Goal: Information Seeking & Learning: Learn about a topic

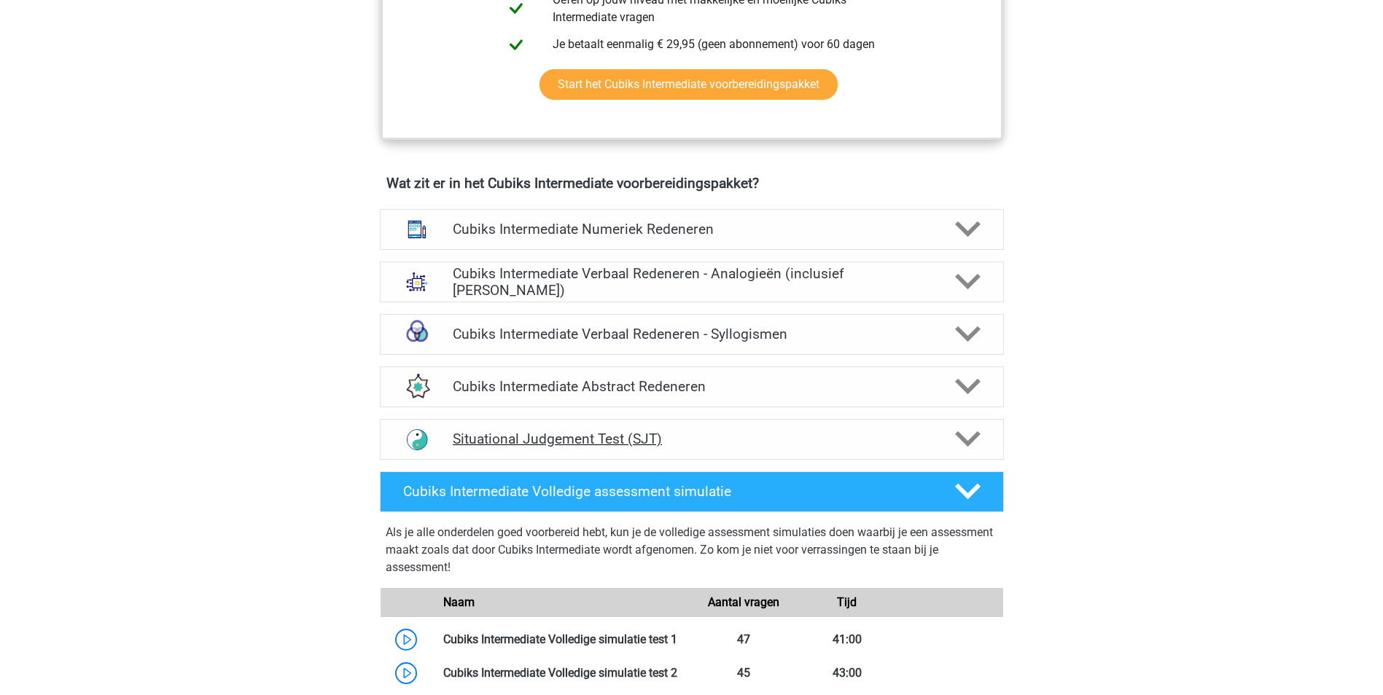
scroll to position [802, 0]
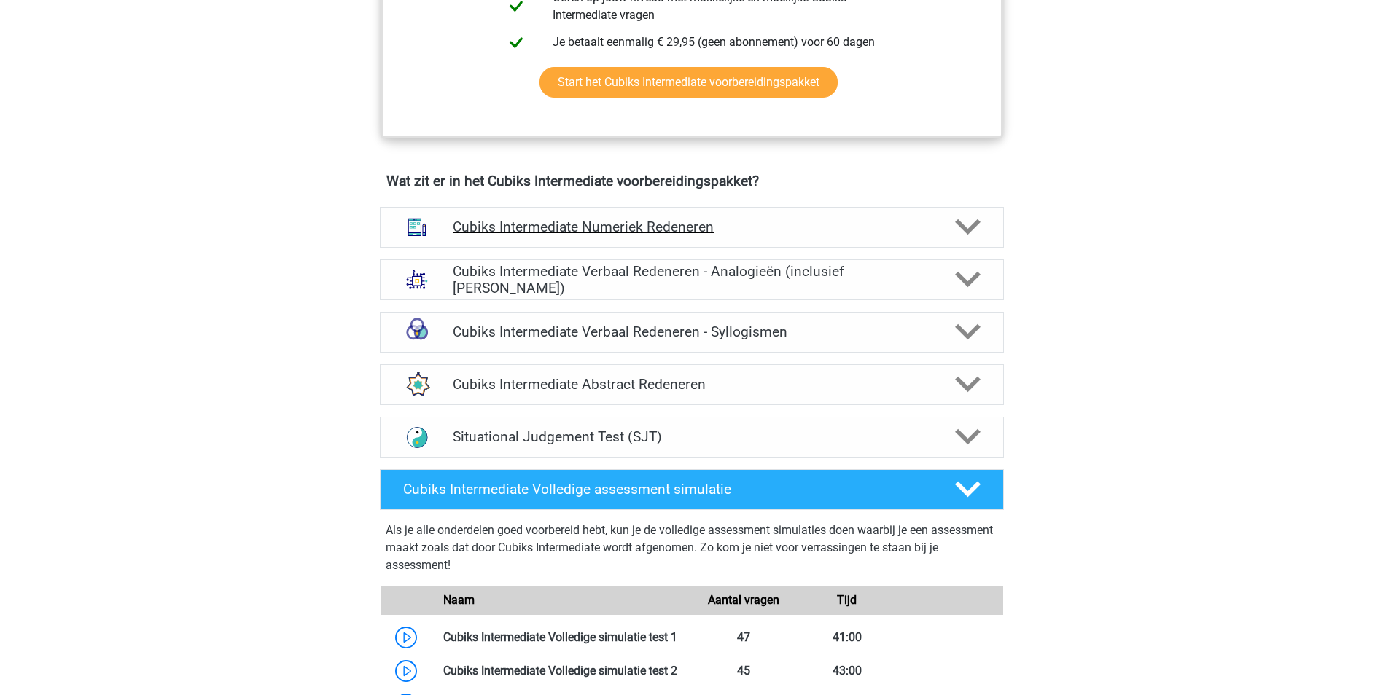
click at [964, 230] on polygon at bounding box center [968, 227] width 26 height 16
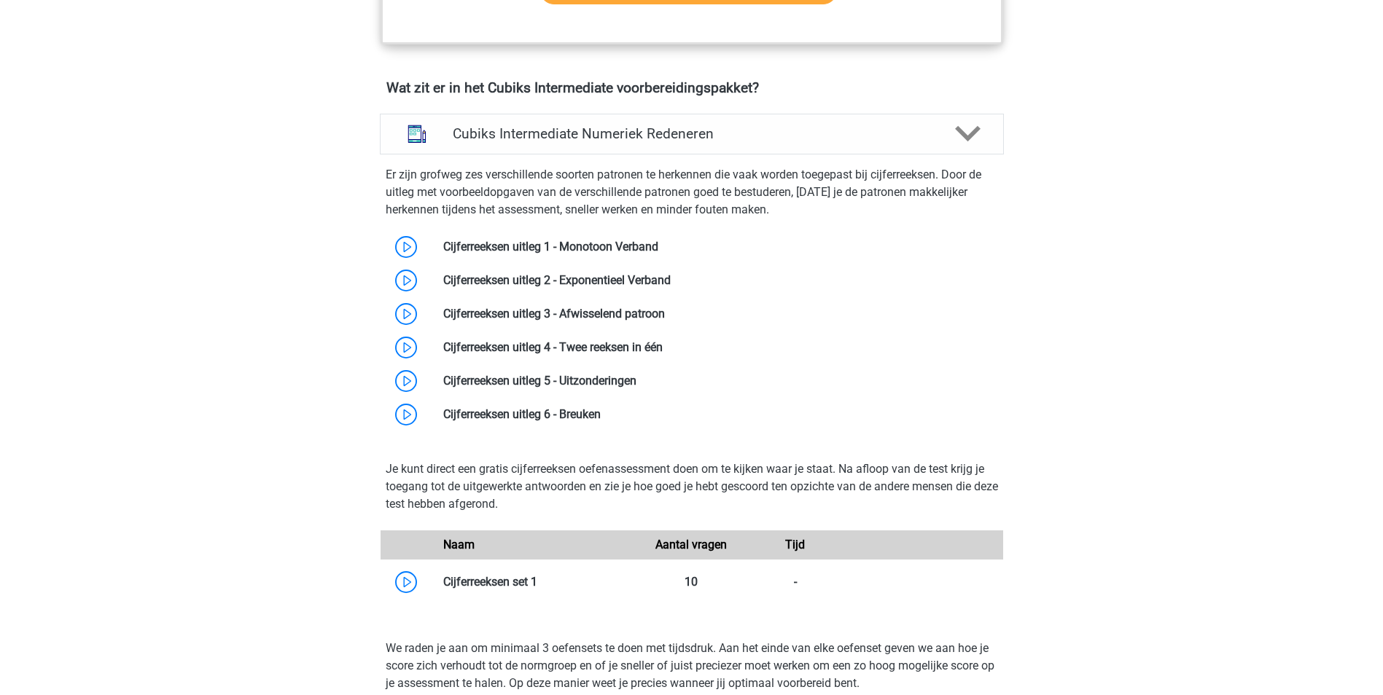
scroll to position [1021, 0]
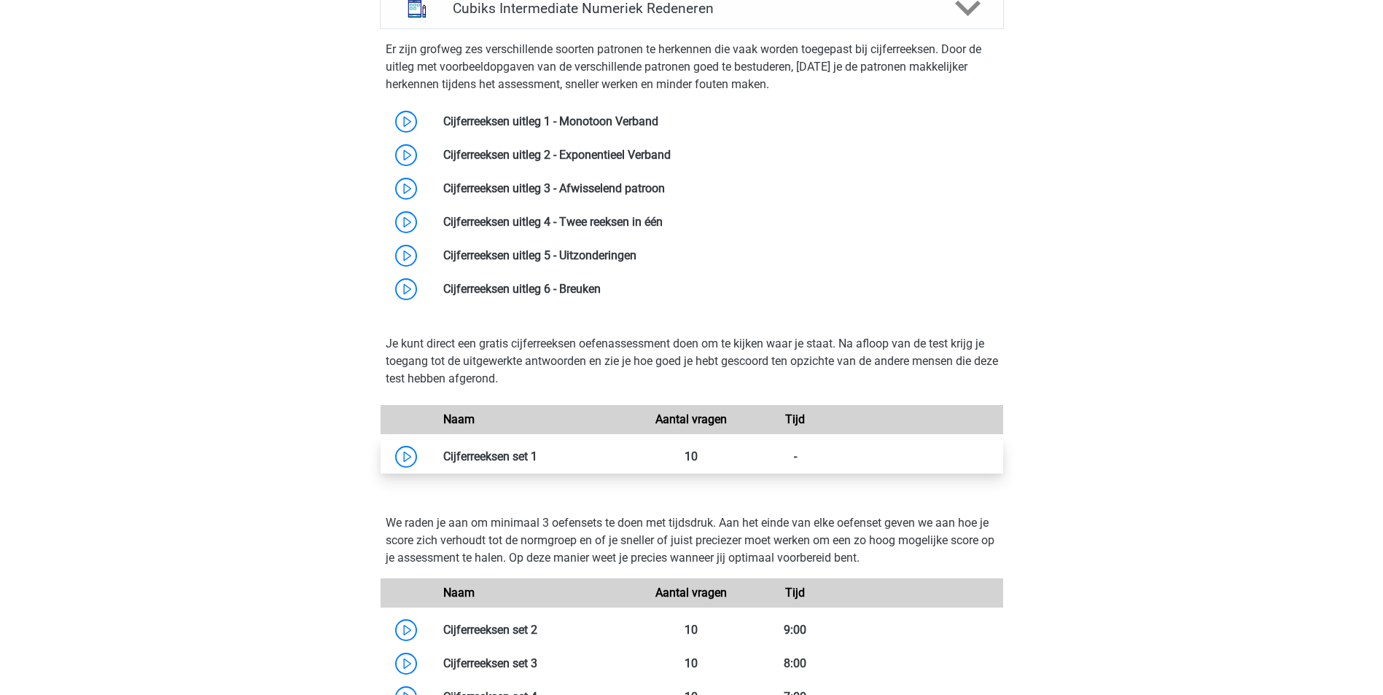
click at [537, 456] on link at bounding box center [537, 457] width 0 height 14
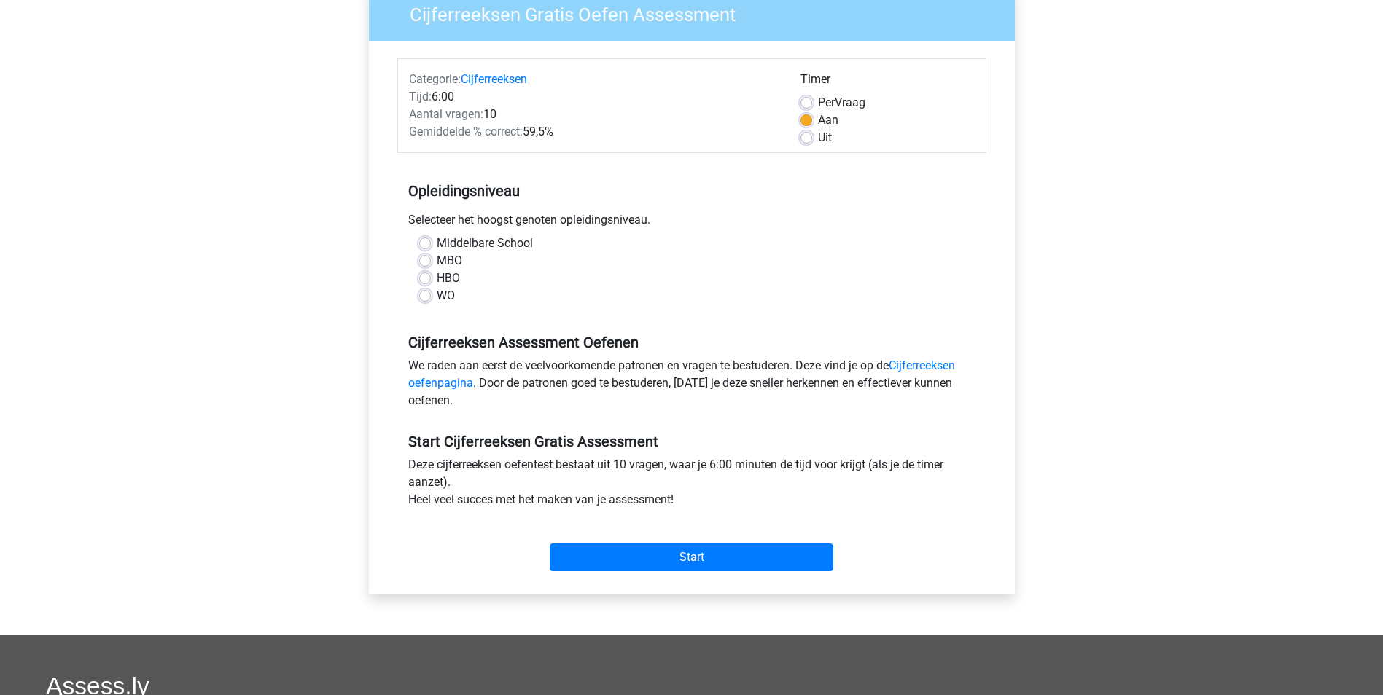
scroll to position [73, 0]
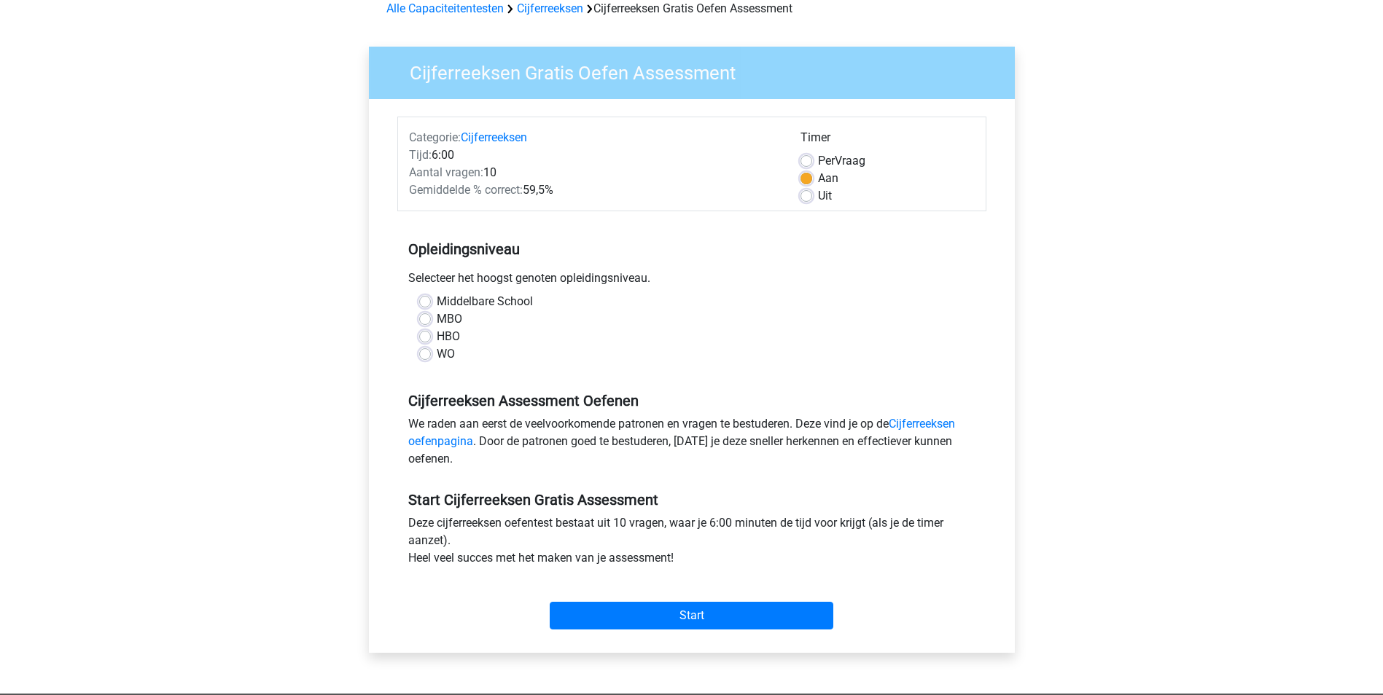
click at [437, 360] on label "WO" at bounding box center [446, 354] width 18 height 17
click at [422, 360] on input "WO" at bounding box center [425, 353] width 12 height 15
radio input "true"
click at [702, 624] on input "Start" at bounding box center [692, 616] width 284 height 28
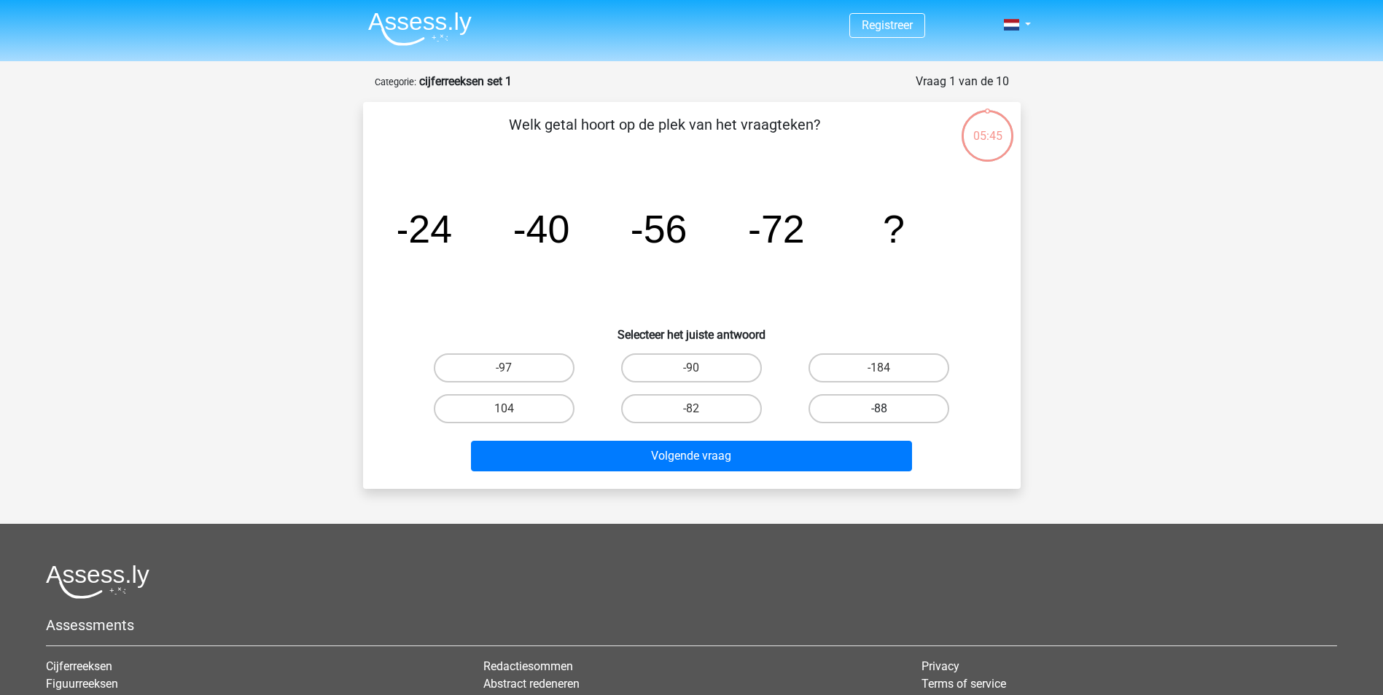
click at [871, 410] on label "-88" at bounding box center [878, 408] width 141 height 29
click at [879, 410] on input "-88" at bounding box center [883, 413] width 9 height 9
radio input "true"
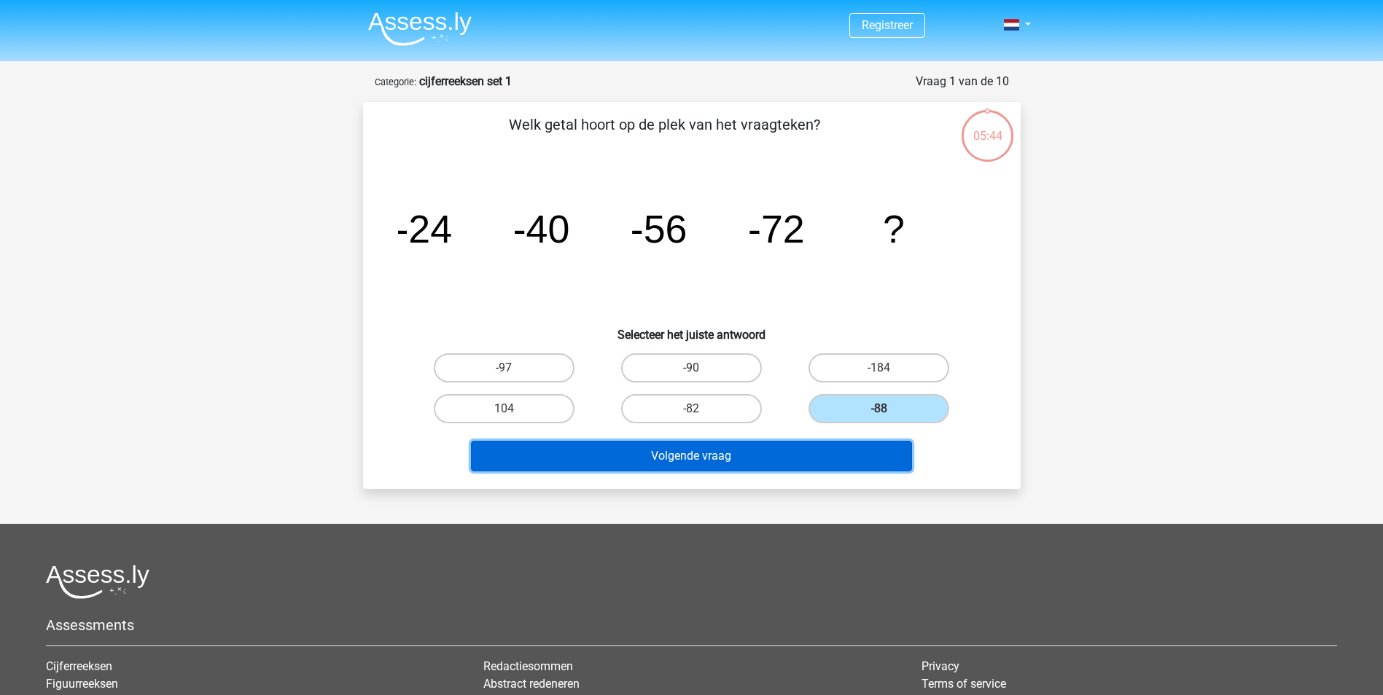
click at [794, 455] on button "Volgende vraag" at bounding box center [691, 456] width 441 height 31
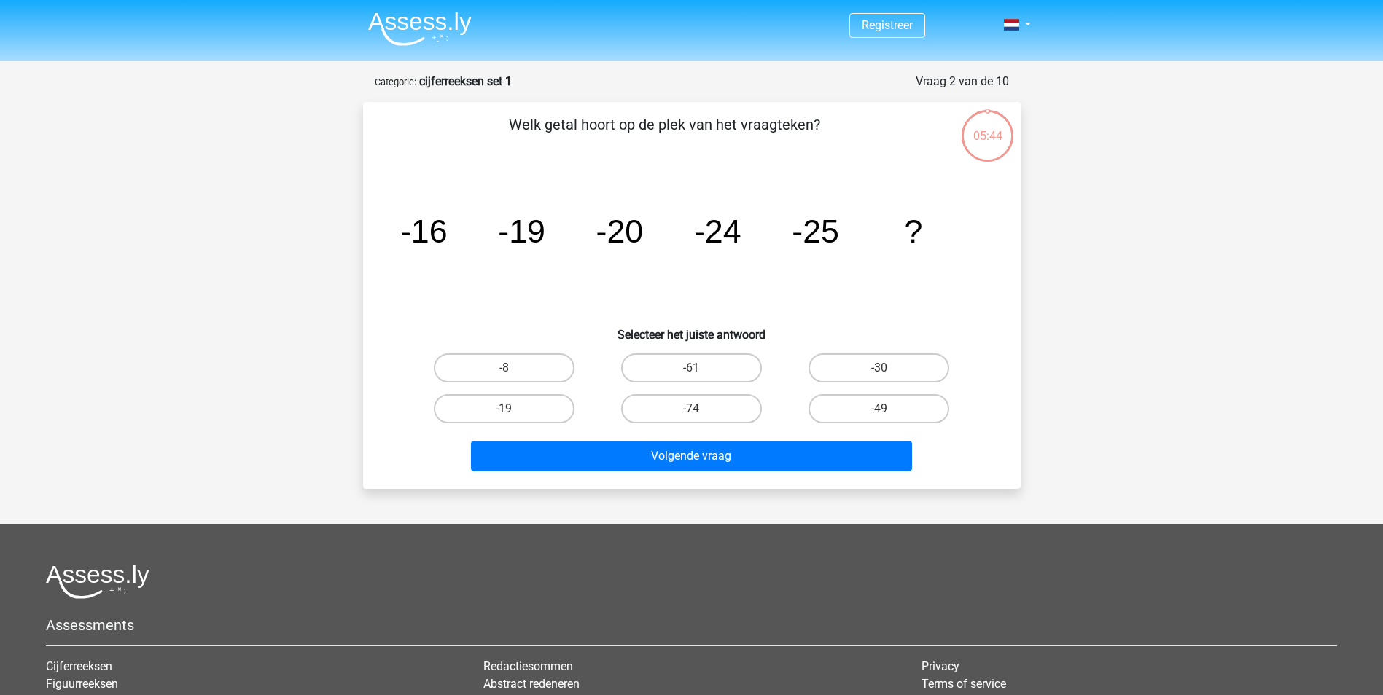
scroll to position [73, 0]
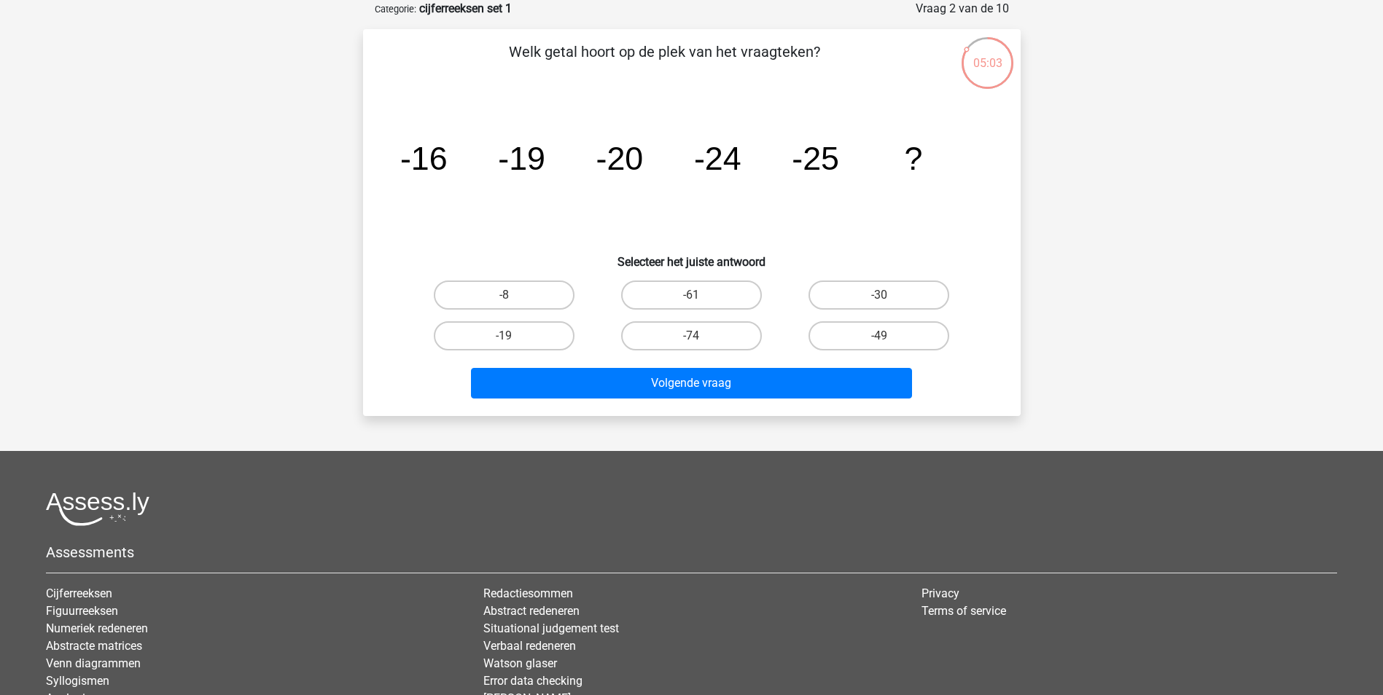
click at [880, 301] on input "-30" at bounding box center [883, 299] width 9 height 9
radio input "true"
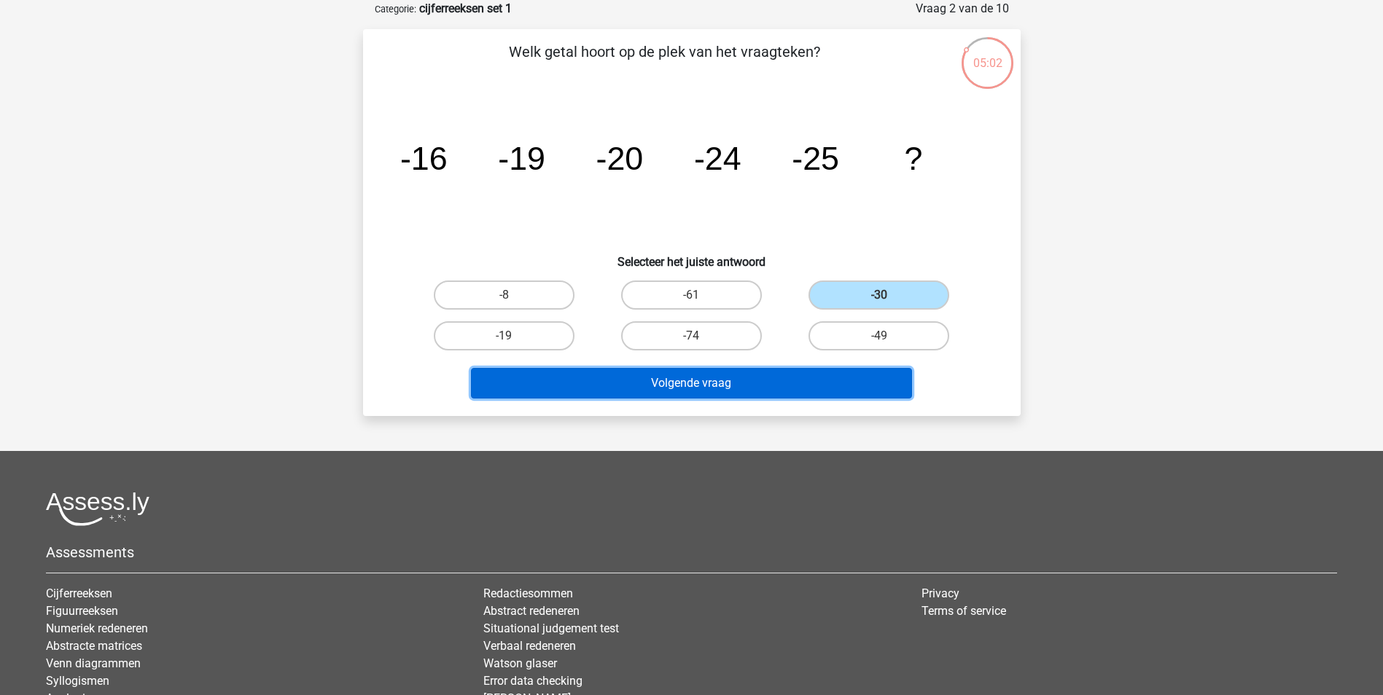
click at [792, 385] on button "Volgende vraag" at bounding box center [691, 383] width 441 height 31
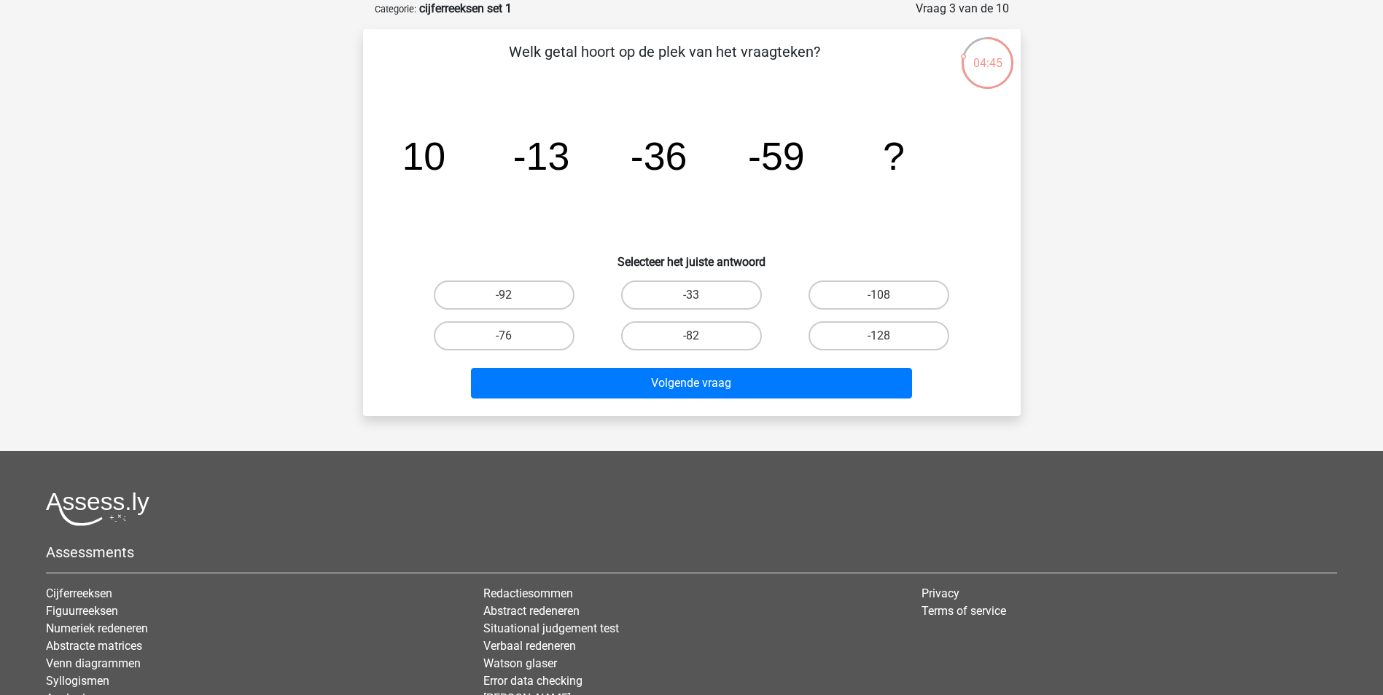
click at [692, 336] on input "-82" at bounding box center [695, 340] width 9 height 9
radio input "true"
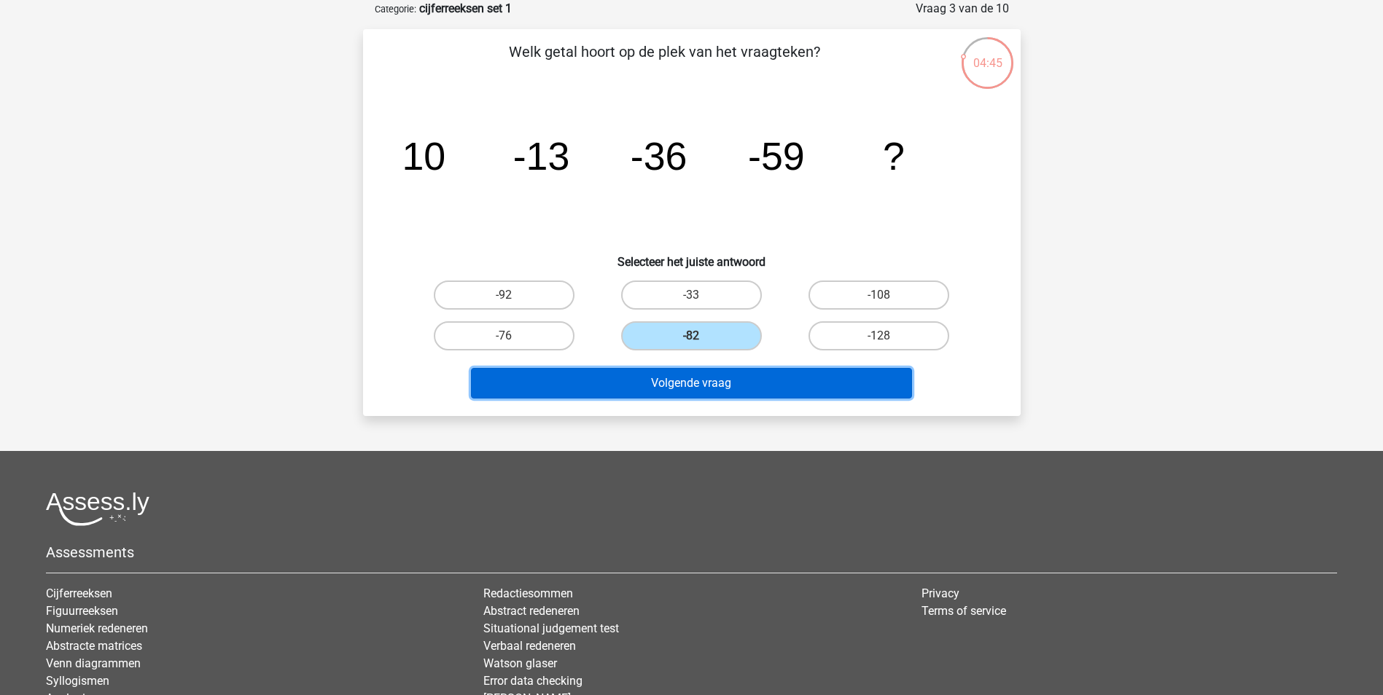
click at [708, 388] on button "Volgende vraag" at bounding box center [691, 383] width 441 height 31
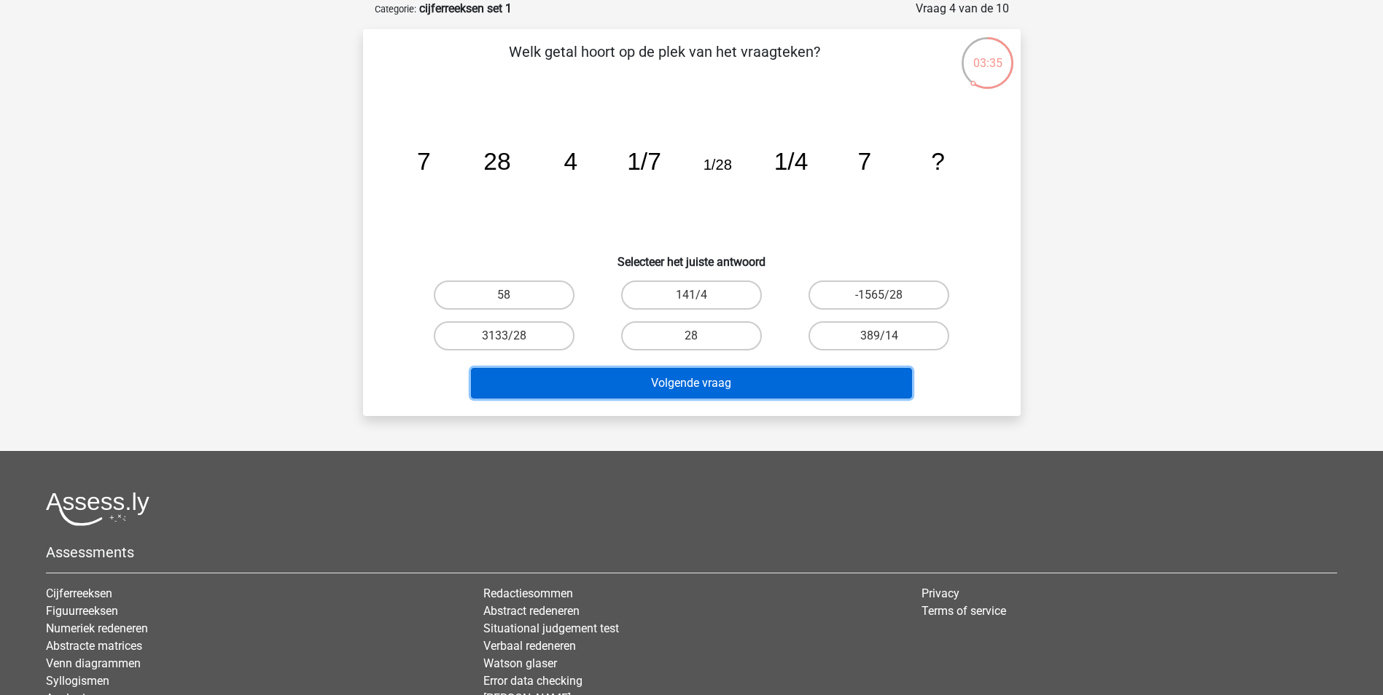
click at [695, 394] on button "Volgende vraag" at bounding box center [691, 383] width 441 height 31
click at [657, 381] on button "Volgende vraag" at bounding box center [691, 383] width 441 height 31
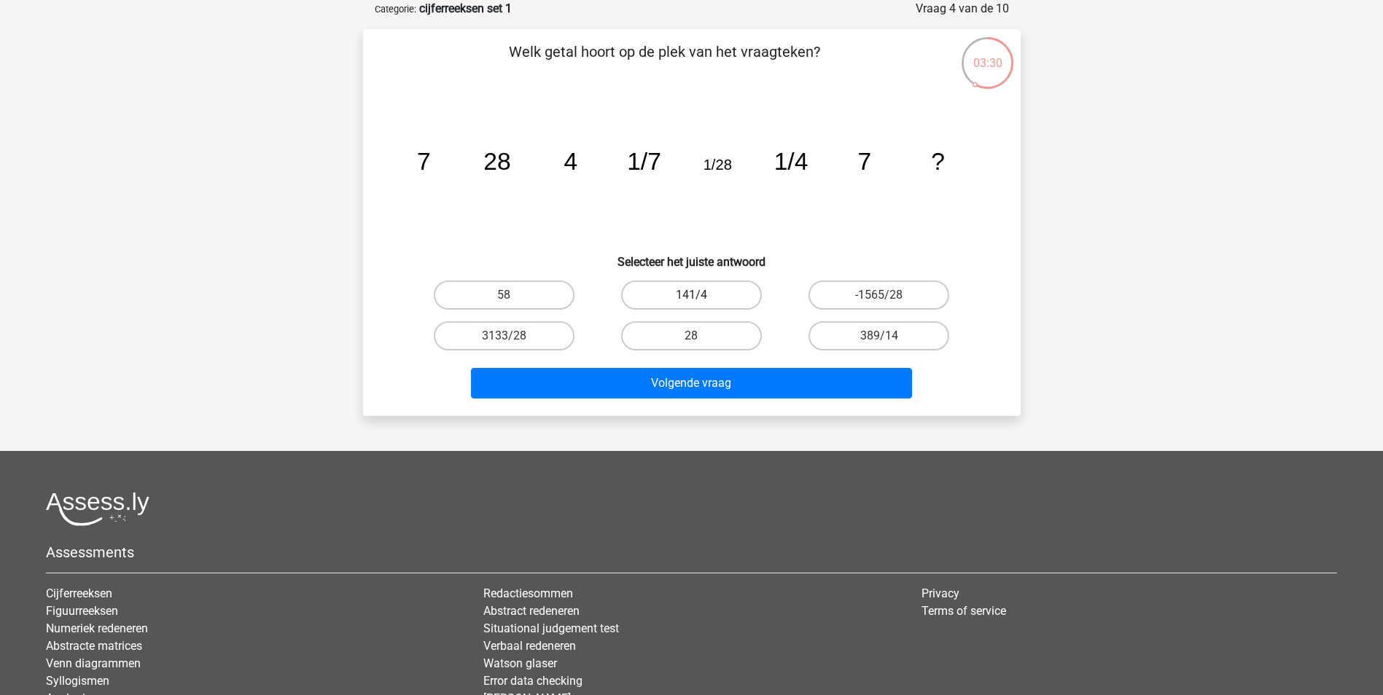
click at [717, 298] on label "141/4" at bounding box center [691, 295] width 141 height 29
click at [701, 298] on input "141/4" at bounding box center [695, 299] width 9 height 9
radio input "true"
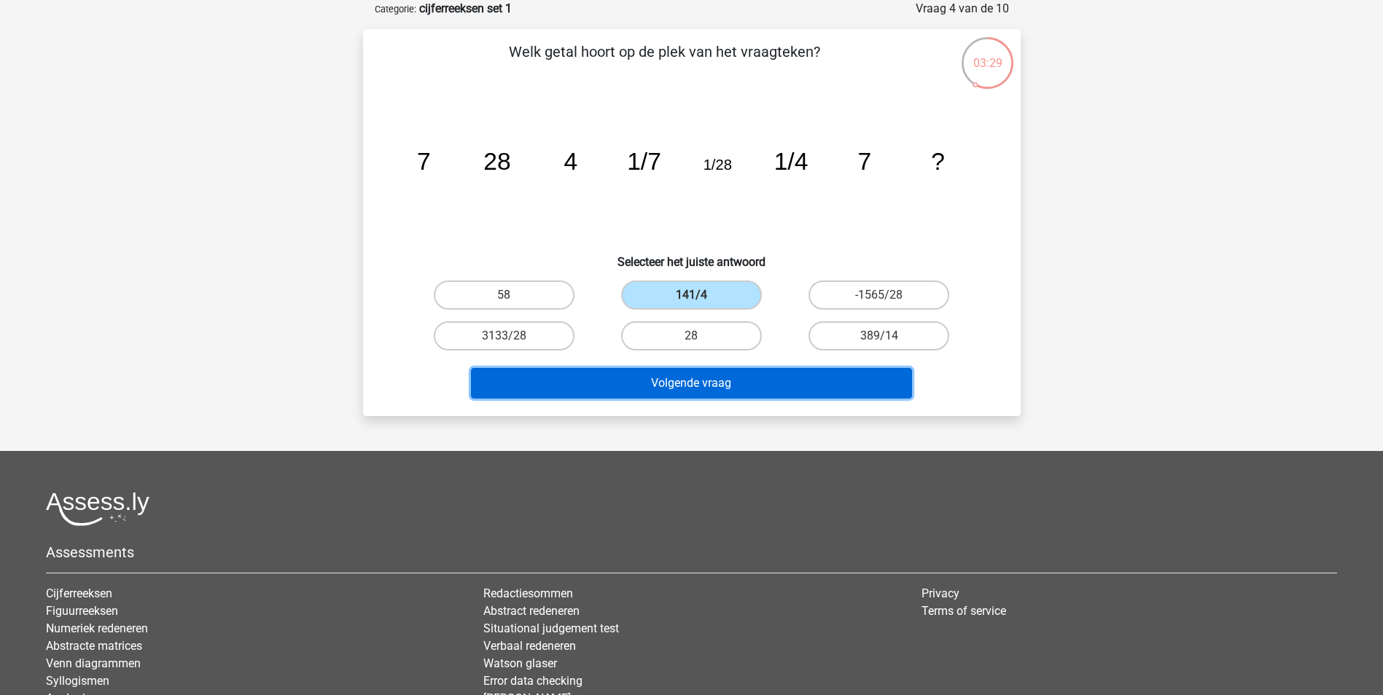
click at [747, 388] on button "Volgende vraag" at bounding box center [691, 383] width 441 height 31
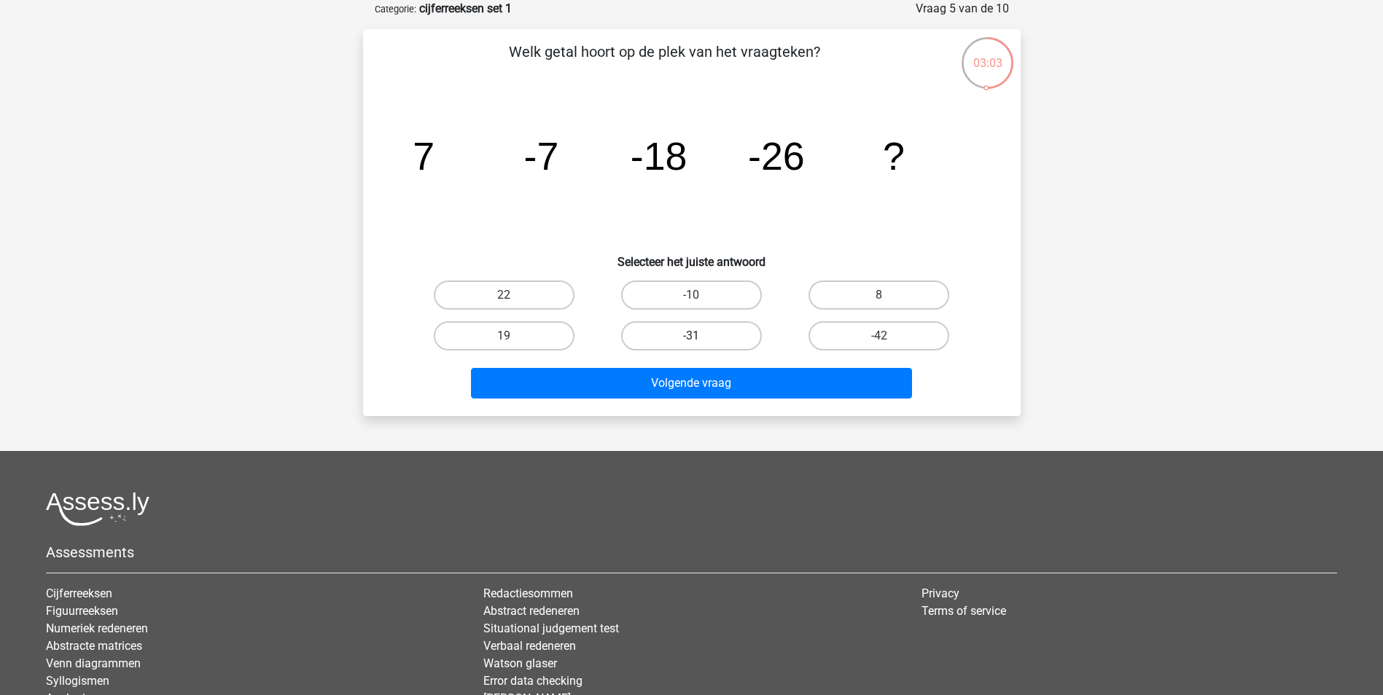
click at [714, 336] on label "-31" at bounding box center [691, 335] width 141 height 29
click at [701, 336] on input "-31" at bounding box center [695, 340] width 9 height 9
radio input "true"
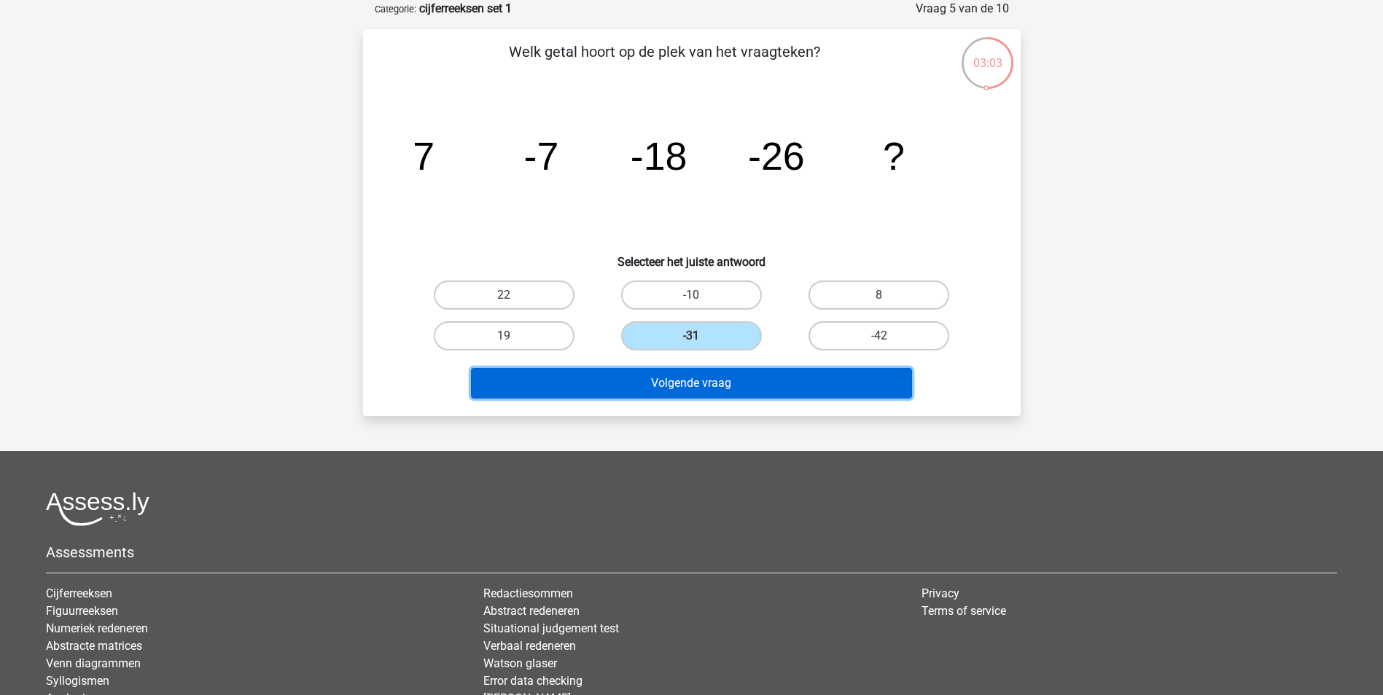
click at [727, 390] on button "Volgende vraag" at bounding box center [691, 383] width 441 height 31
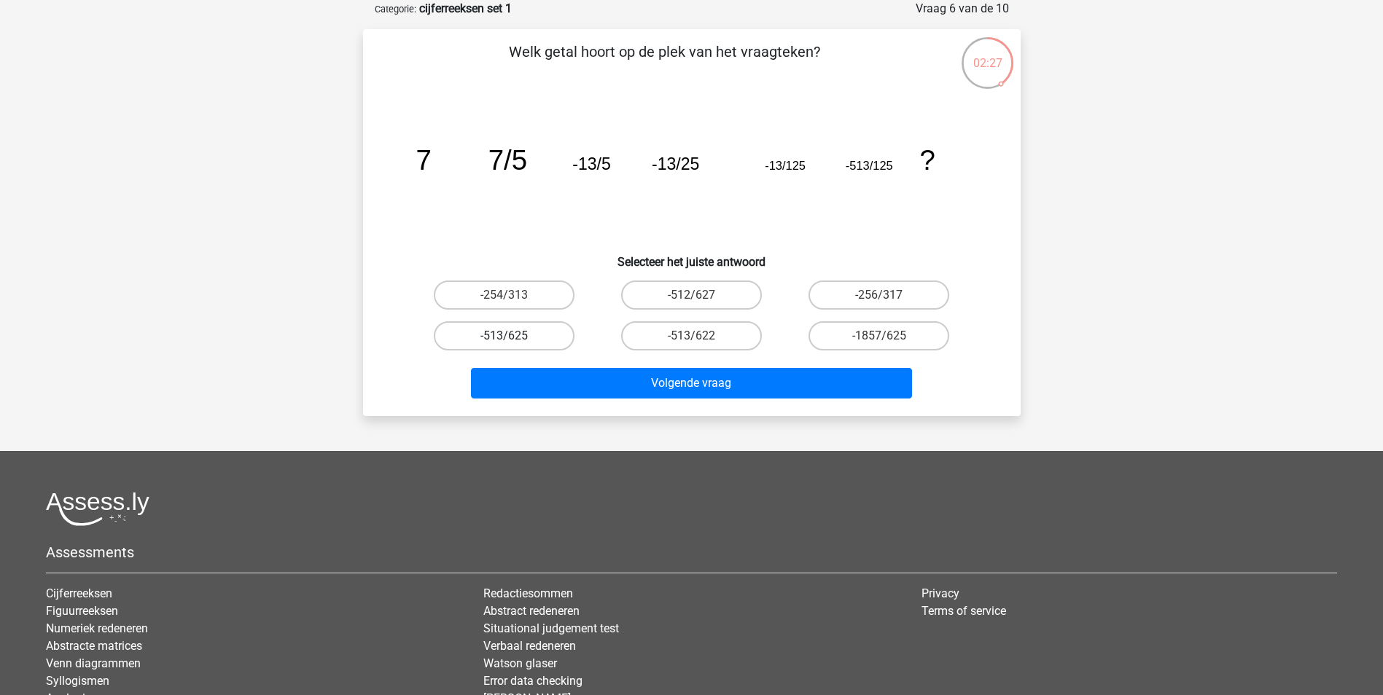
click at [498, 341] on label "-513/625" at bounding box center [504, 335] width 141 height 29
click at [504, 341] on input "-513/625" at bounding box center [508, 340] width 9 height 9
radio input "true"
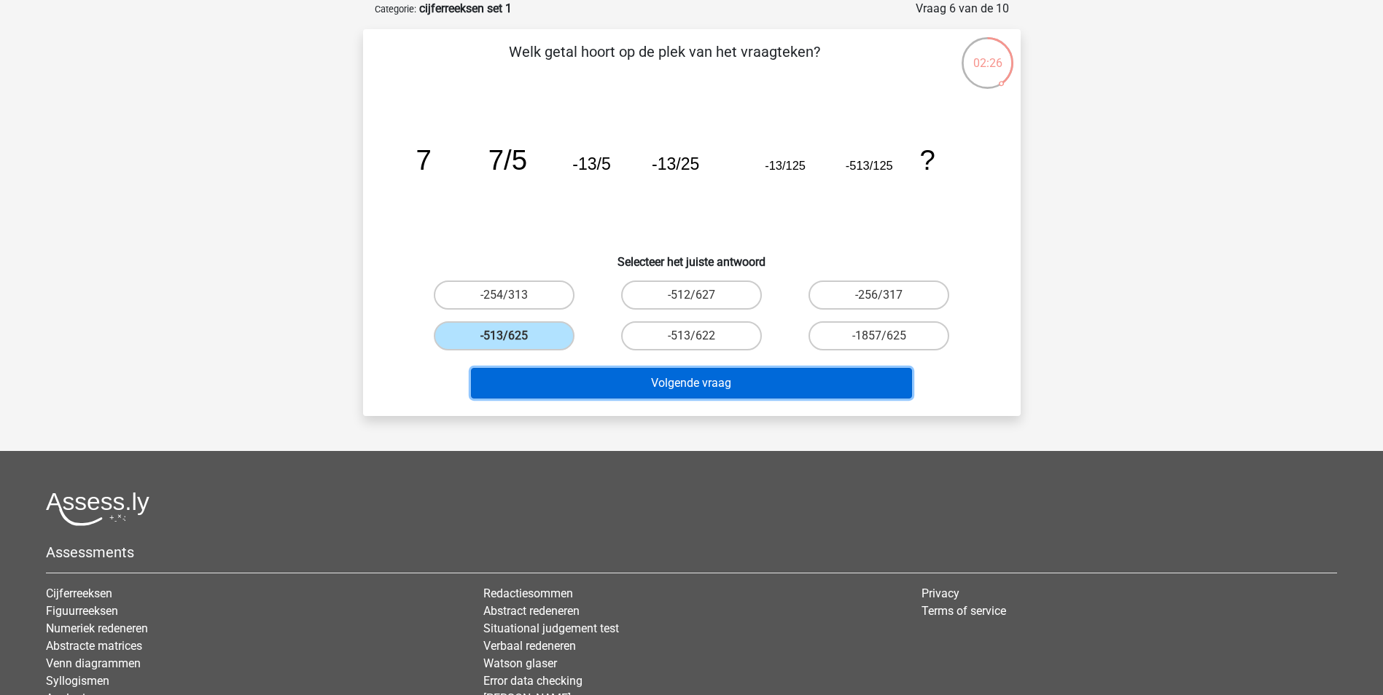
click at [625, 381] on button "Volgende vraag" at bounding box center [691, 383] width 441 height 31
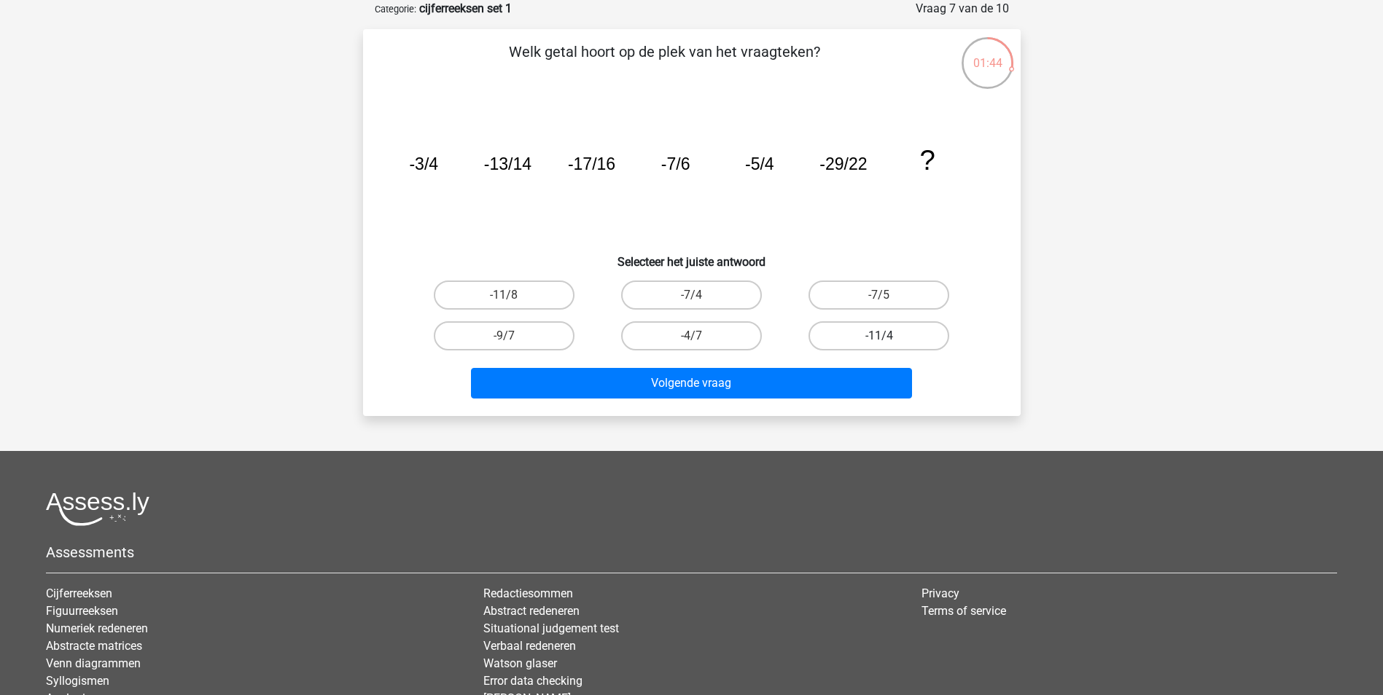
click at [862, 342] on label "-11/4" at bounding box center [878, 335] width 141 height 29
click at [879, 342] on input "-11/4" at bounding box center [883, 340] width 9 height 9
radio input "true"
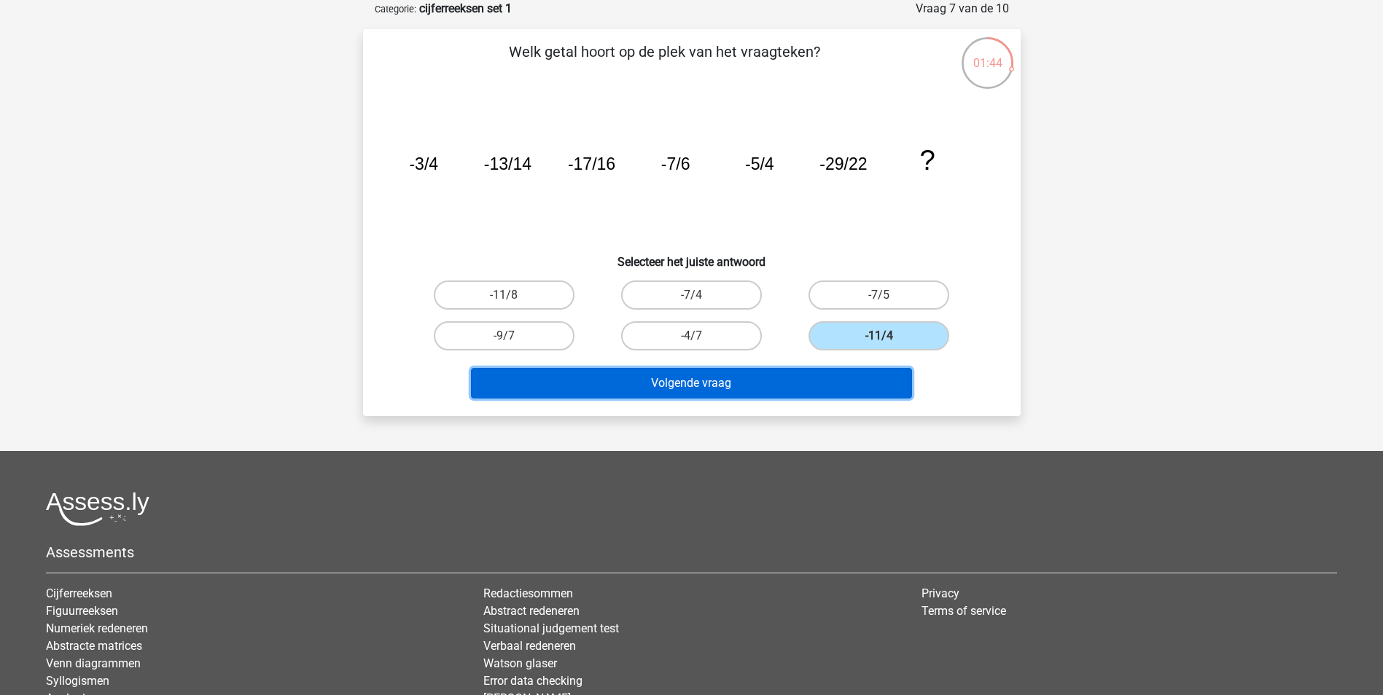
click at [776, 389] on button "Volgende vraag" at bounding box center [691, 383] width 441 height 31
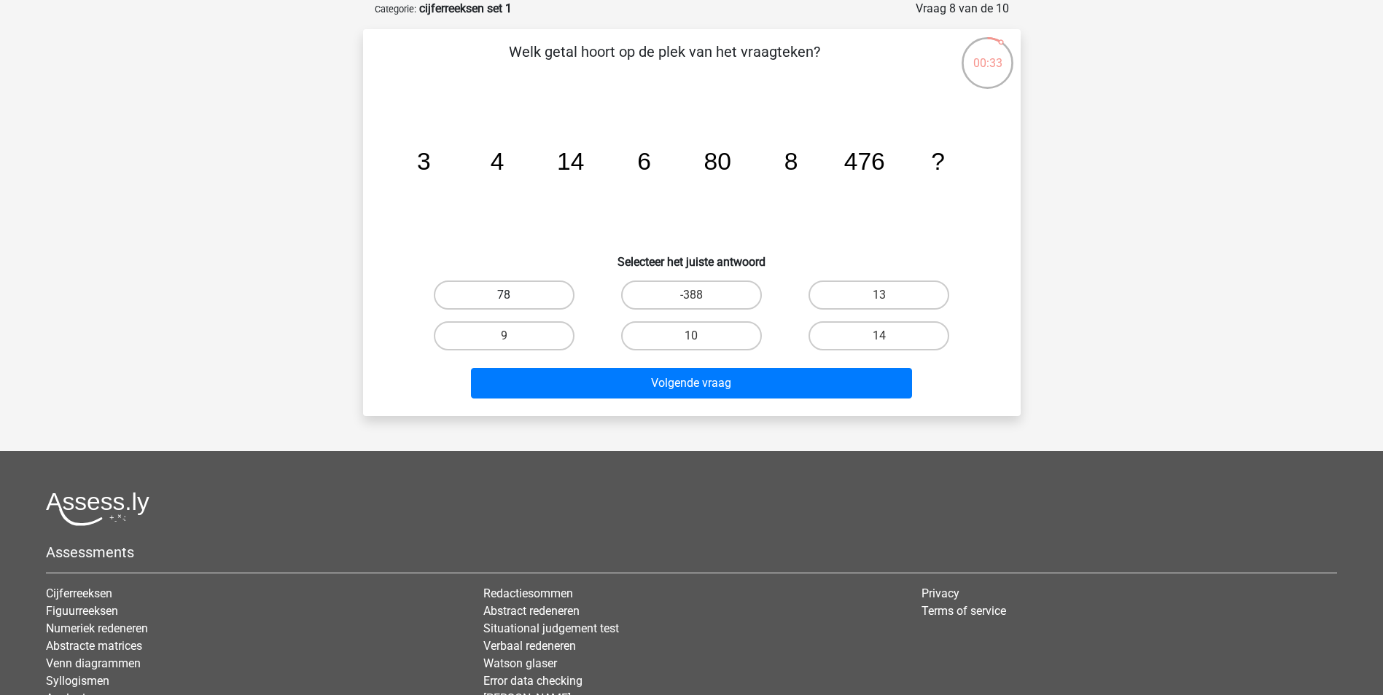
click at [490, 294] on label "78" at bounding box center [504, 295] width 141 height 29
click at [504, 295] on input "78" at bounding box center [508, 299] width 9 height 9
radio input "true"
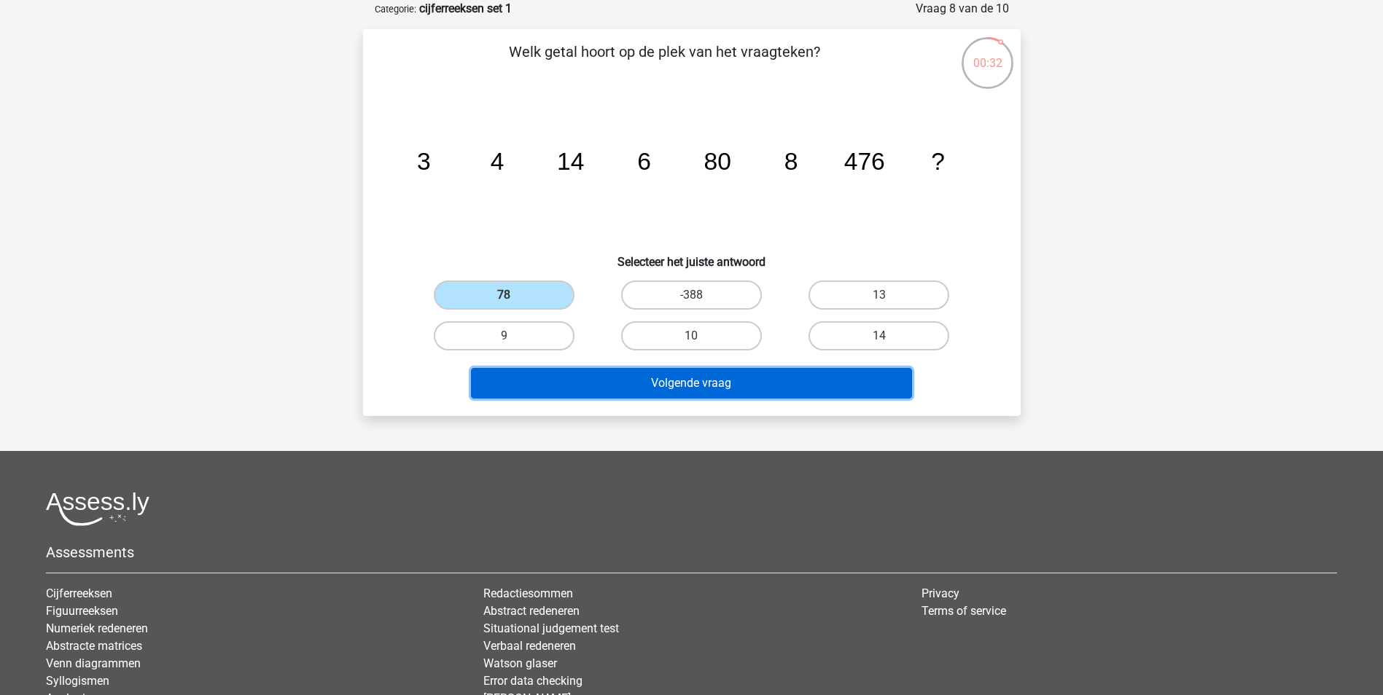
click at [657, 384] on button "Volgende vraag" at bounding box center [691, 383] width 441 height 31
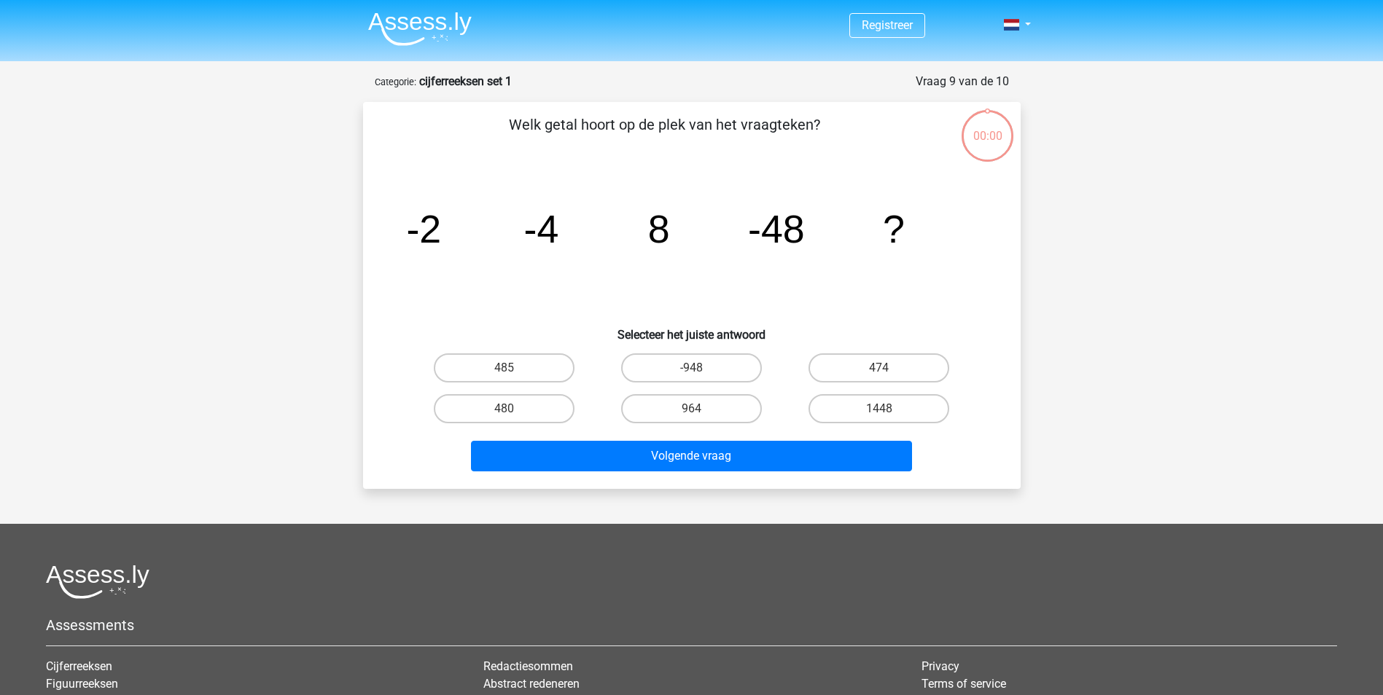
scroll to position [73, 0]
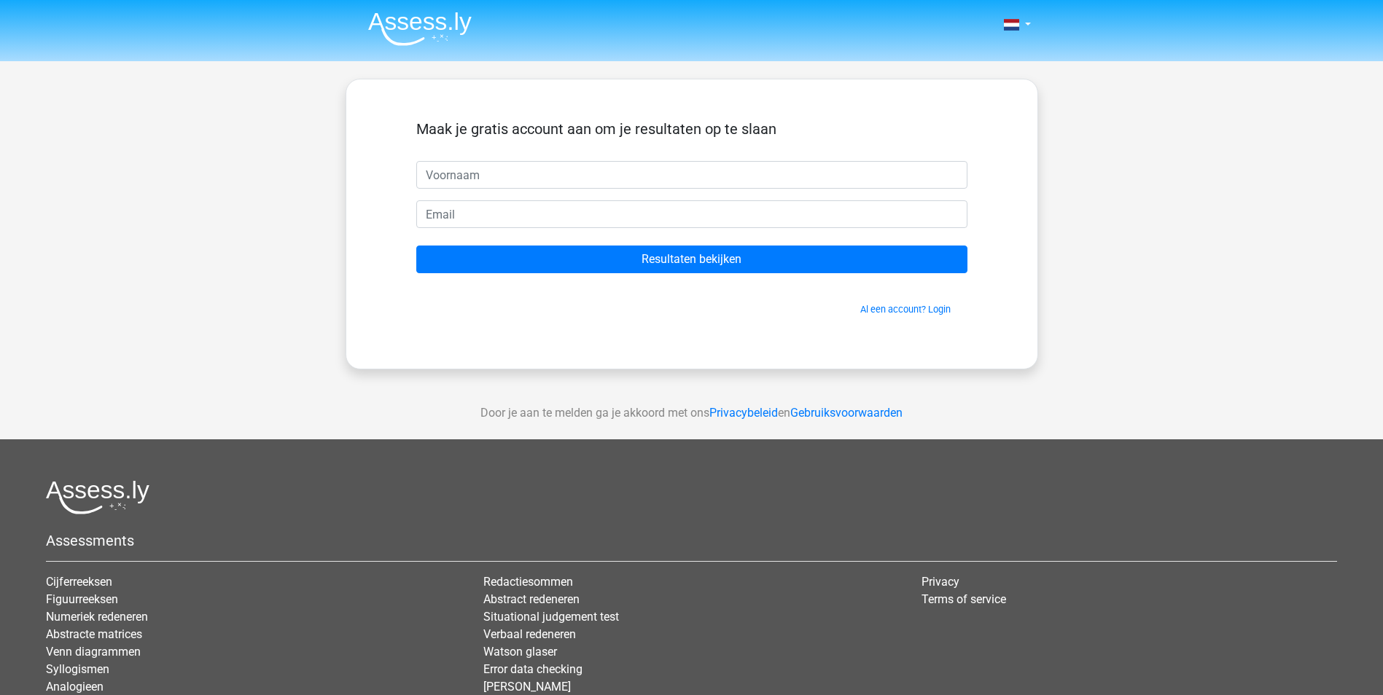
click at [464, 175] on input "text" at bounding box center [691, 175] width 551 height 28
type input "laurens"
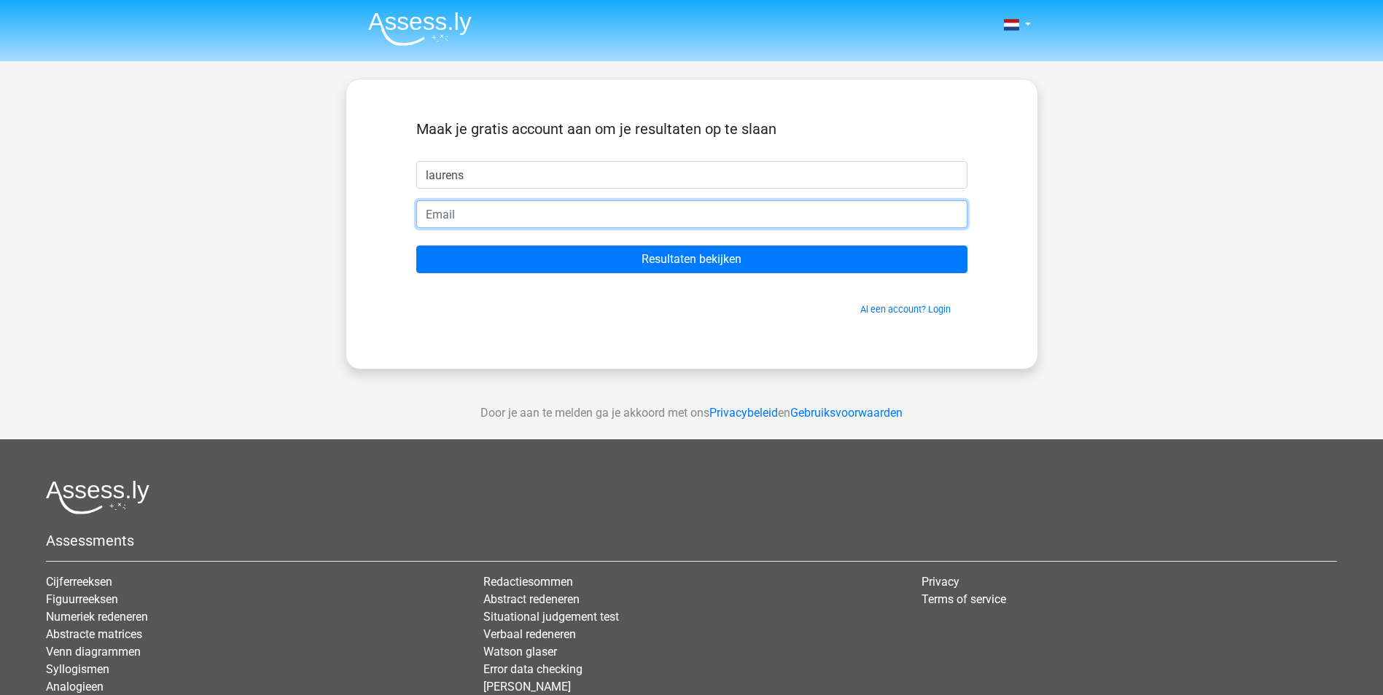
click at [443, 214] on input "email" at bounding box center [691, 214] width 551 height 28
type input "l"
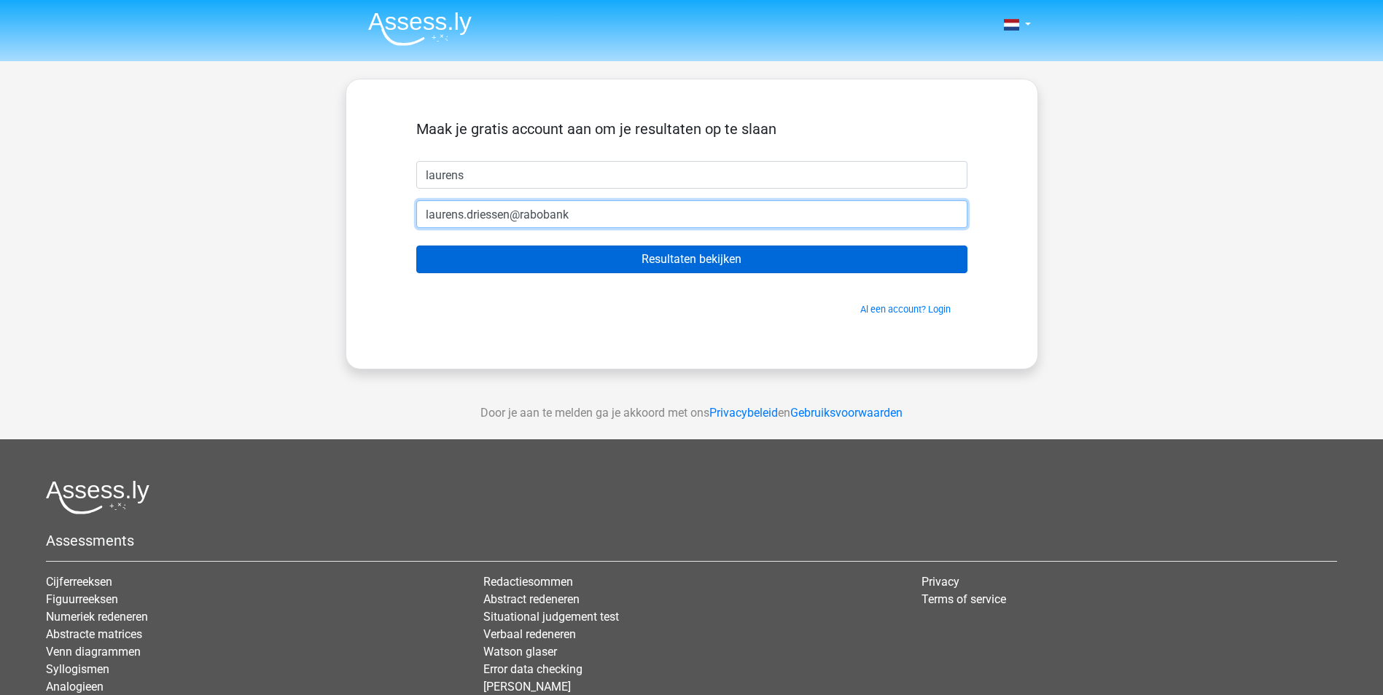
type input "laurens.driessen@rabobank"
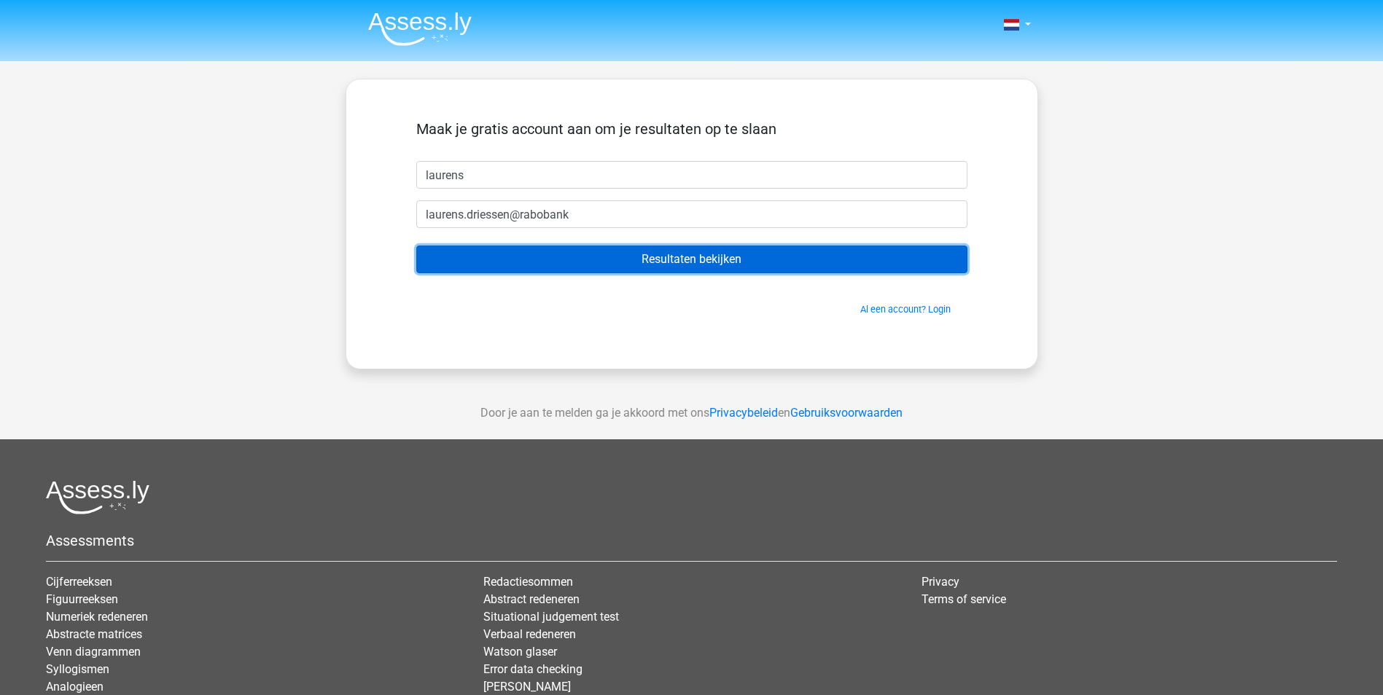
click at [739, 259] on input "Resultaten bekijken" at bounding box center [691, 260] width 551 height 28
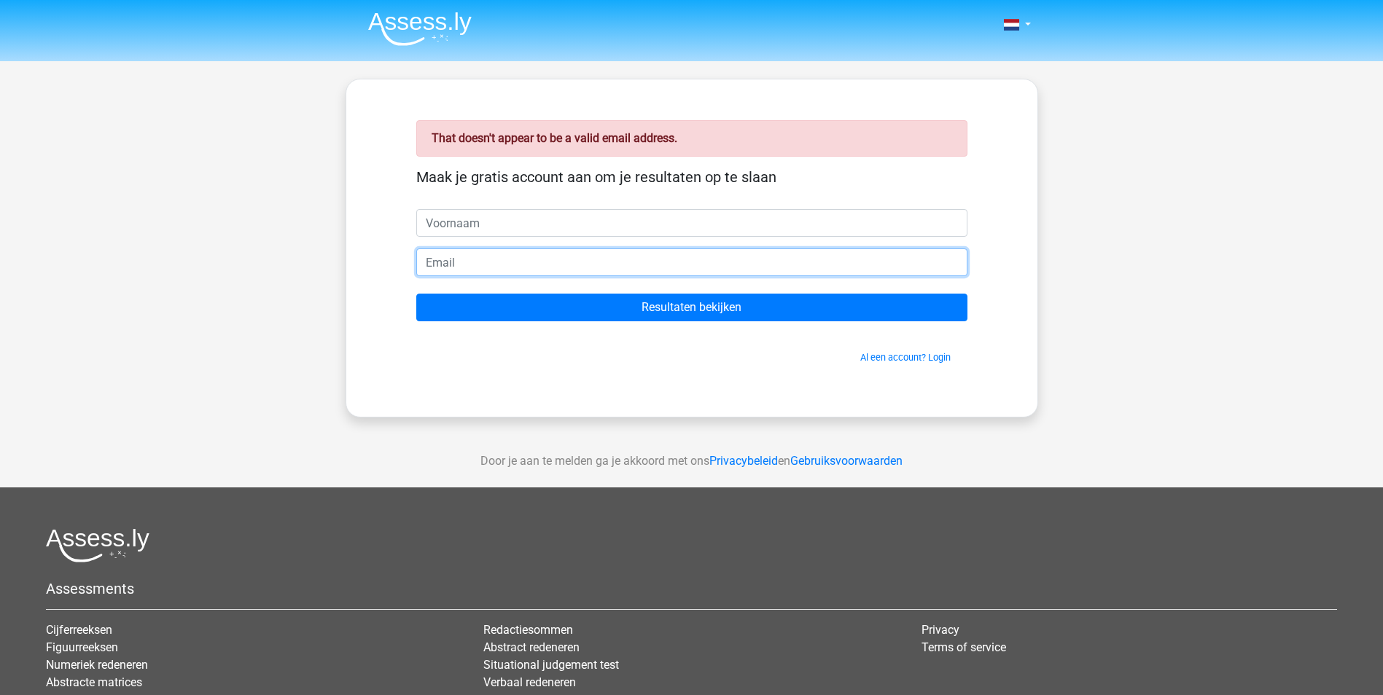
click at [467, 259] on input "email" at bounding box center [691, 263] width 551 height 28
type input "[EMAIL_ADDRESS][DOMAIN_NAME]"
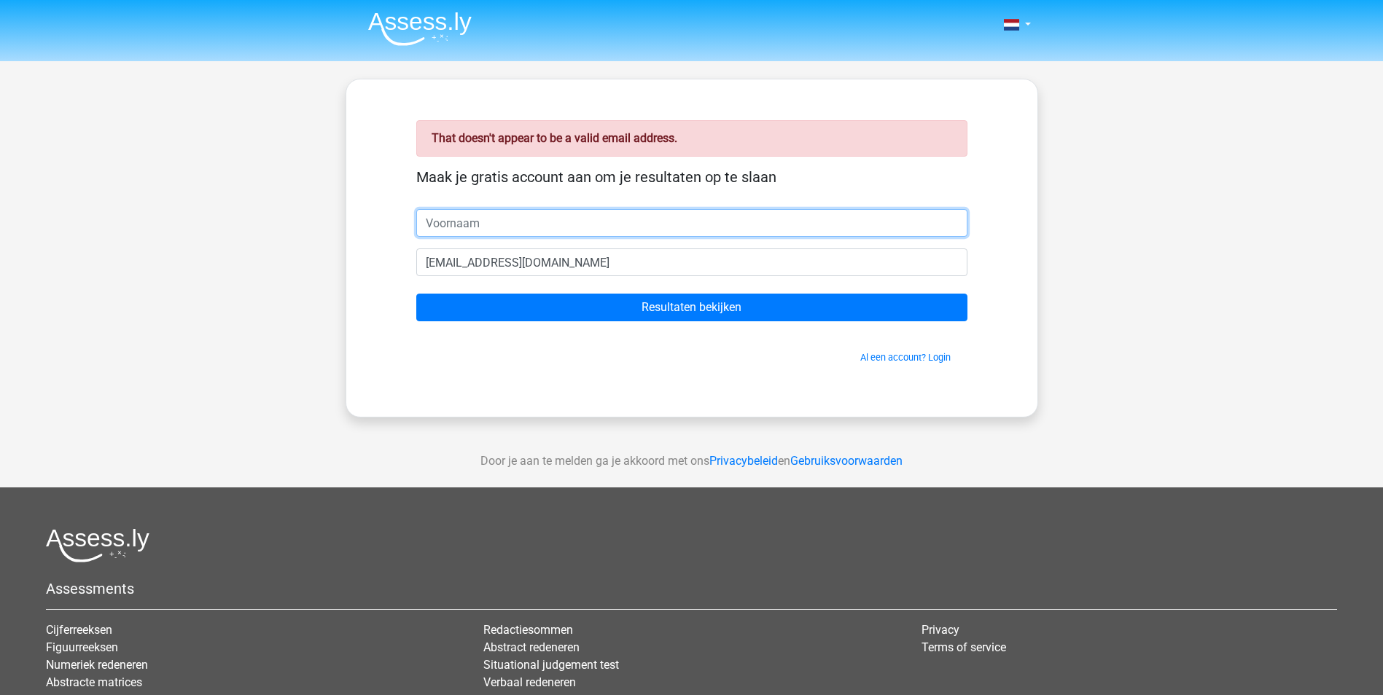
click at [518, 235] on input "text" at bounding box center [691, 223] width 551 height 28
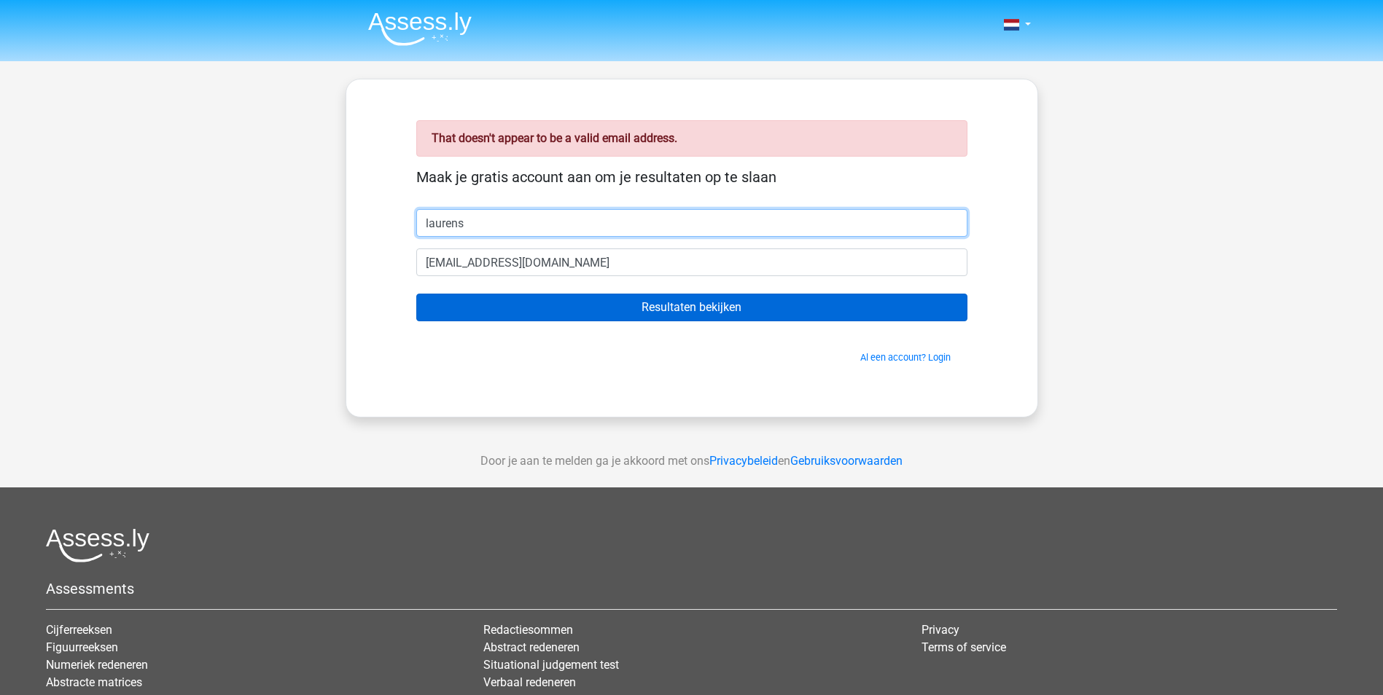
type input "laurens"
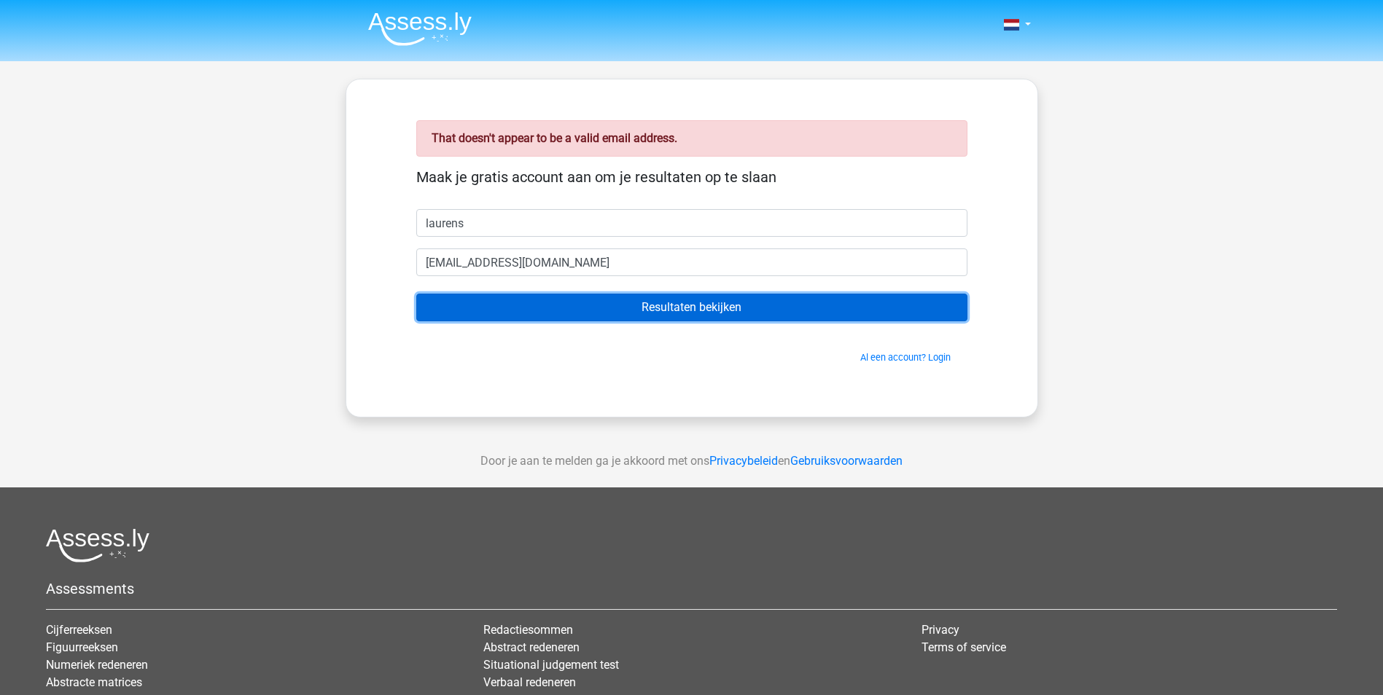
click at [671, 307] on input "Resultaten bekijken" at bounding box center [691, 308] width 551 height 28
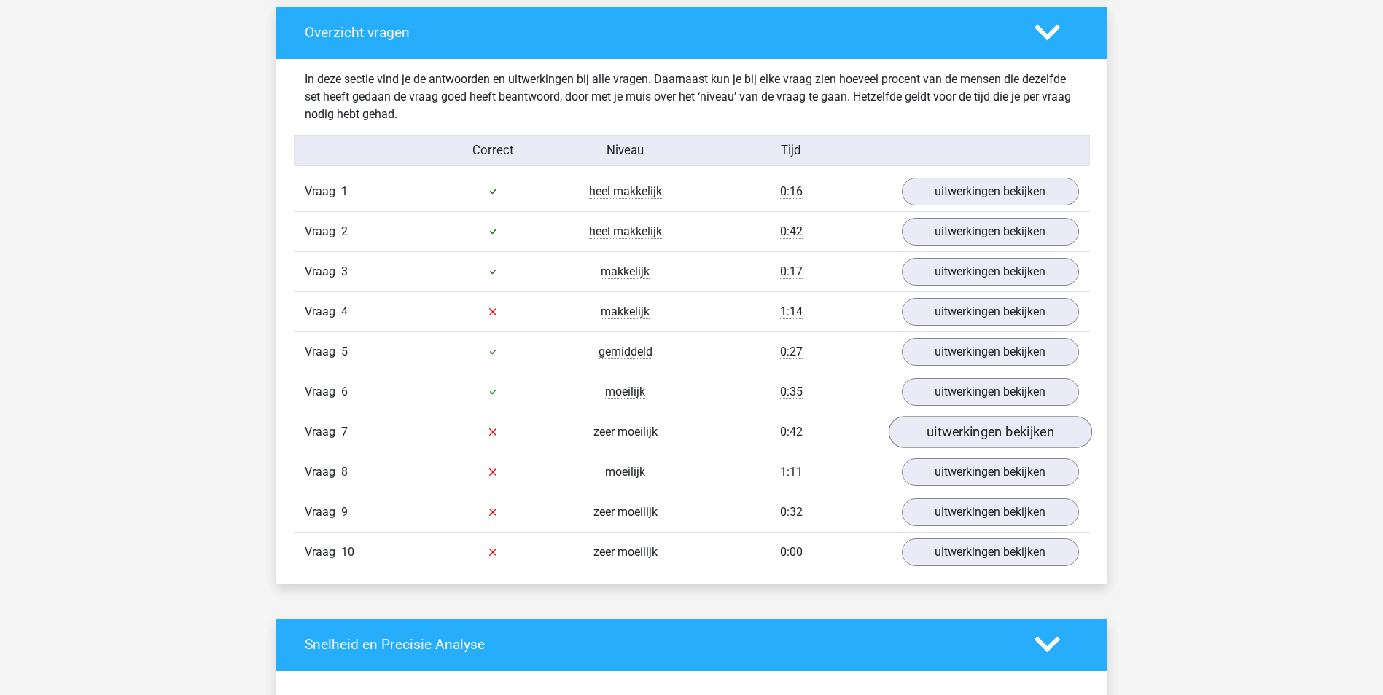
scroll to position [1094, 0]
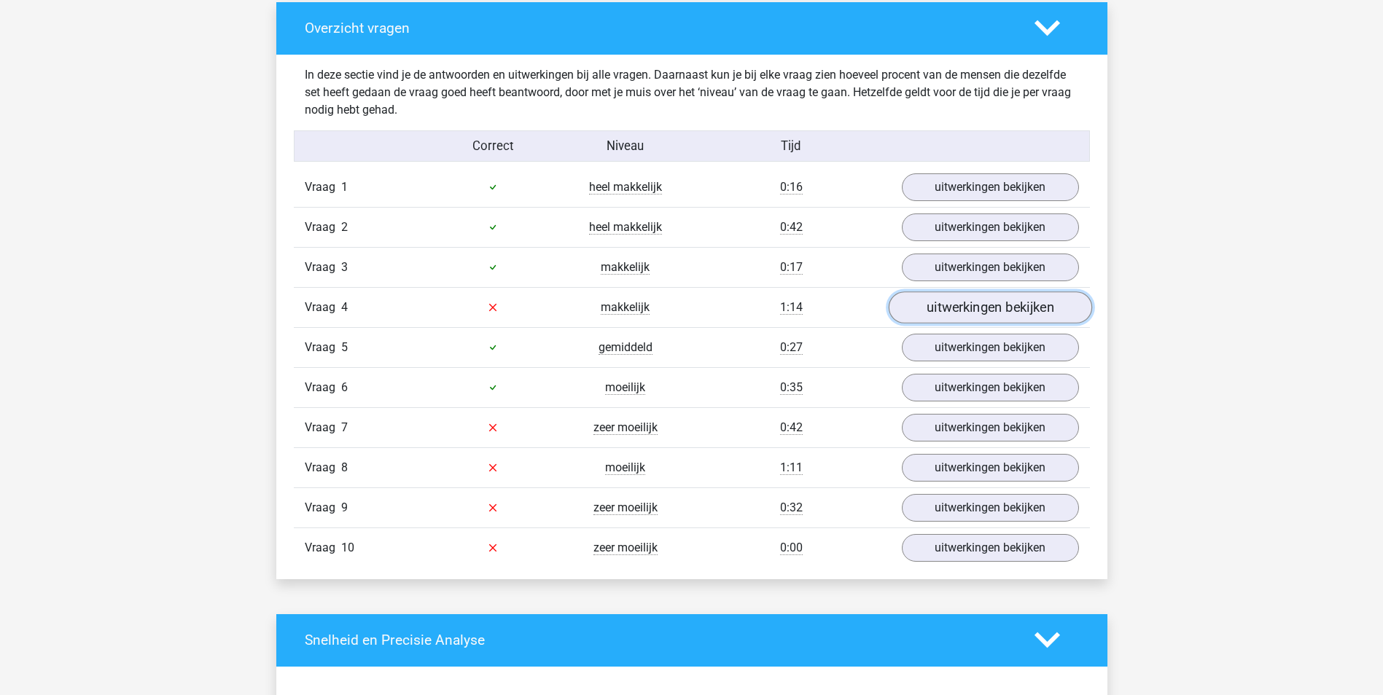
click at [989, 308] on link "uitwerkingen bekijken" at bounding box center [989, 308] width 203 height 32
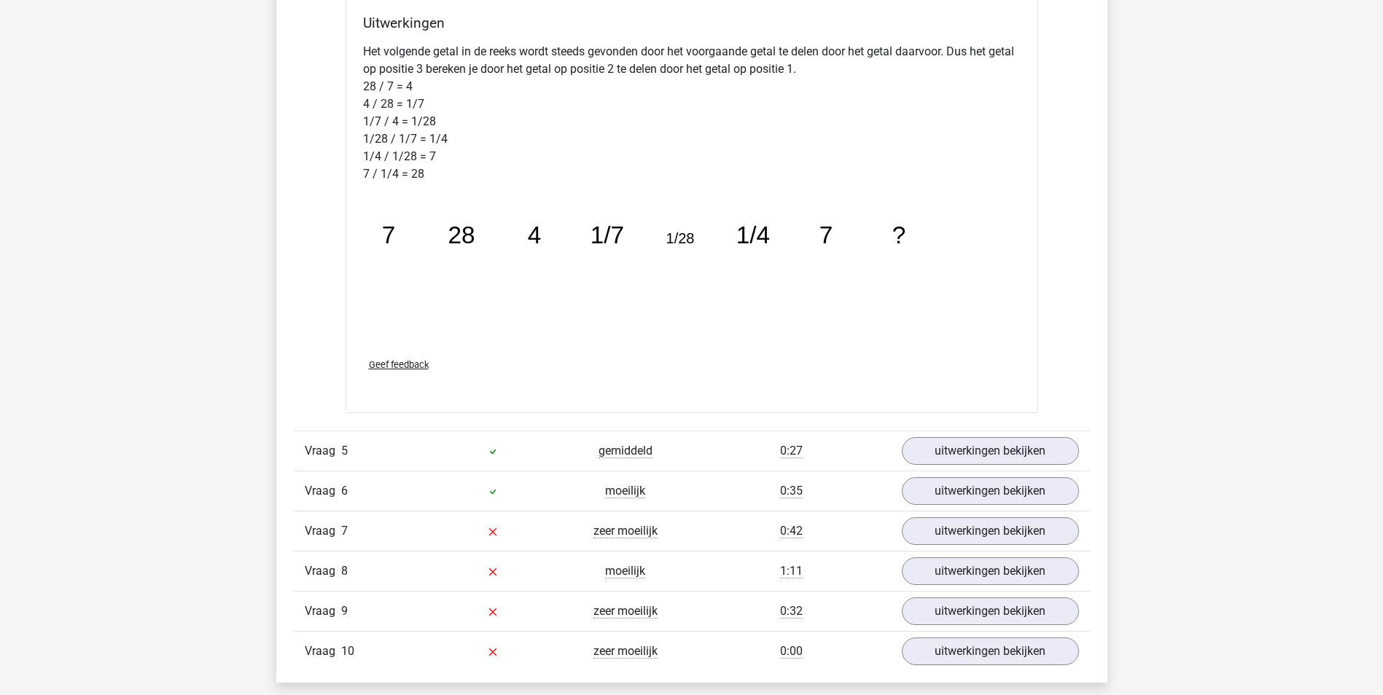
scroll to position [1750, 0]
click at [994, 539] on link "uitwerkingen bekijken" at bounding box center [989, 531] width 203 height 32
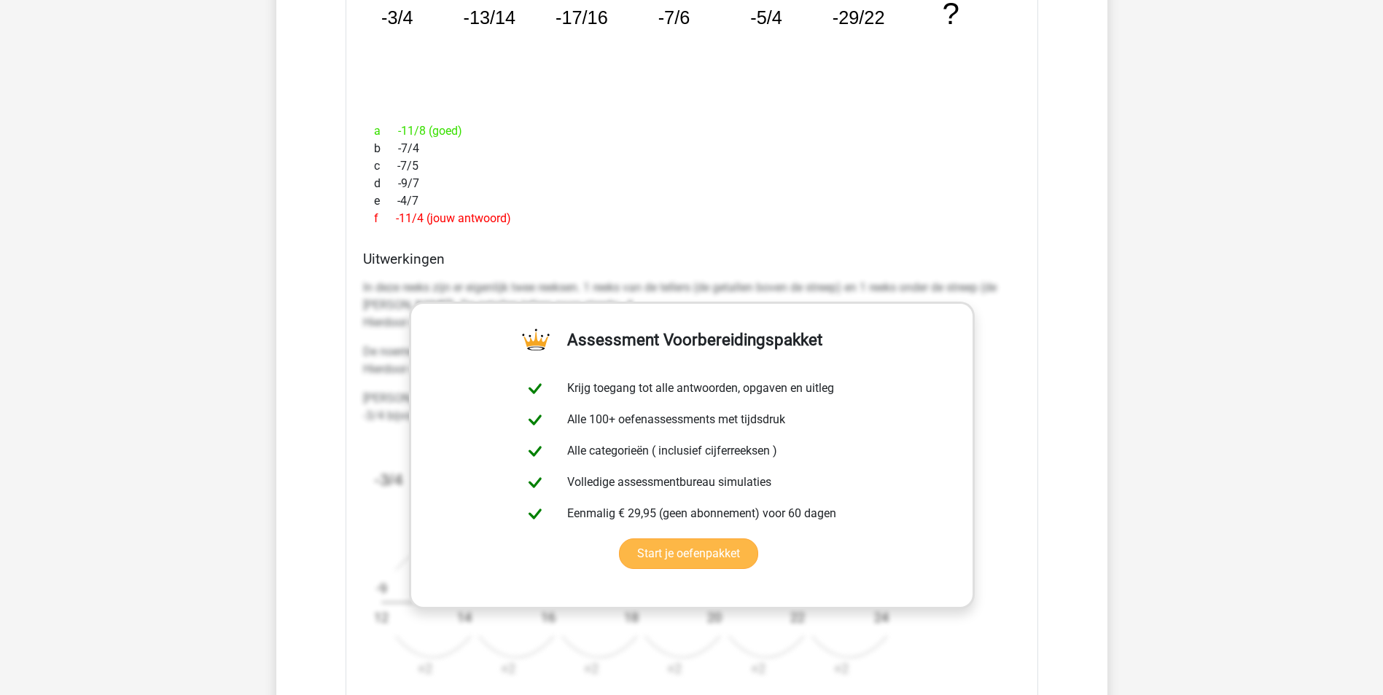
scroll to position [2406, 0]
click at [484, 241] on div "Welk getal hoort op de plek van het vraagteken? image/svg+xml -3/4 -13/14 -17/1…" at bounding box center [692, 344] width 693 height 865
click at [369, 296] on p "In deze reeks zijn er eigenlijk twee reeksen. 1 reeks van de tellers (de getall…" at bounding box center [692, 304] width 658 height 52
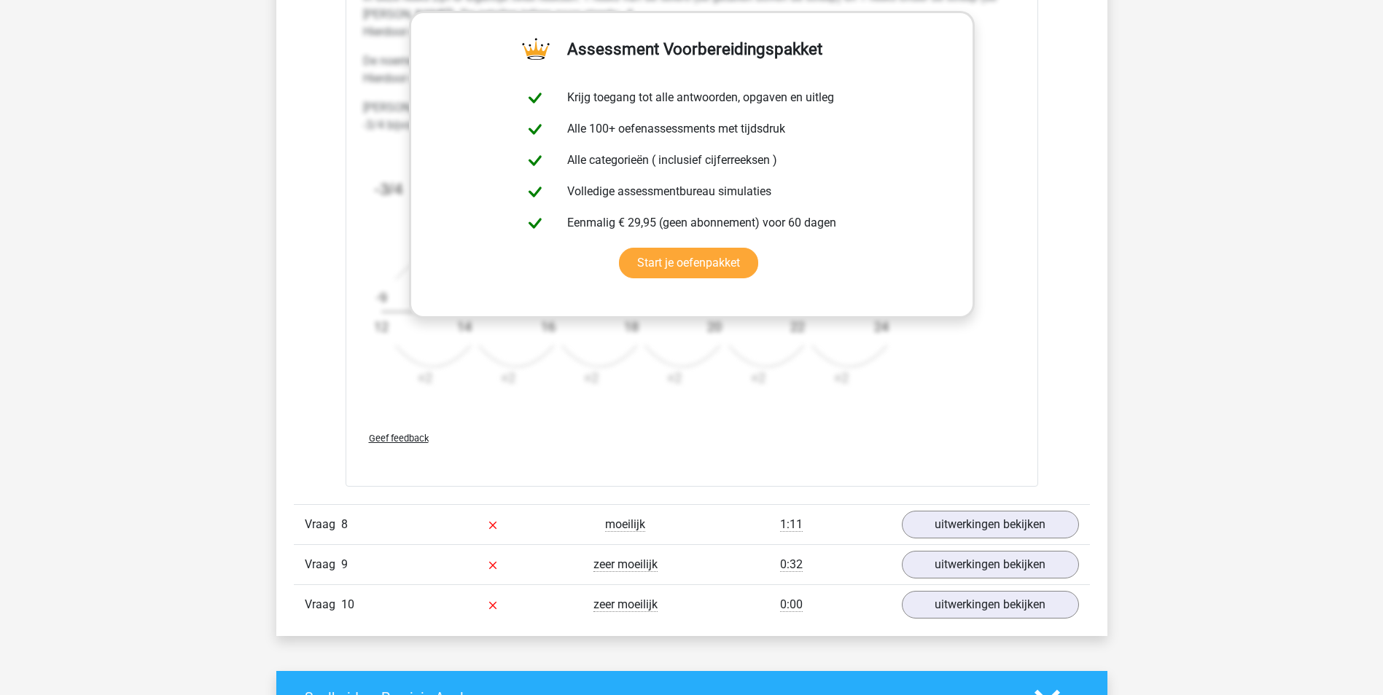
scroll to position [2697, 0]
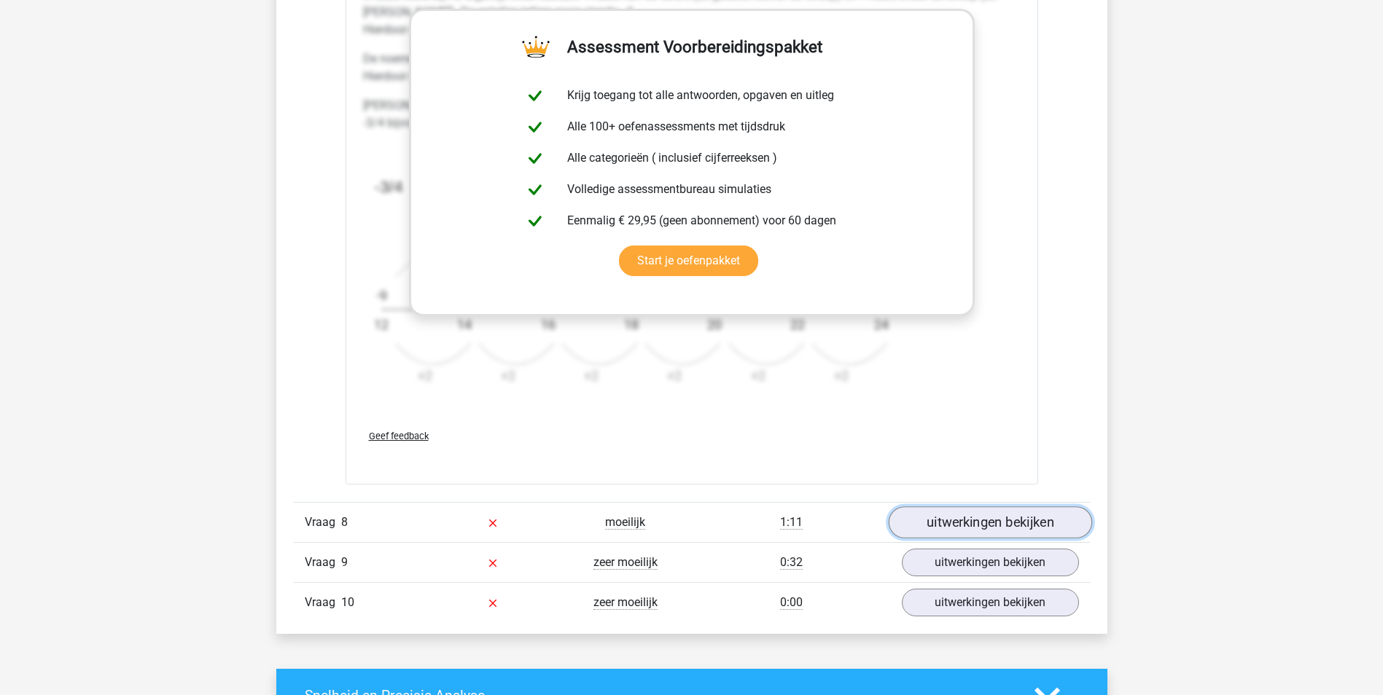
click at [978, 529] on link "uitwerkingen bekijken" at bounding box center [989, 523] width 203 height 32
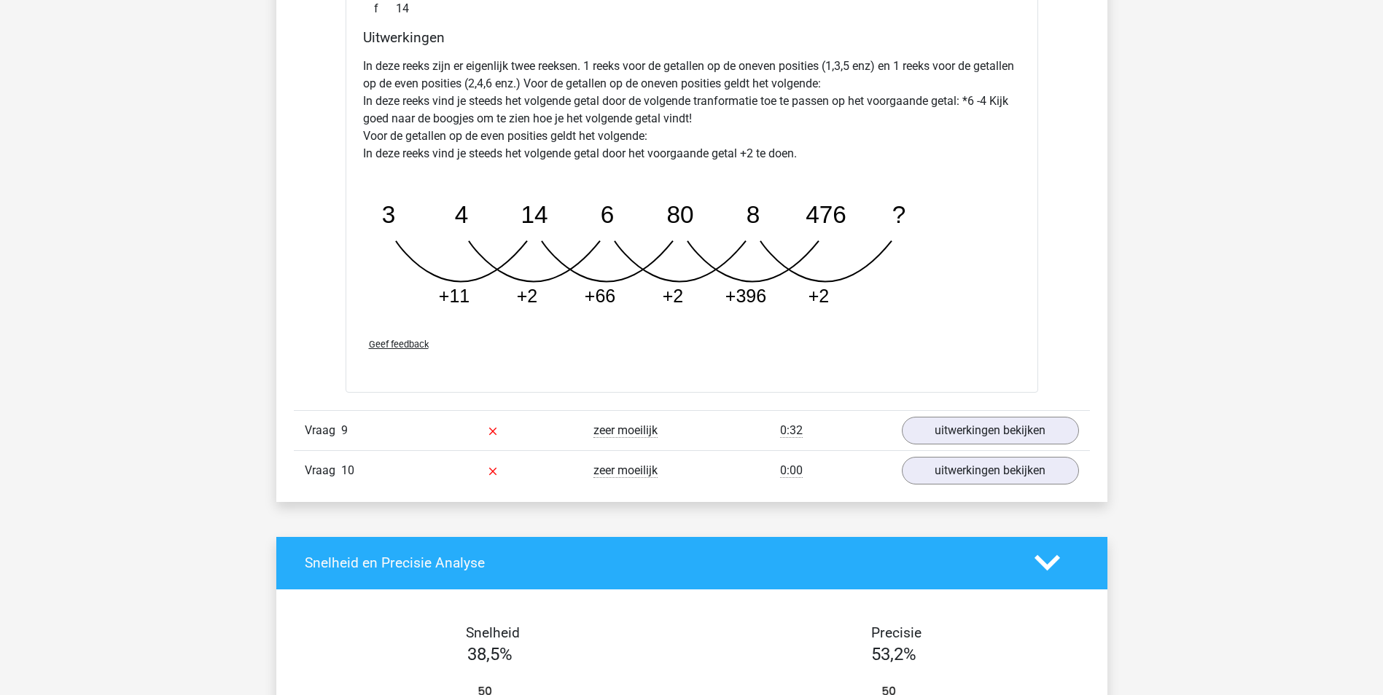
scroll to position [3572, 0]
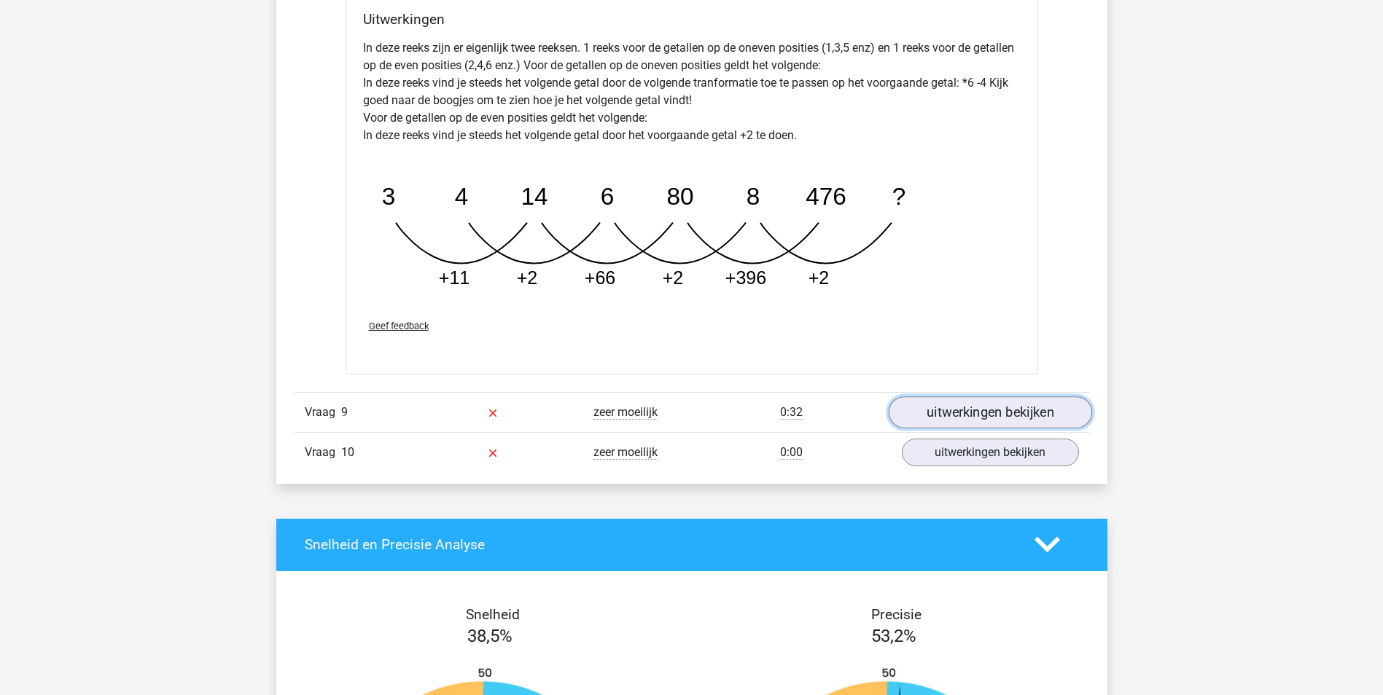
click at [1034, 417] on link "uitwerkingen bekijken" at bounding box center [989, 413] width 203 height 32
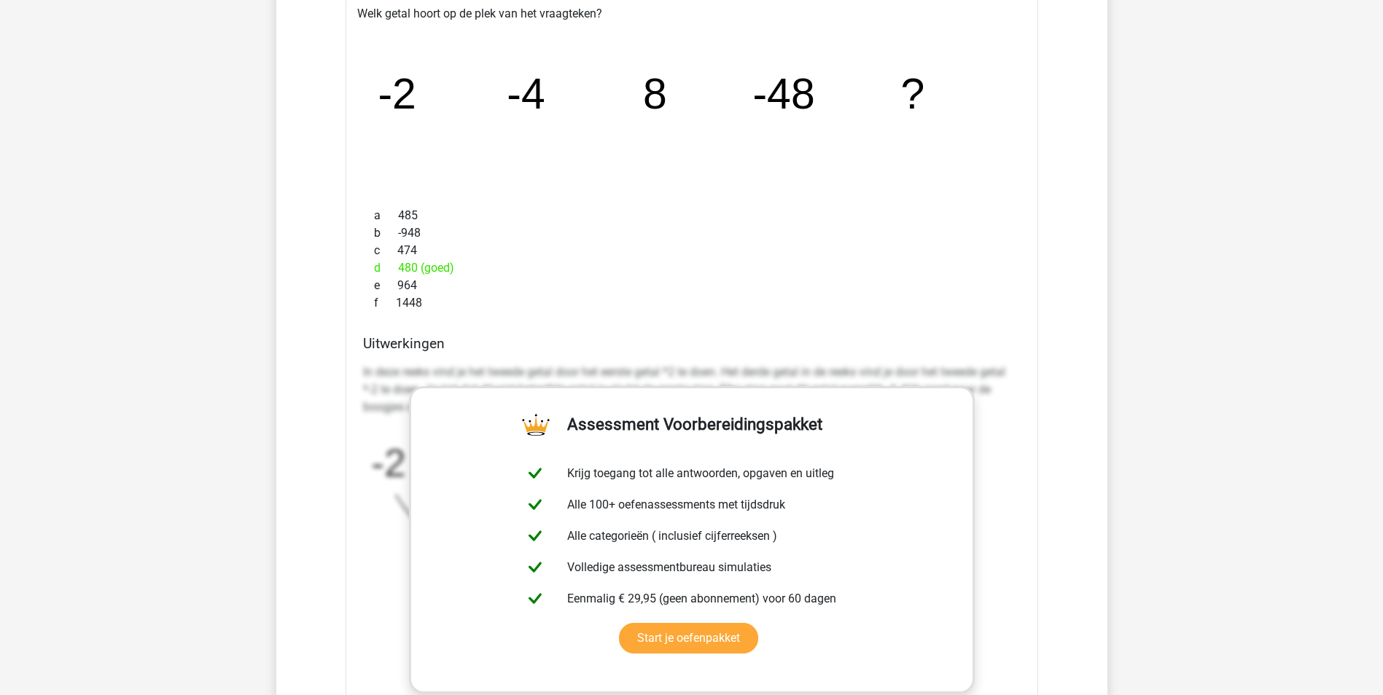
scroll to position [4155, 0]
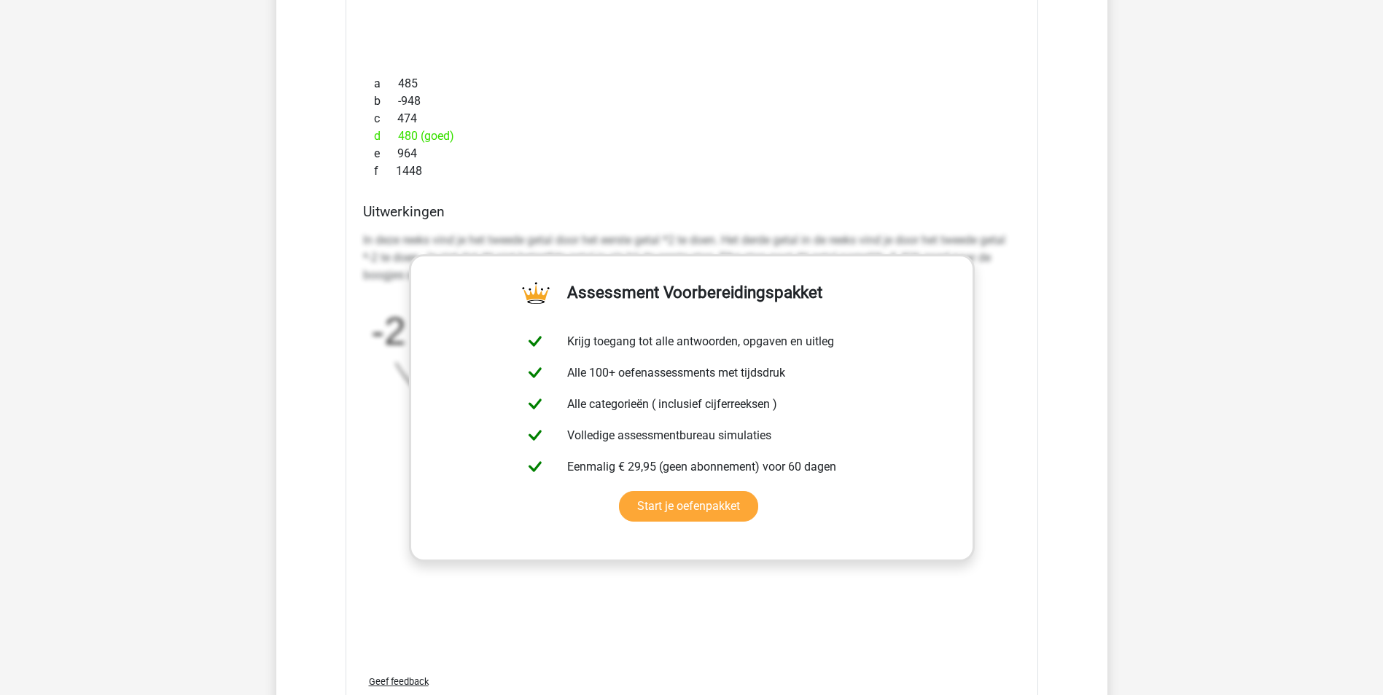
click at [653, 171] on div "f 1448" at bounding box center [692, 171] width 658 height 17
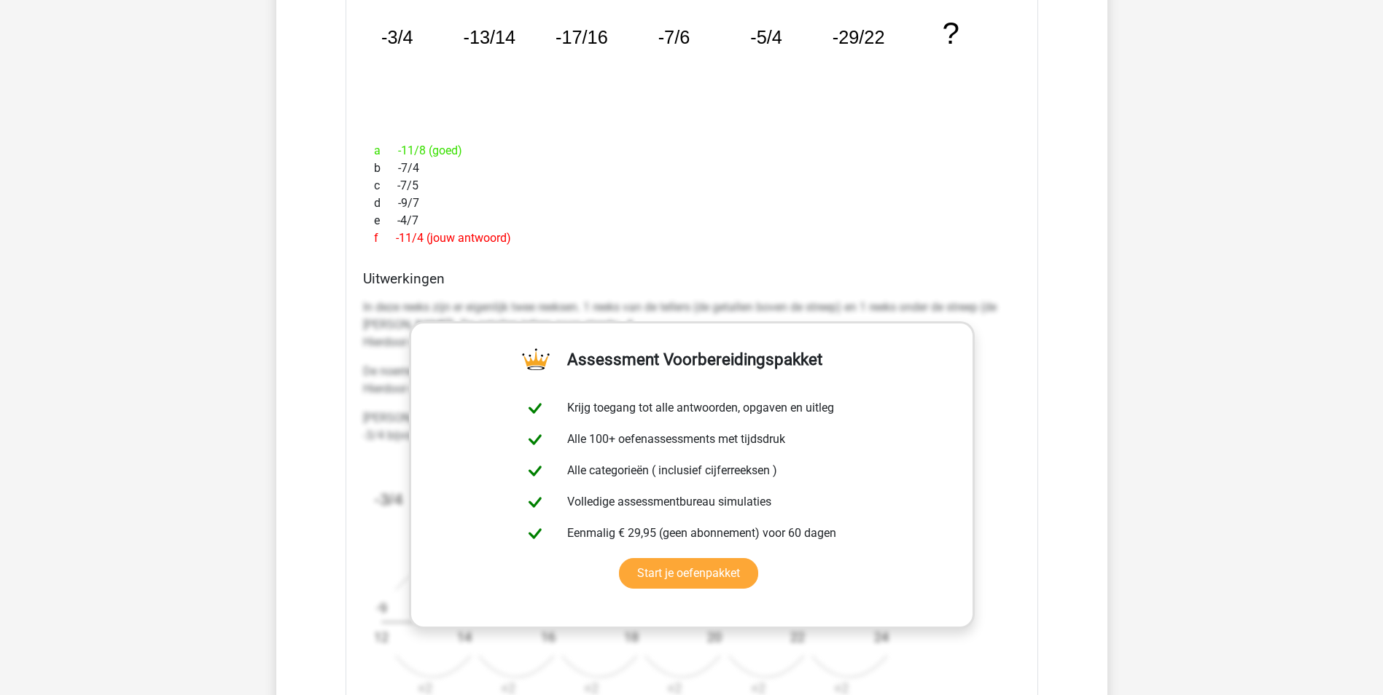
scroll to position [2145, 0]
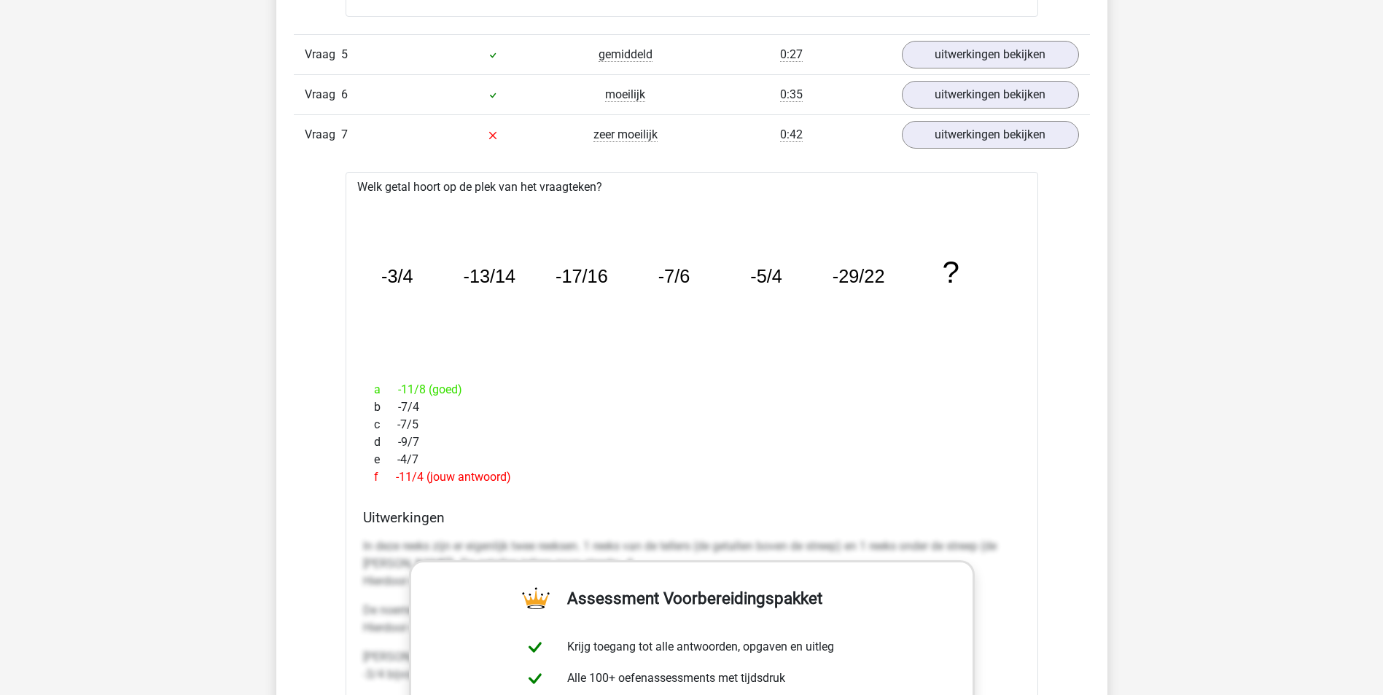
click at [539, 299] on icon "image/svg+xml -3/4 -13/14 -17/16 -7/6 -5/4 -29/22 ?" at bounding box center [692, 283] width 646 height 162
click at [495, 95] on icon at bounding box center [493, 96] width 12 height 12
click at [975, 107] on link "uitwerkingen bekijken" at bounding box center [989, 95] width 203 height 32
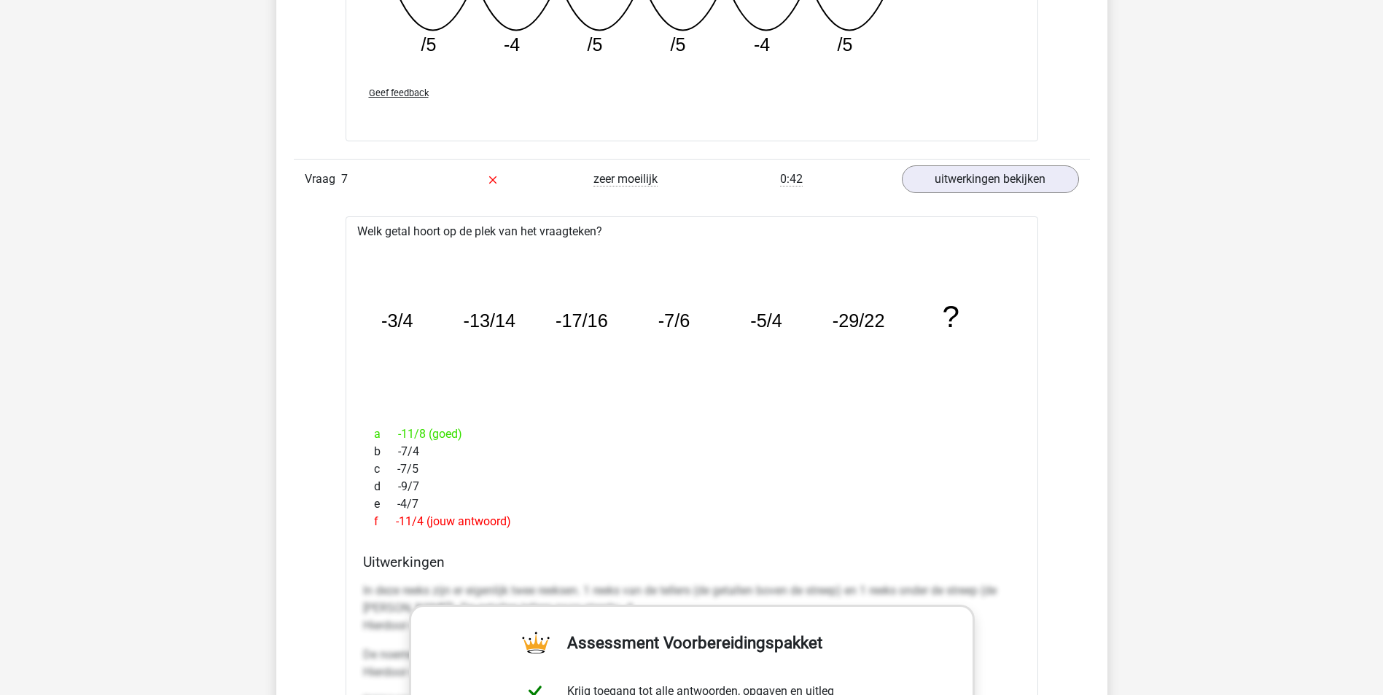
scroll to position [2874, 0]
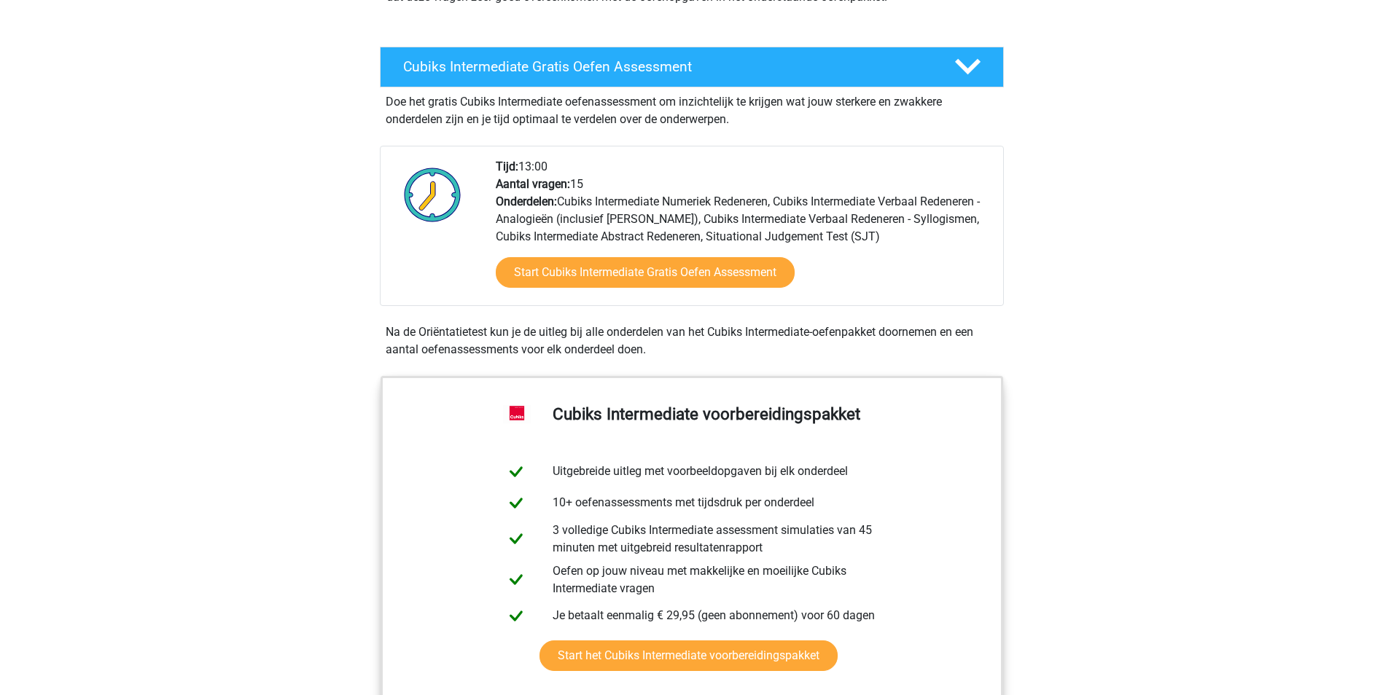
scroll to position [219, 0]
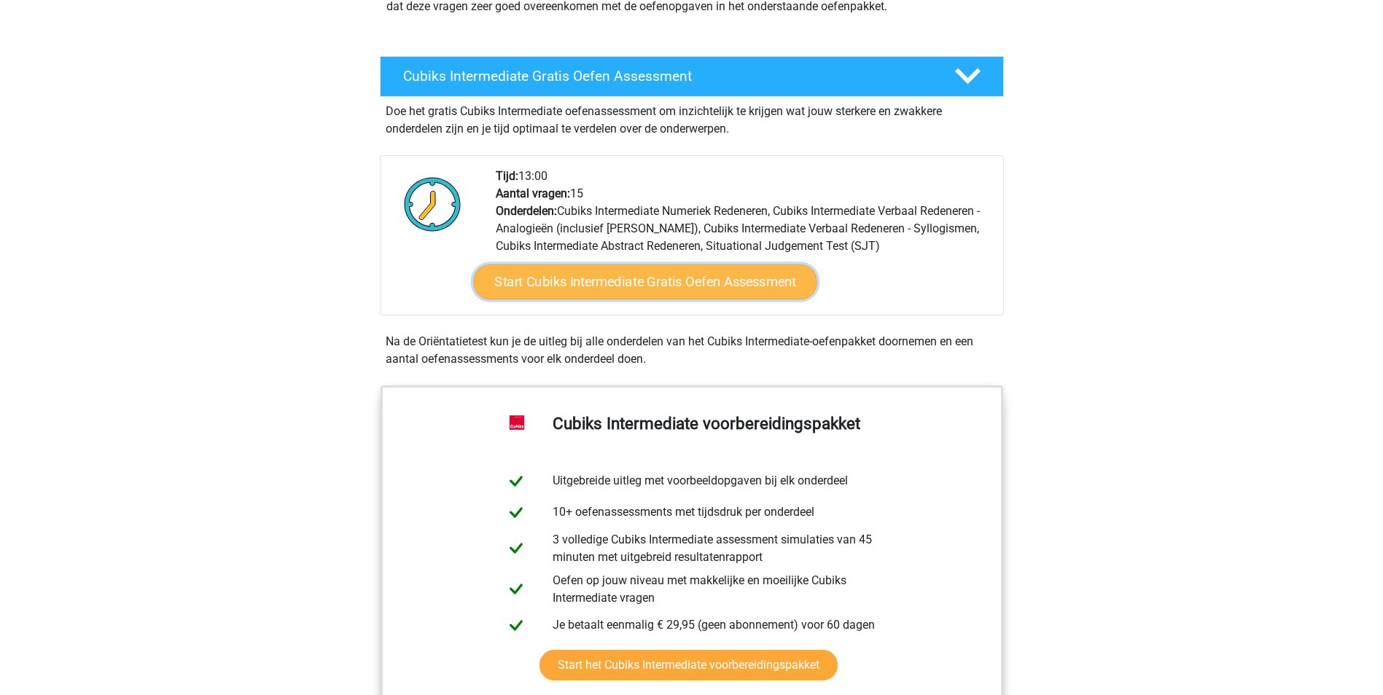
click at [598, 281] on link "Start Cubiks Intermediate Gratis Oefen Assessment" at bounding box center [645, 282] width 344 height 35
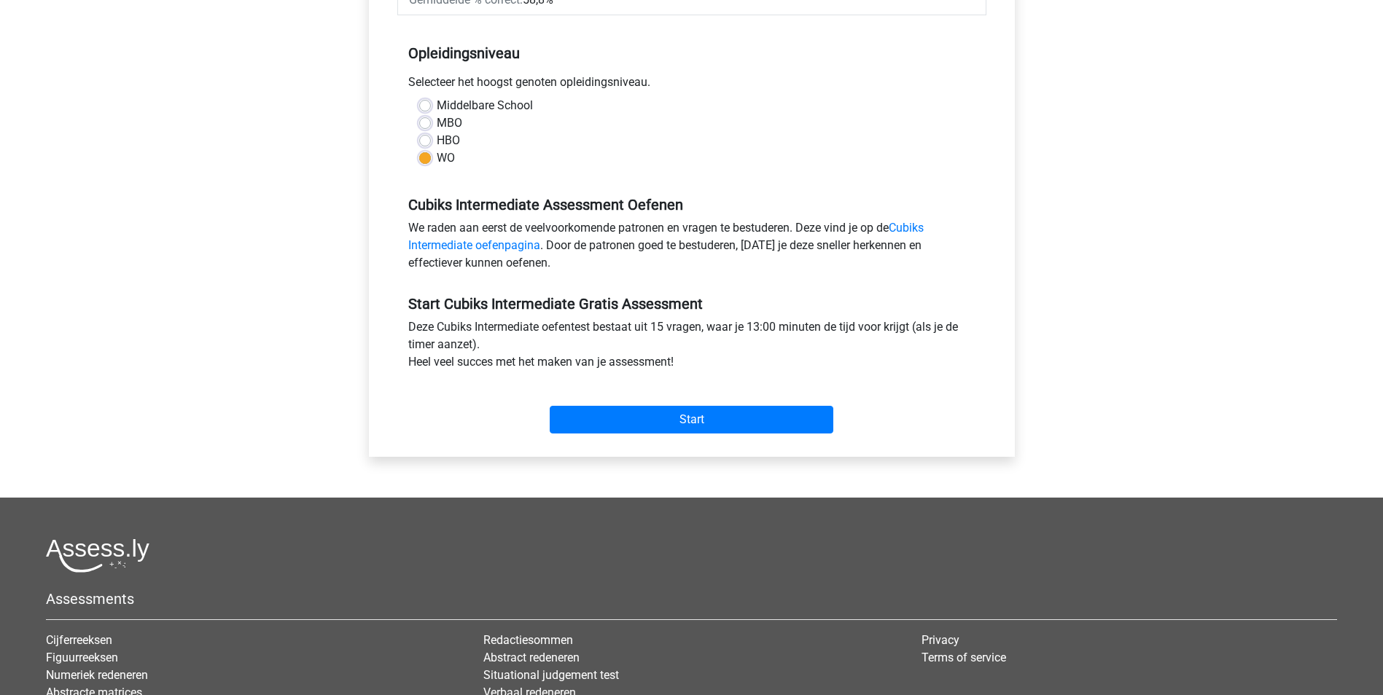
scroll to position [365, 0]
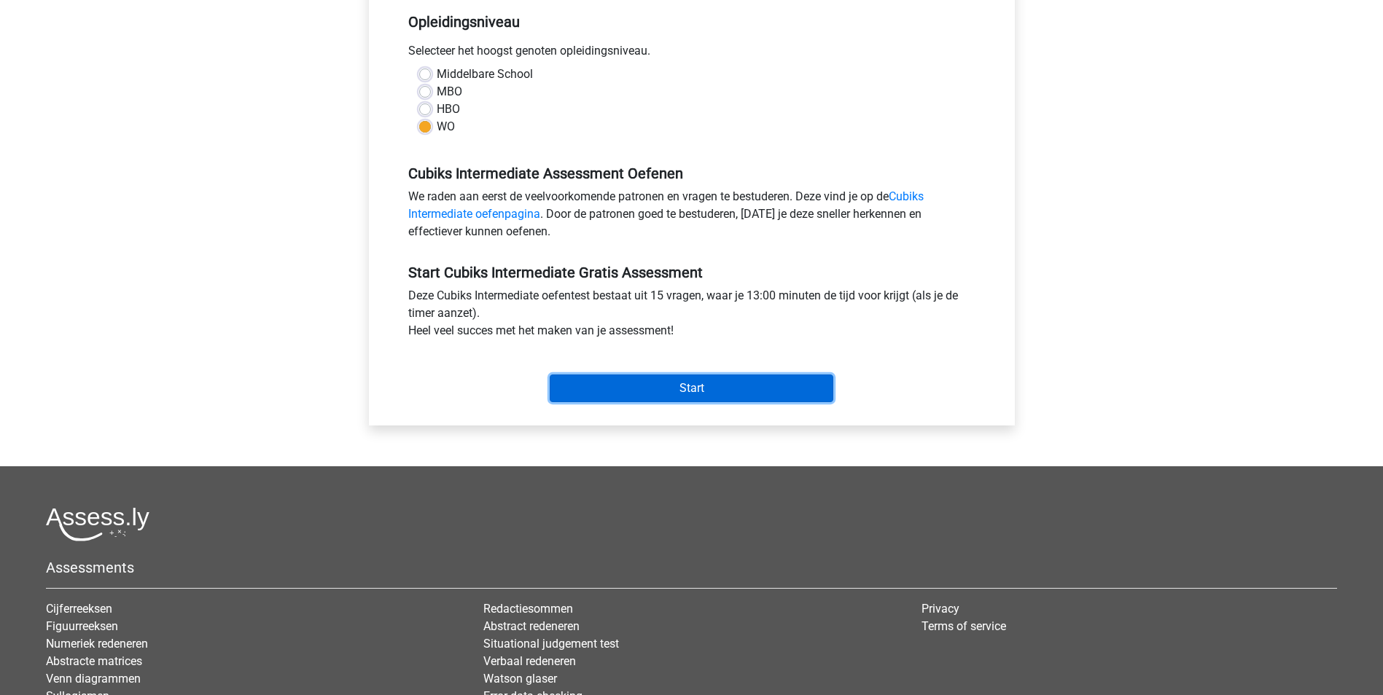
click at [722, 378] on input "Start" at bounding box center [692, 389] width 284 height 28
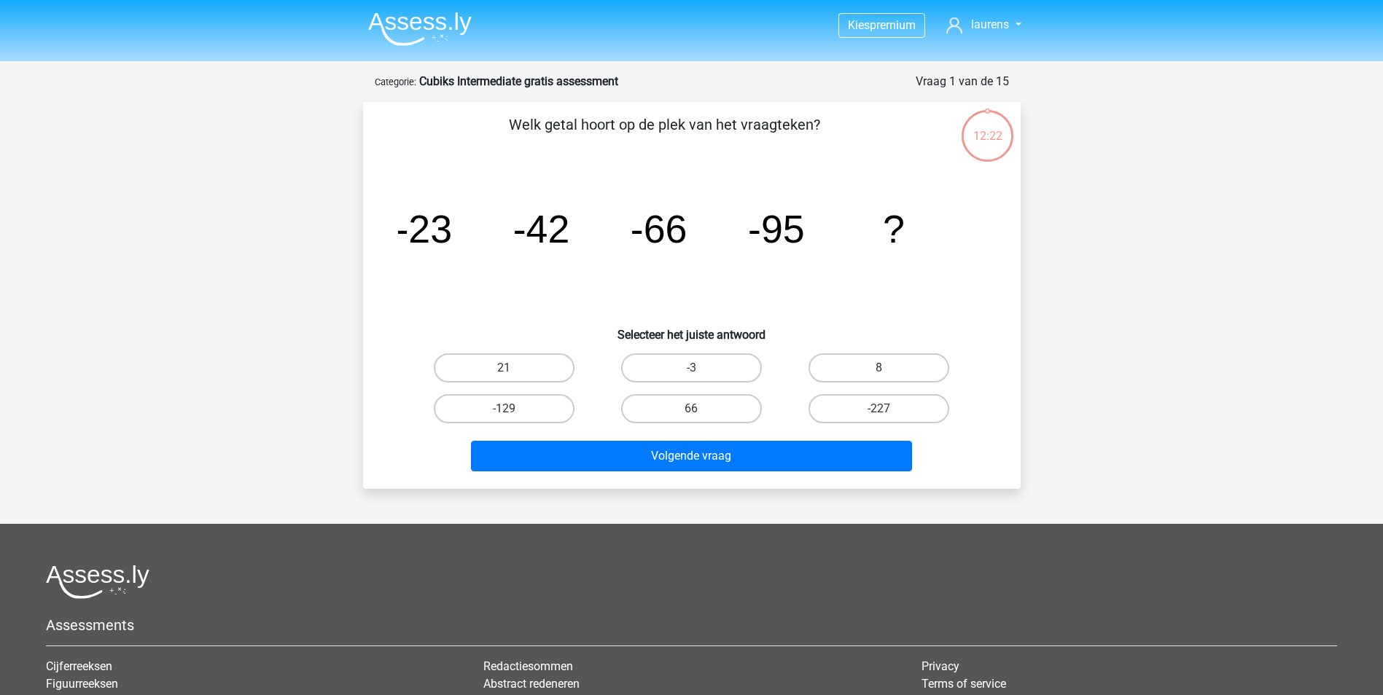
click at [510, 409] on input "-129" at bounding box center [508, 413] width 9 height 9
radio input "true"
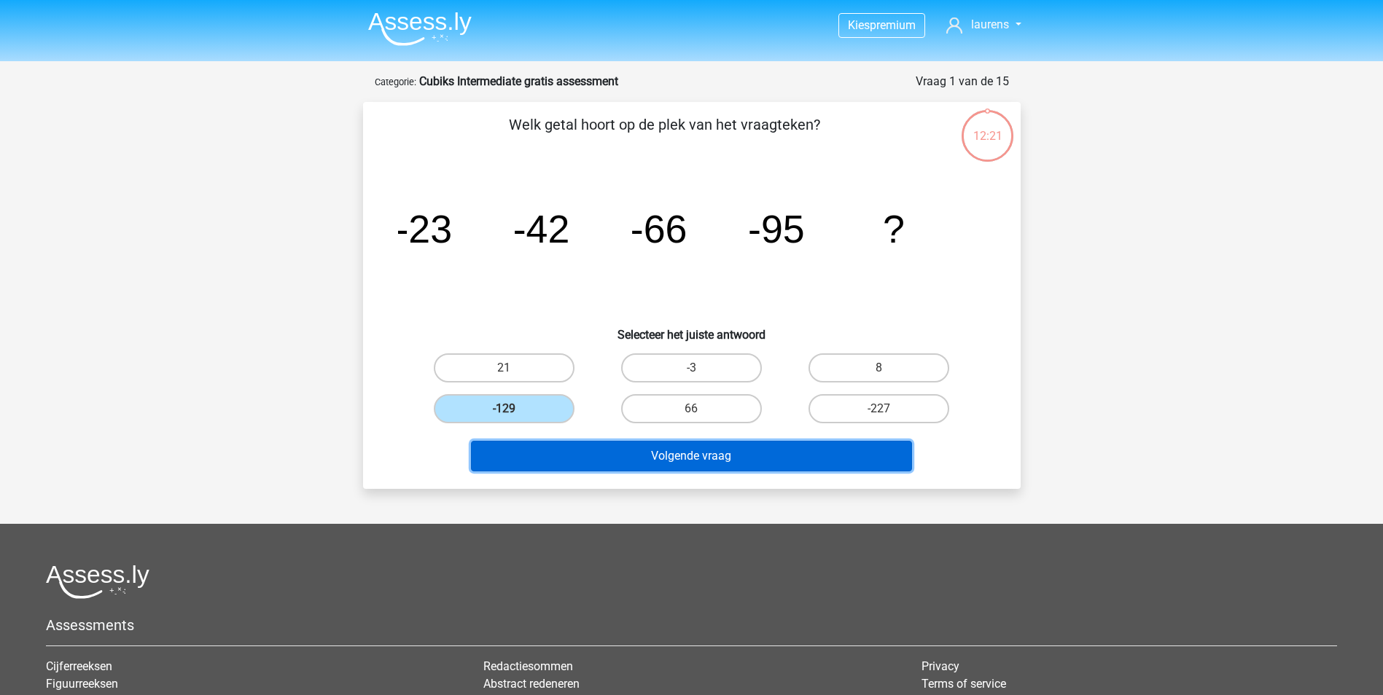
click at [614, 458] on button "Volgende vraag" at bounding box center [691, 456] width 441 height 31
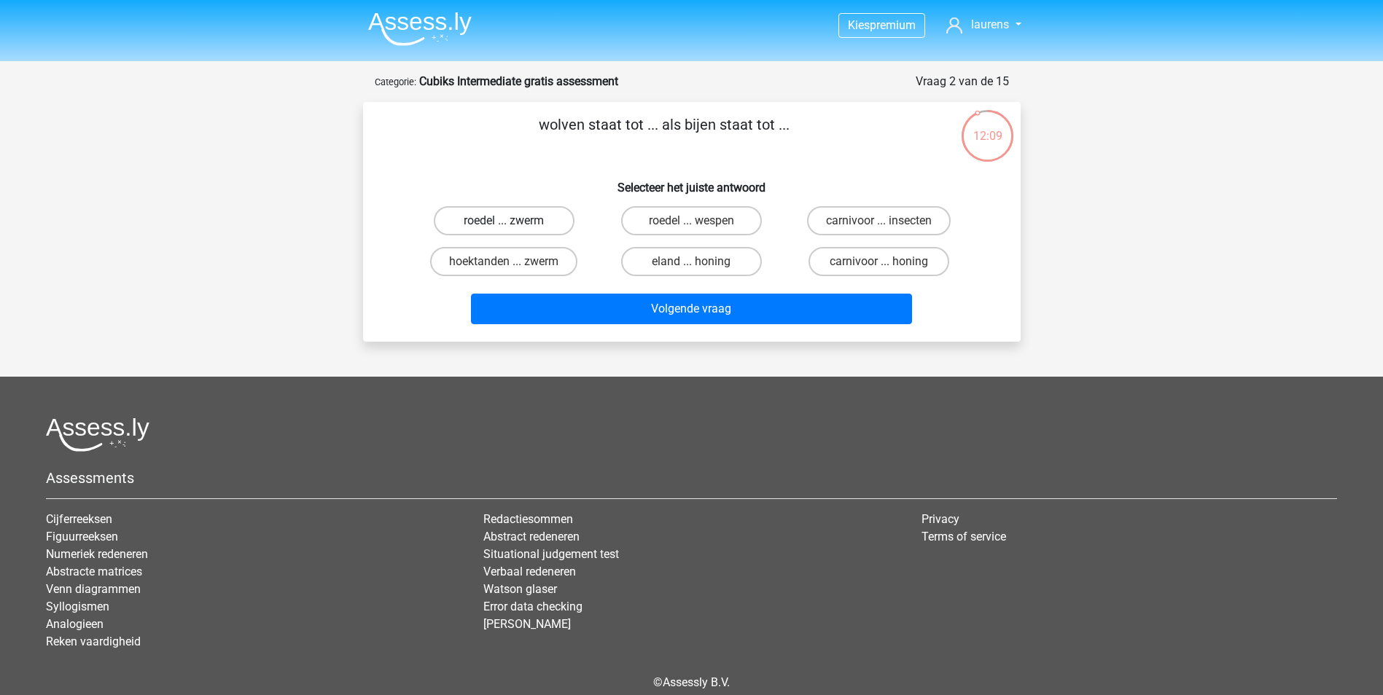
click at [530, 223] on label "roedel ... zwerm" at bounding box center [504, 220] width 141 height 29
click at [513, 223] on input "roedel ... zwerm" at bounding box center [508, 225] width 9 height 9
radio input "true"
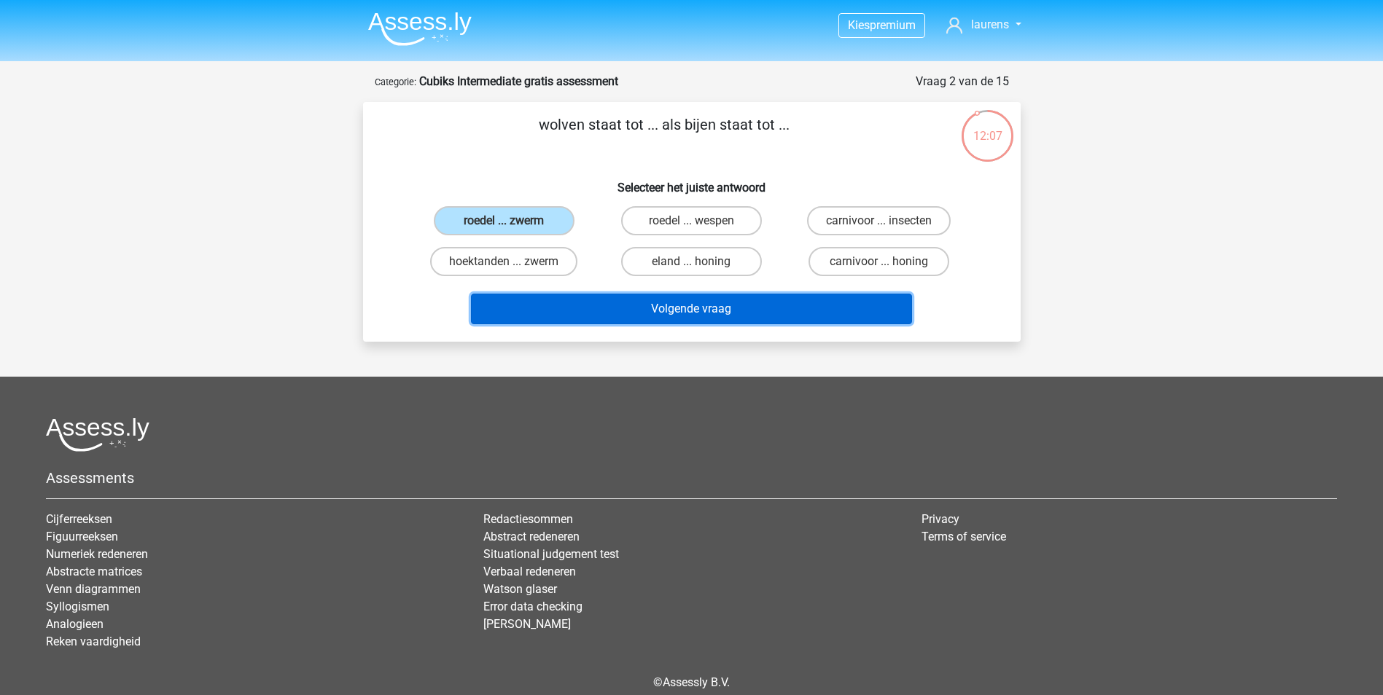
click at [626, 306] on button "Volgende vraag" at bounding box center [691, 309] width 441 height 31
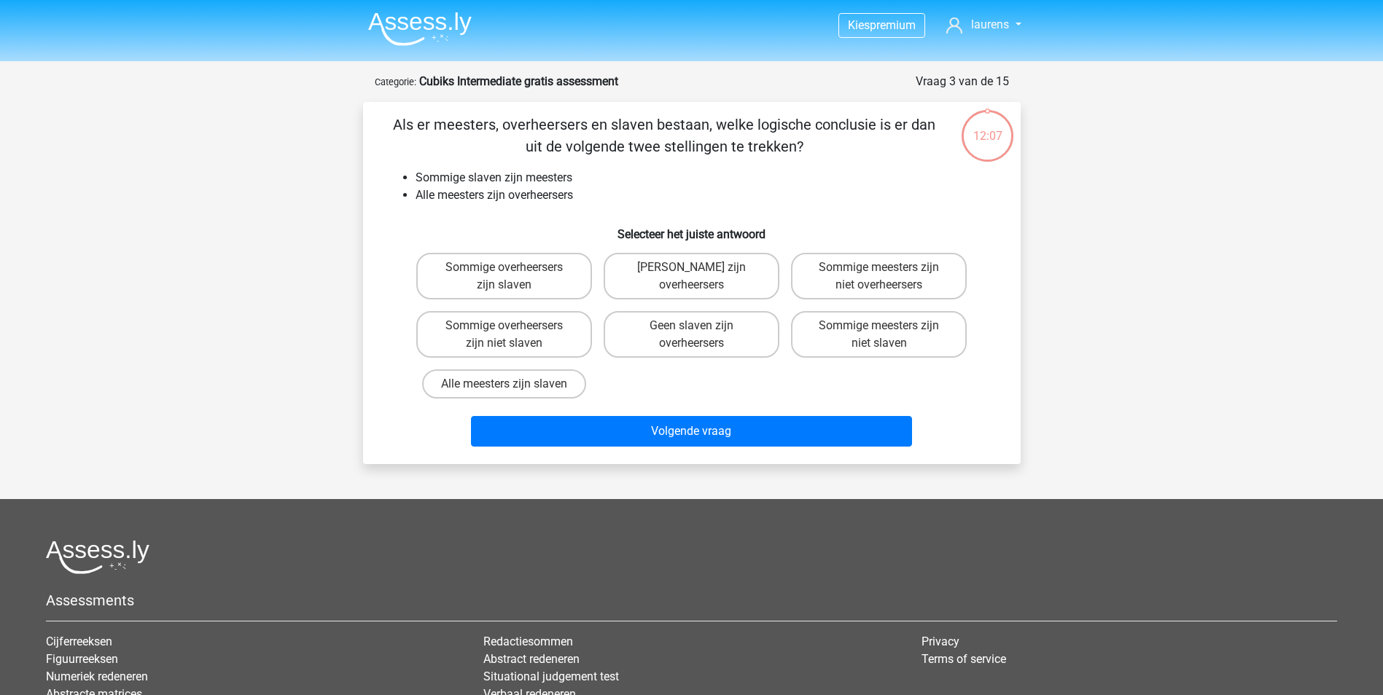
scroll to position [73, 0]
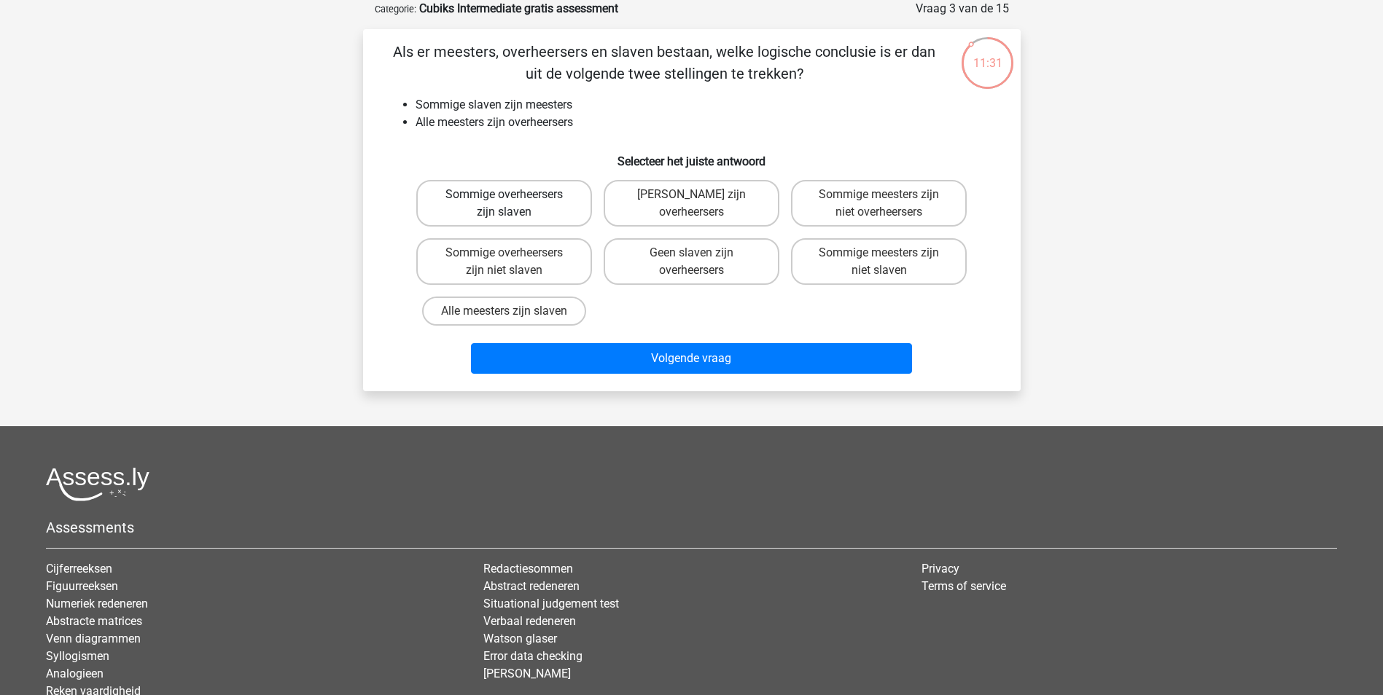
click at [493, 212] on label "Sommige overheersers zijn slaven" at bounding box center [504, 203] width 176 height 47
click at [504, 204] on input "Sommige overheersers zijn slaven" at bounding box center [508, 199] width 9 height 9
radio input "true"
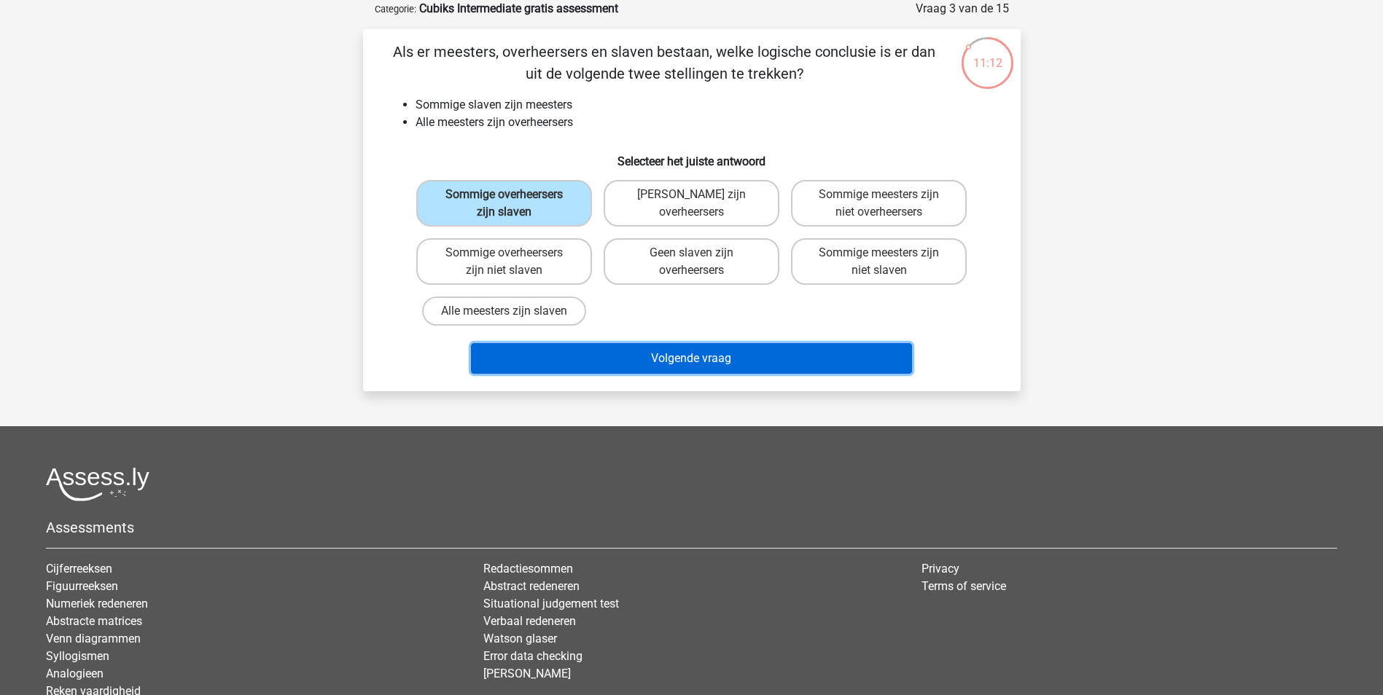
click at [721, 360] on button "Volgende vraag" at bounding box center [691, 358] width 441 height 31
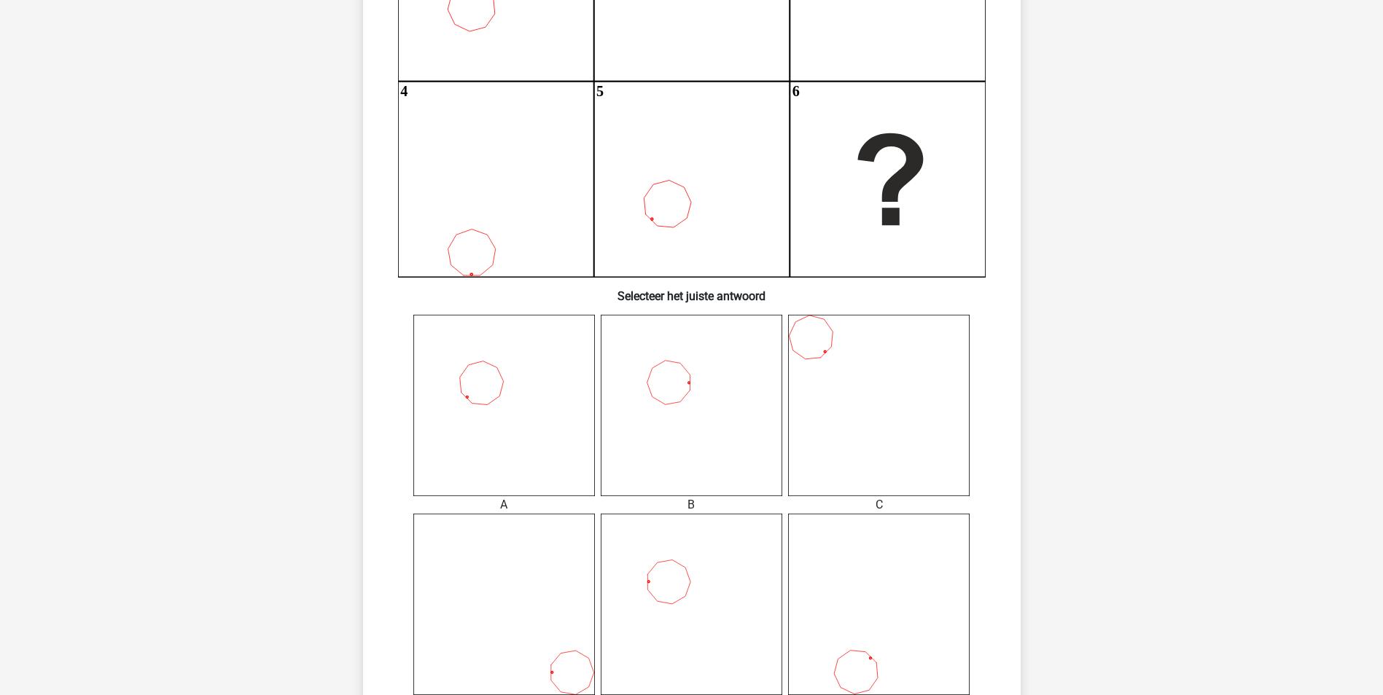
scroll to position [292, 0]
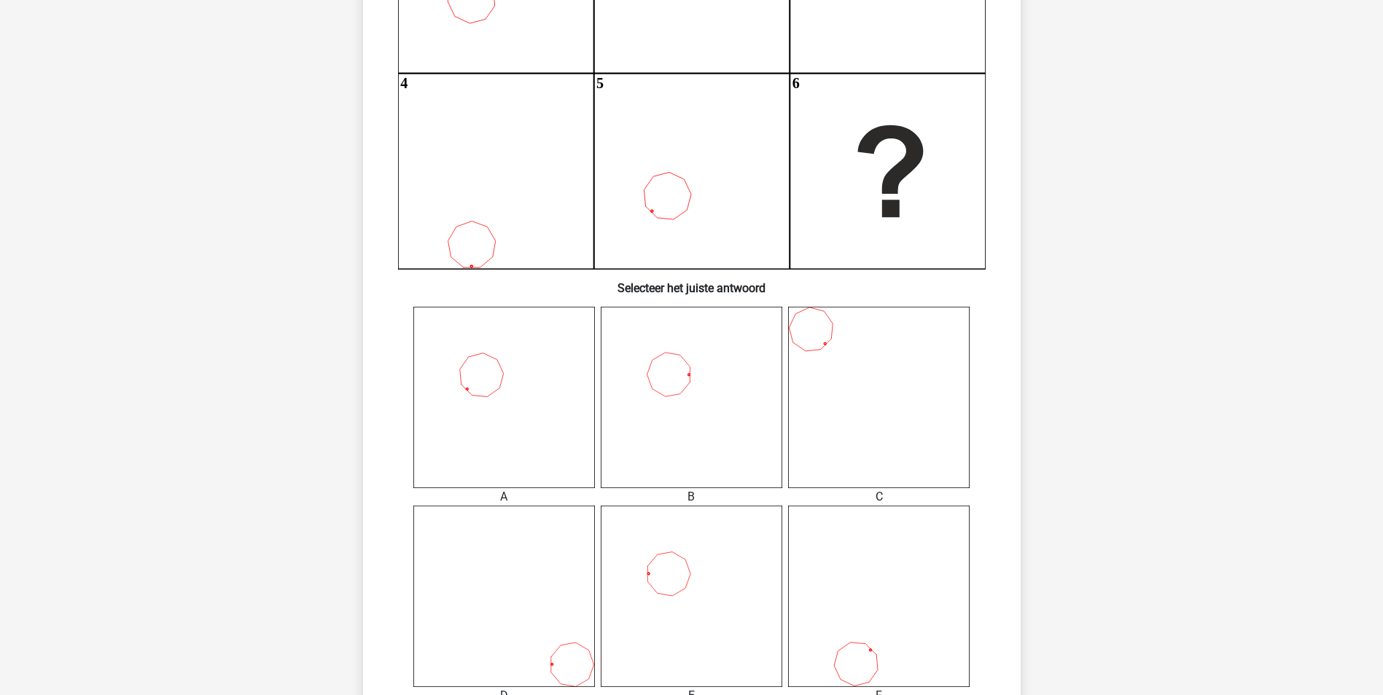
click at [679, 596] on icon at bounding box center [692, 597] width 182 height 182
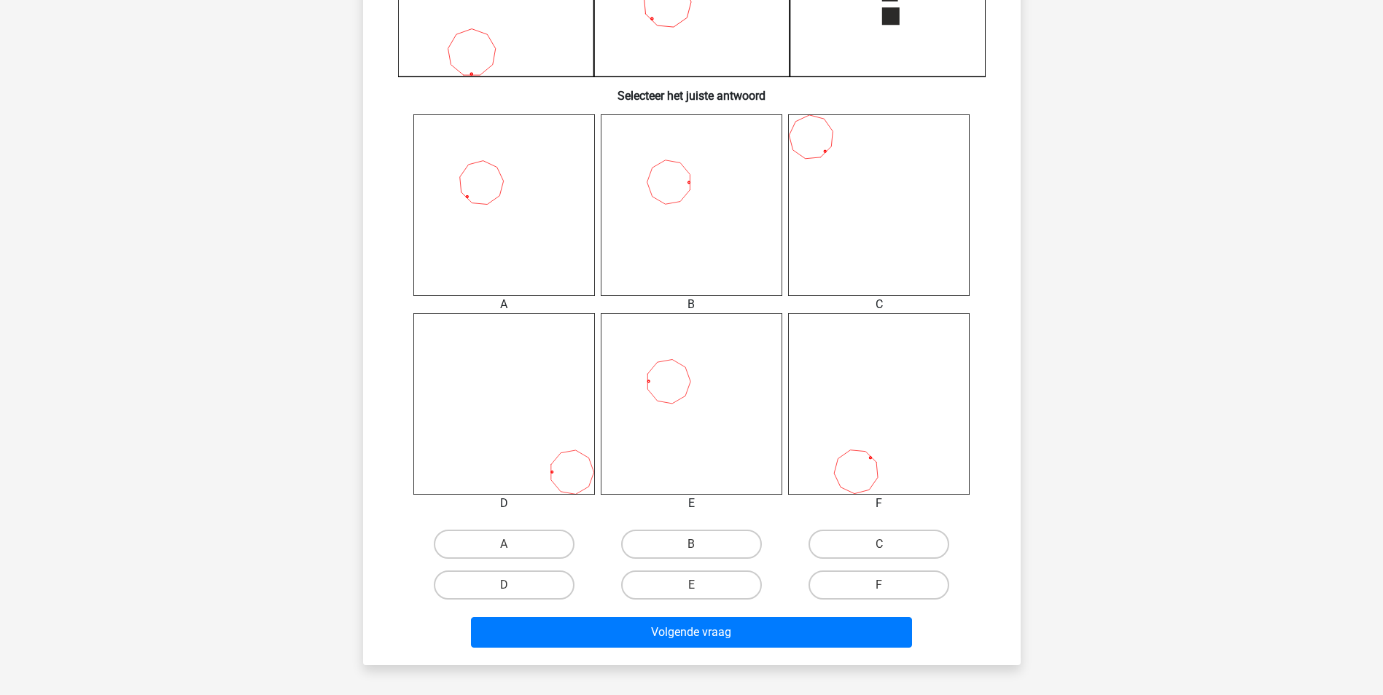
scroll to position [510, 0]
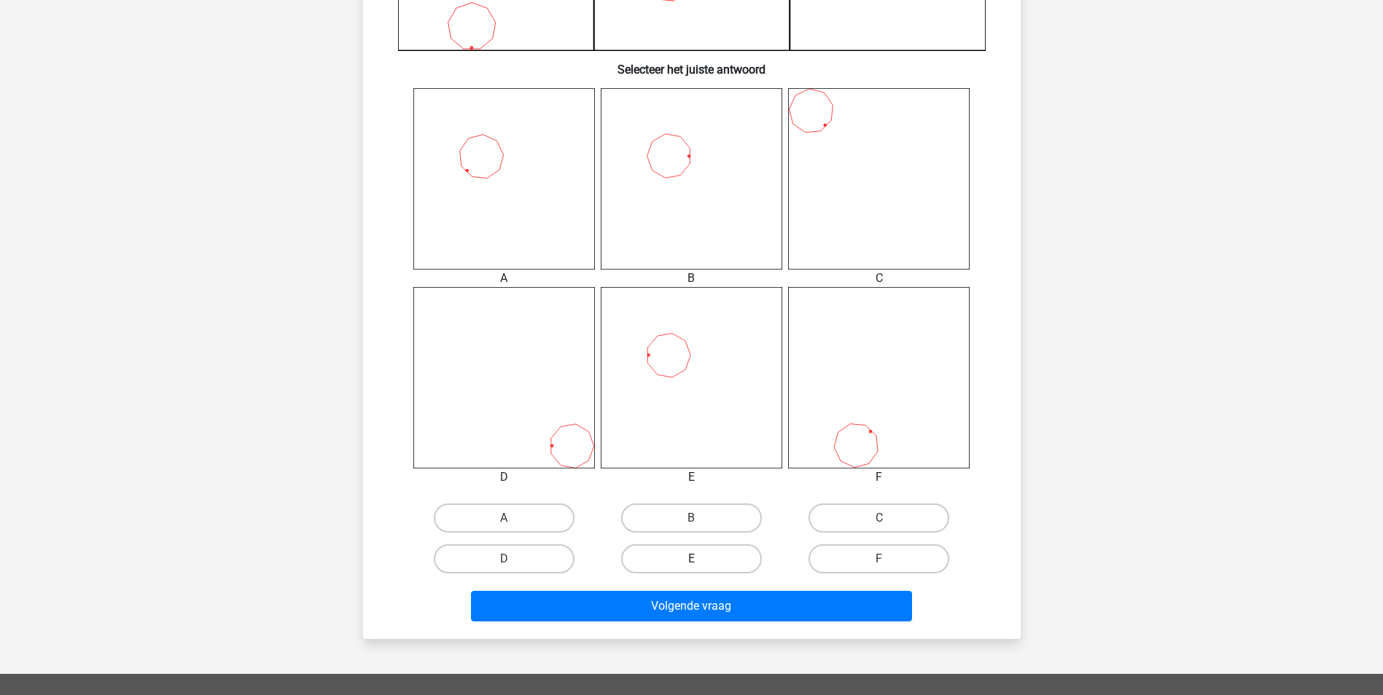
click at [703, 564] on label "E" at bounding box center [691, 559] width 141 height 29
click at [701, 564] on input "E" at bounding box center [695, 563] width 9 height 9
radio input "true"
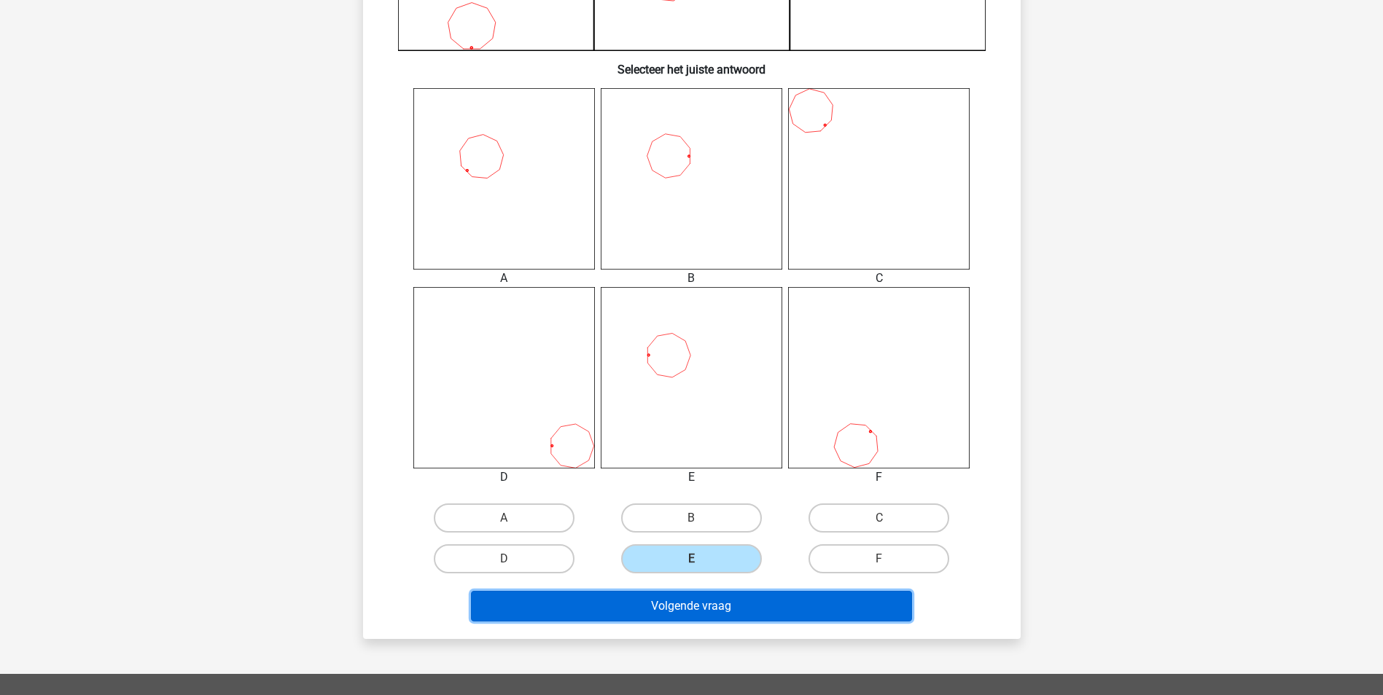
click at [725, 619] on button "Volgende vraag" at bounding box center [691, 606] width 441 height 31
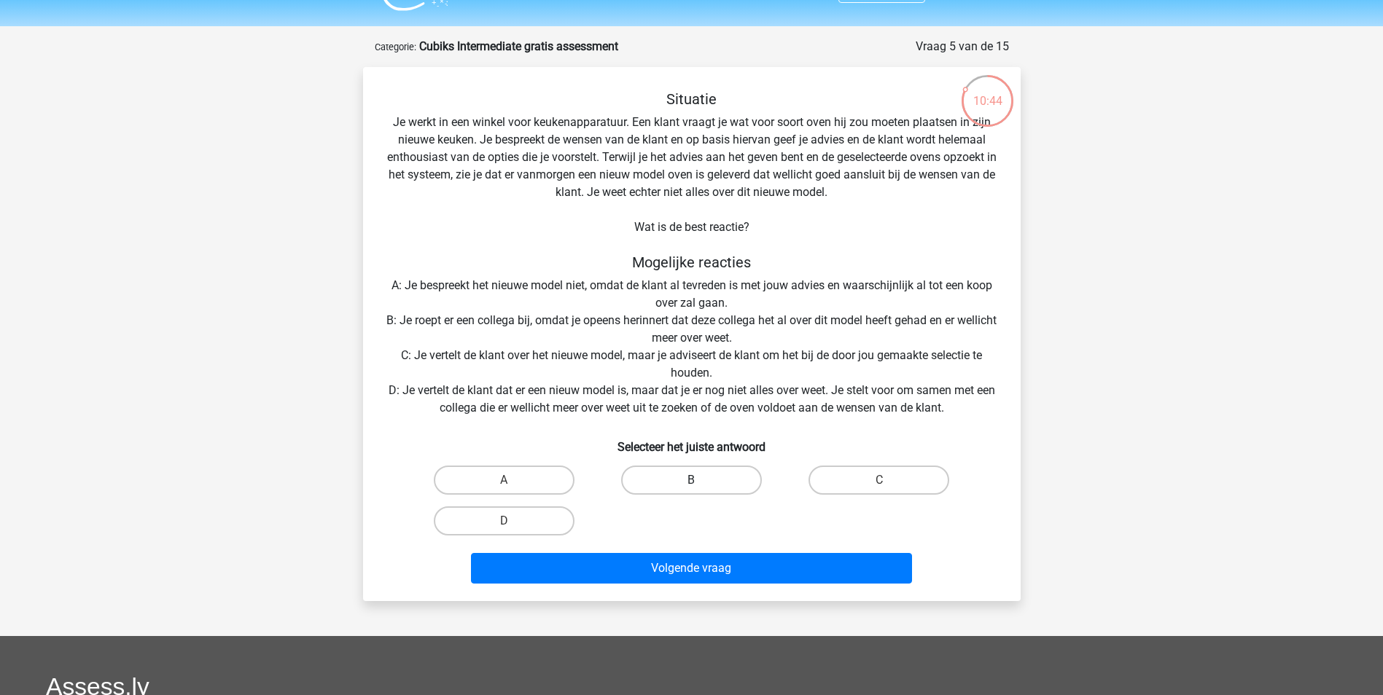
scroll to position [0, 0]
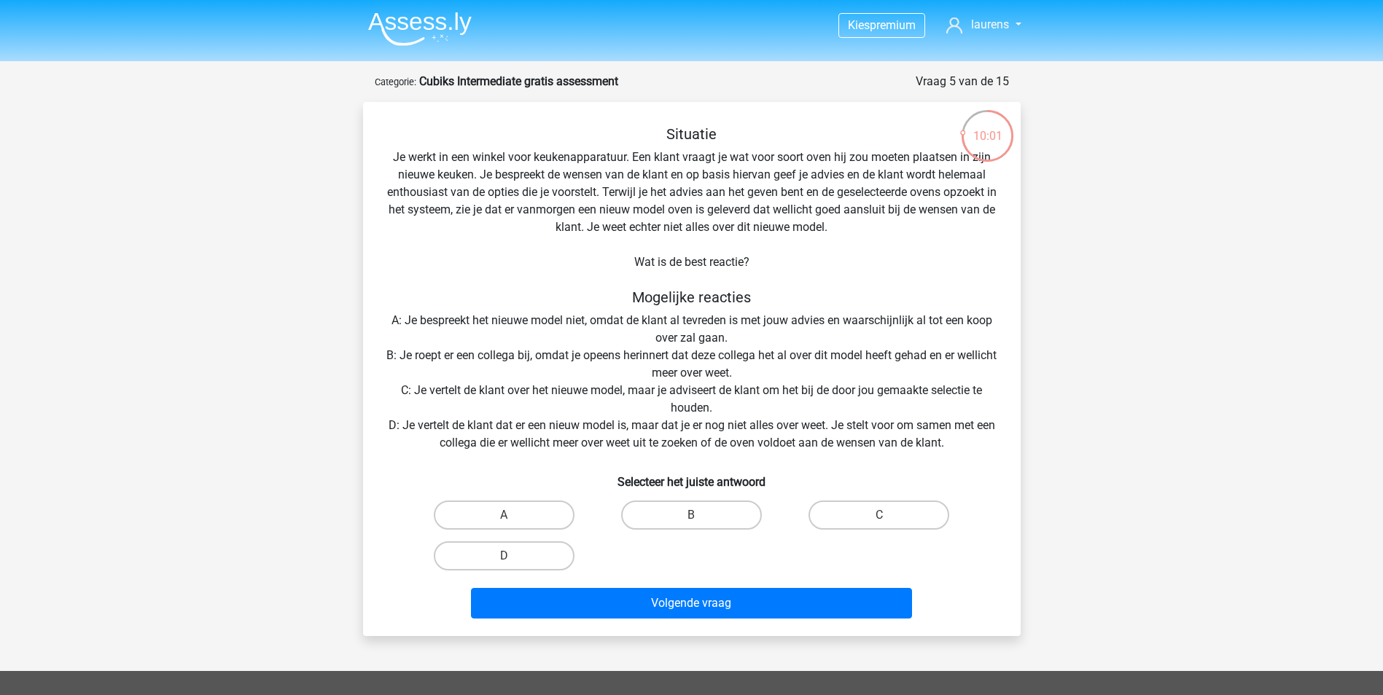
click at [497, 559] on label "D" at bounding box center [504, 556] width 141 height 29
click at [504, 559] on input "D" at bounding box center [508, 560] width 9 height 9
radio input "true"
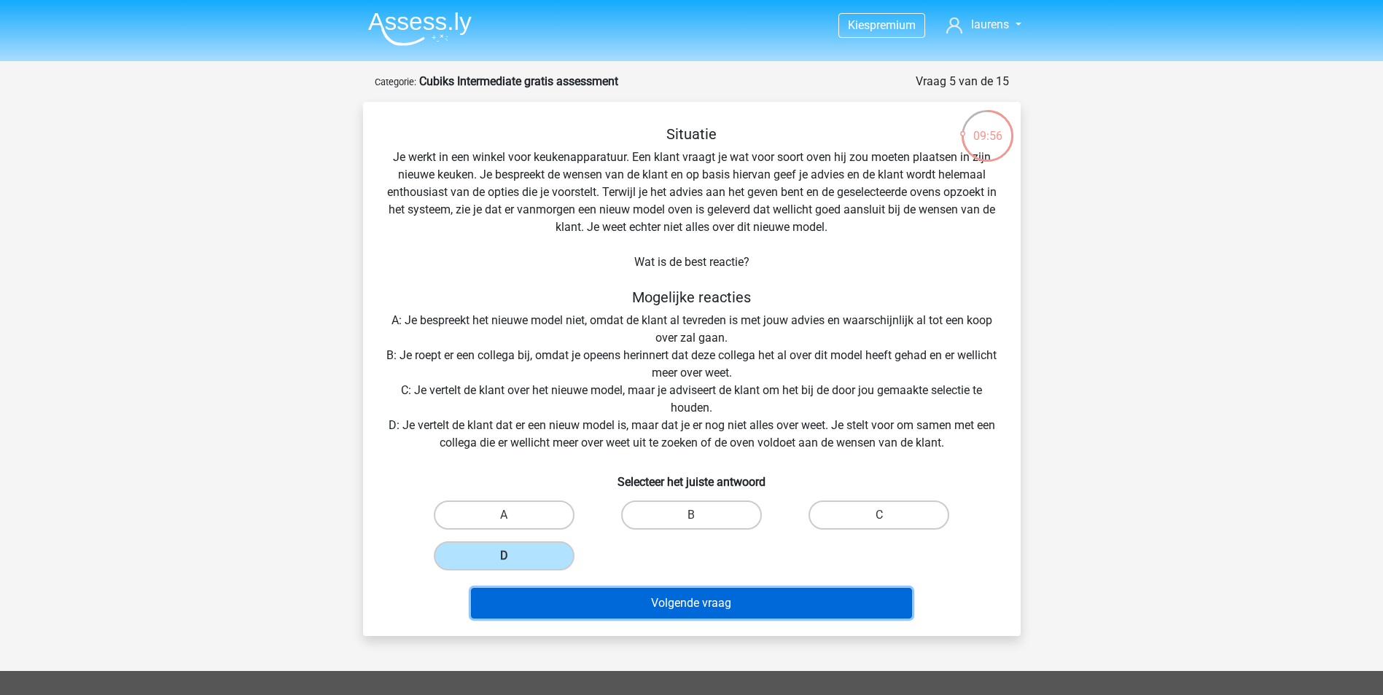
click at [826, 601] on button "Volgende vraag" at bounding box center [691, 603] width 441 height 31
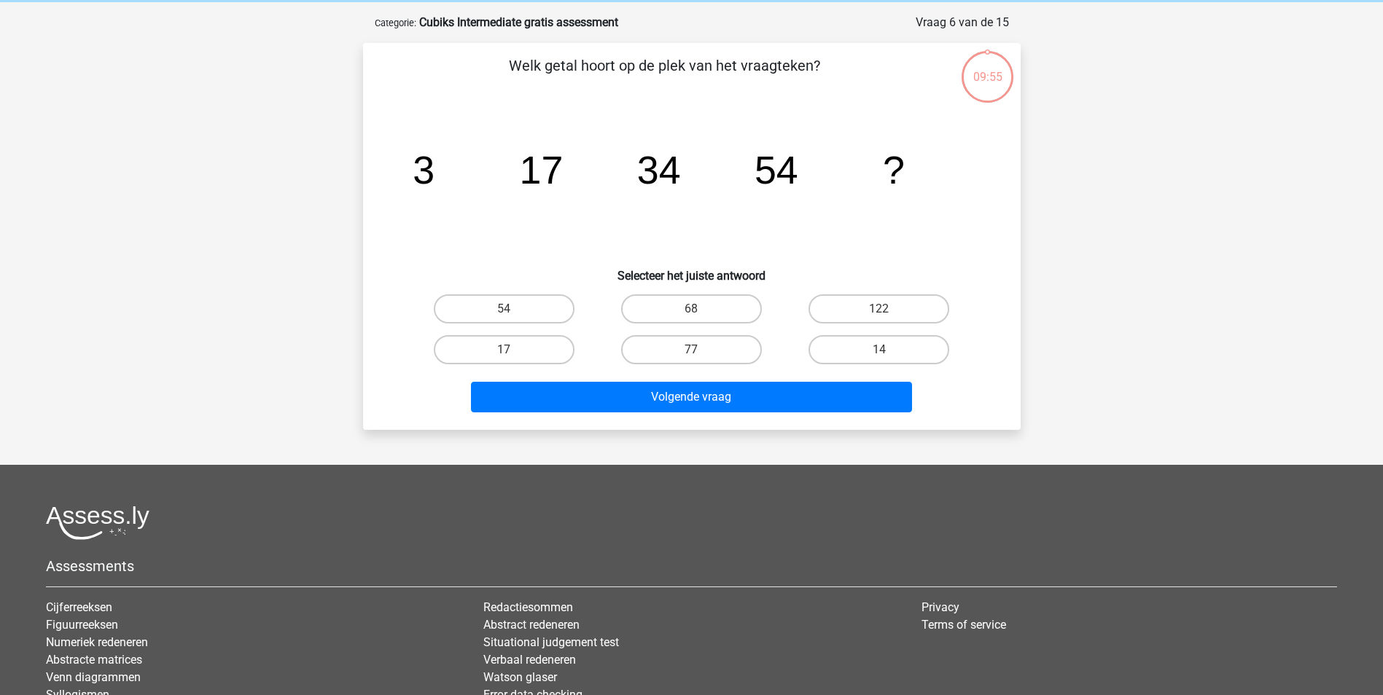
scroll to position [73, 0]
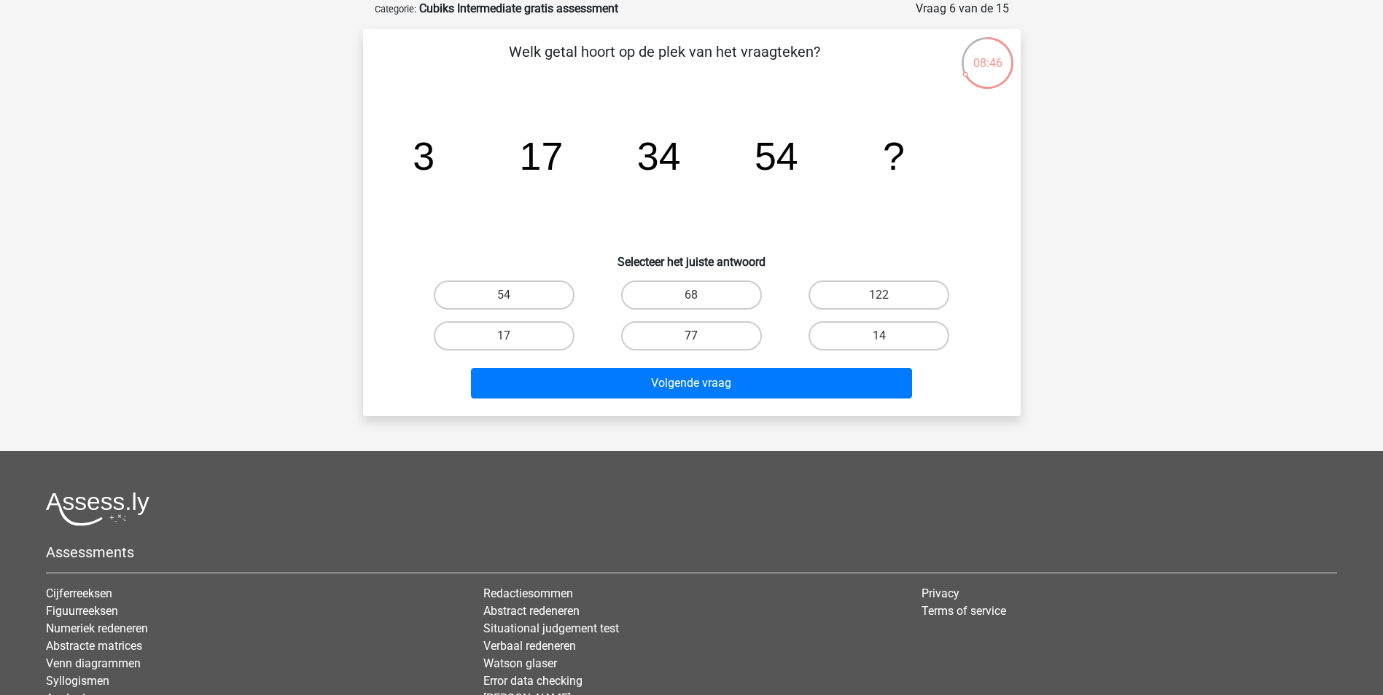
click at [668, 329] on label "77" at bounding box center [691, 335] width 141 height 29
click at [691, 336] on input "77" at bounding box center [695, 340] width 9 height 9
radio input "true"
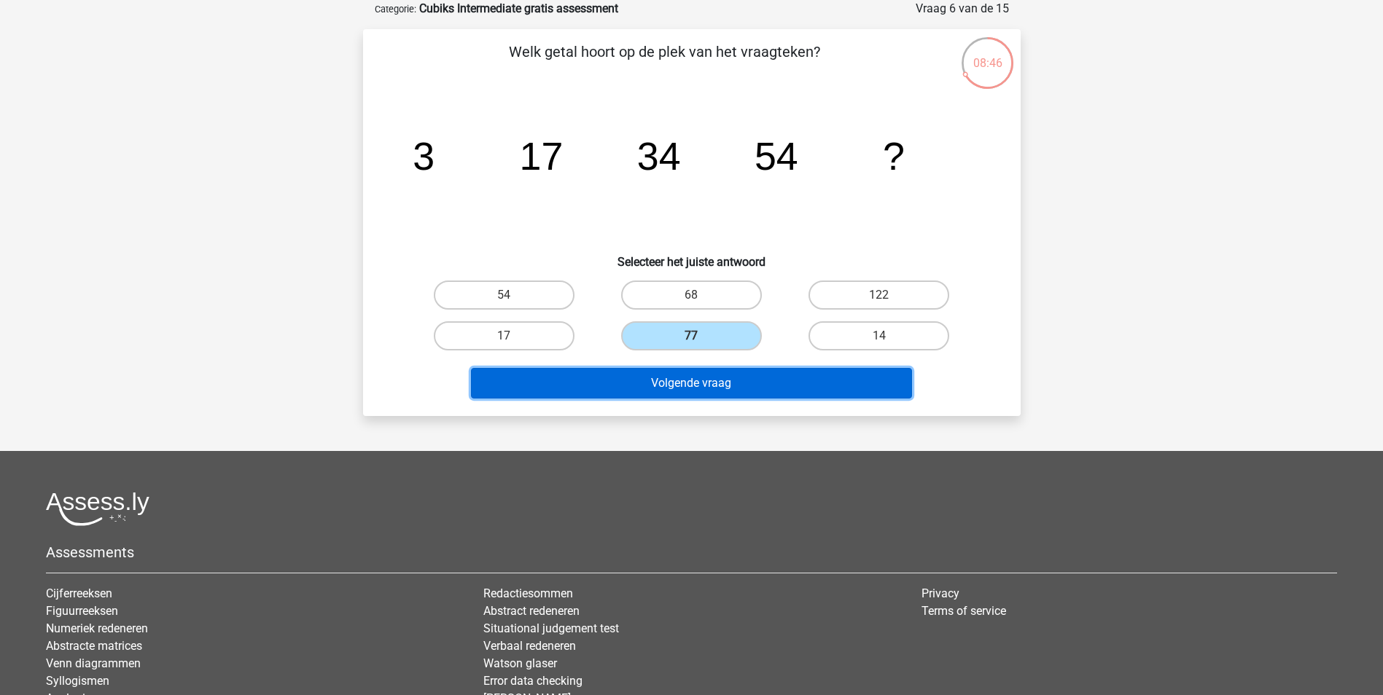
click at [701, 383] on button "Volgende vraag" at bounding box center [691, 383] width 441 height 31
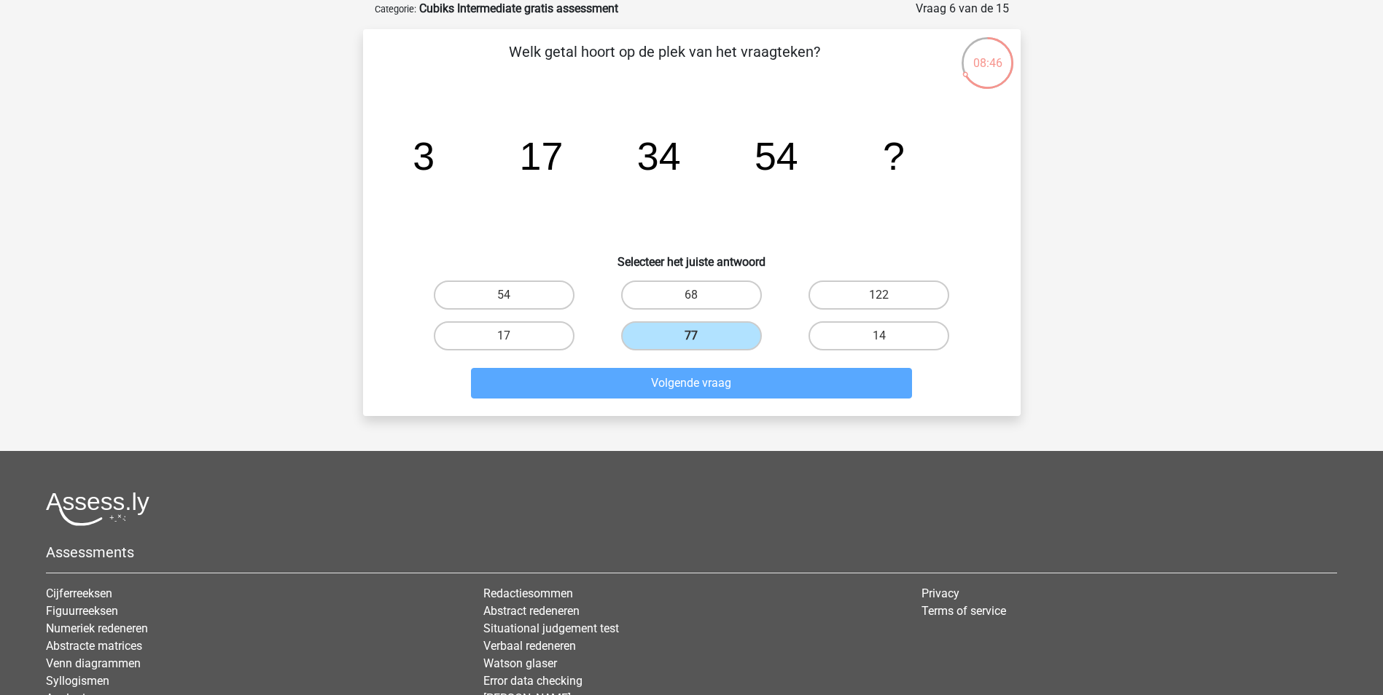
scroll to position [66, 0]
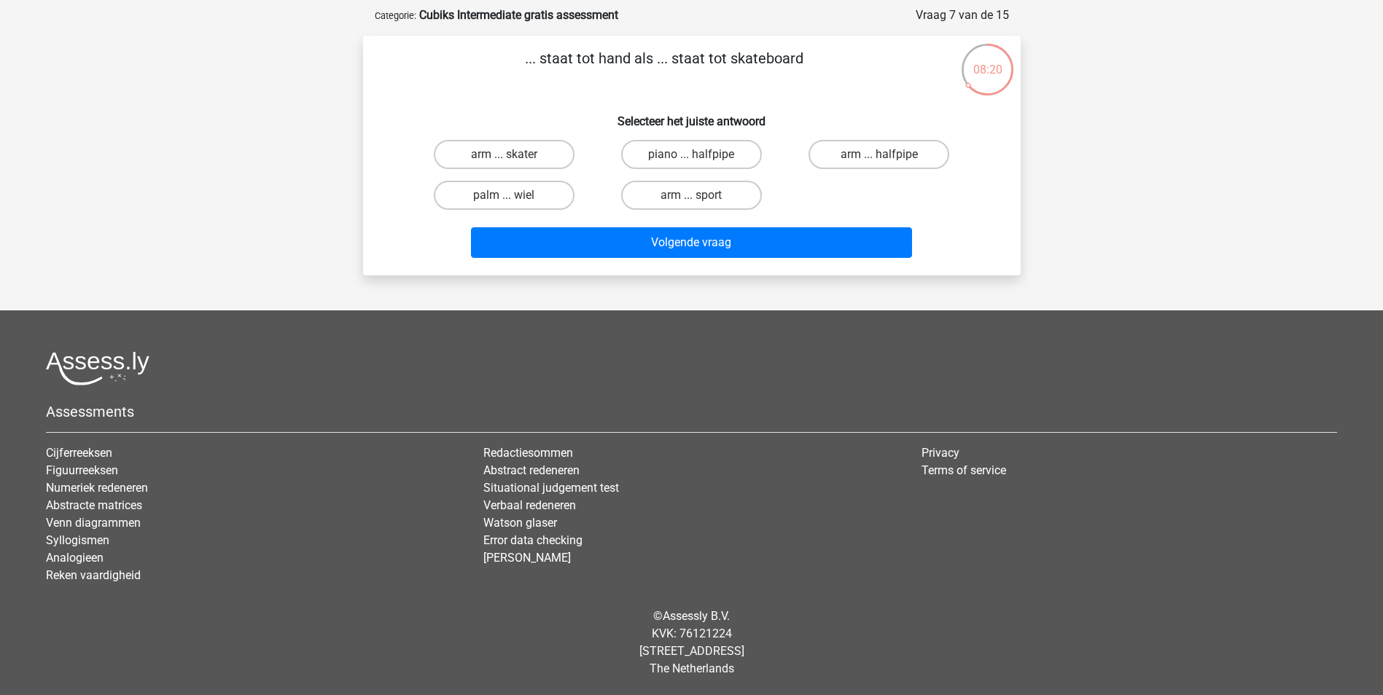
click at [513, 200] on input "palm ... wiel" at bounding box center [508, 199] width 9 height 9
radio input "true"
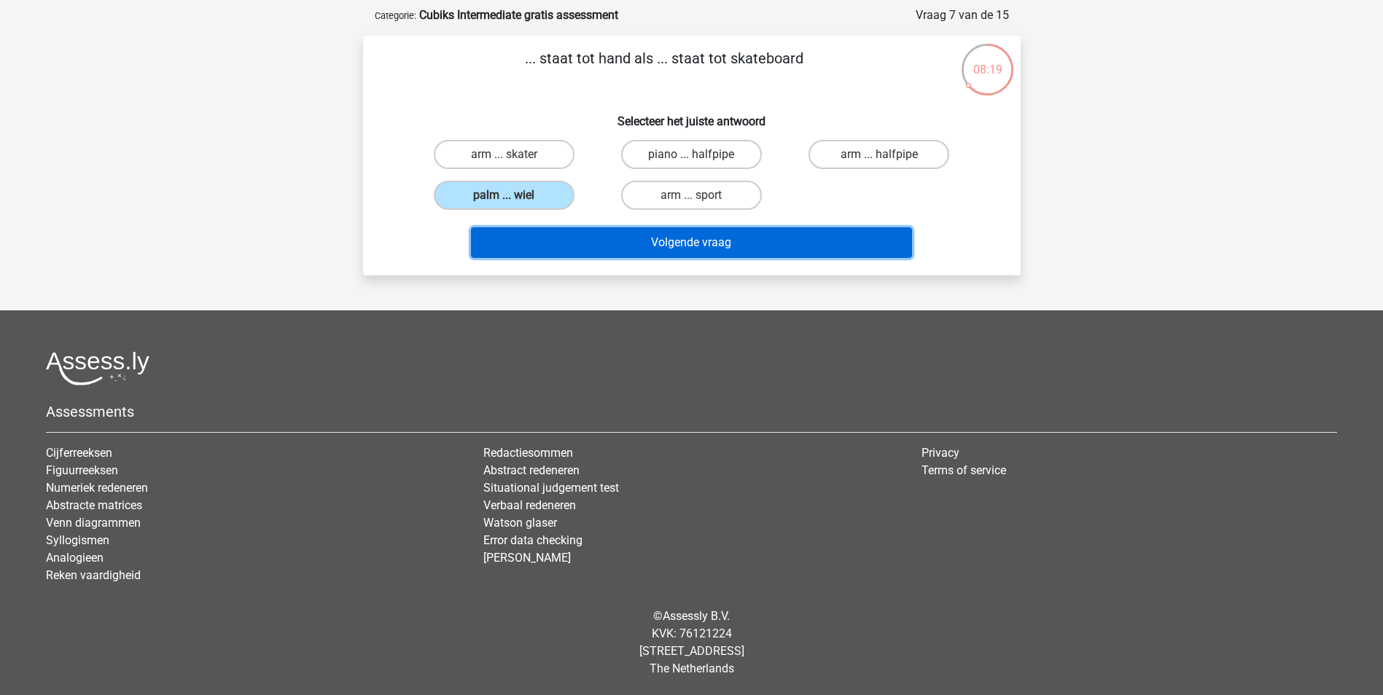
click at [580, 237] on button "Volgende vraag" at bounding box center [691, 242] width 441 height 31
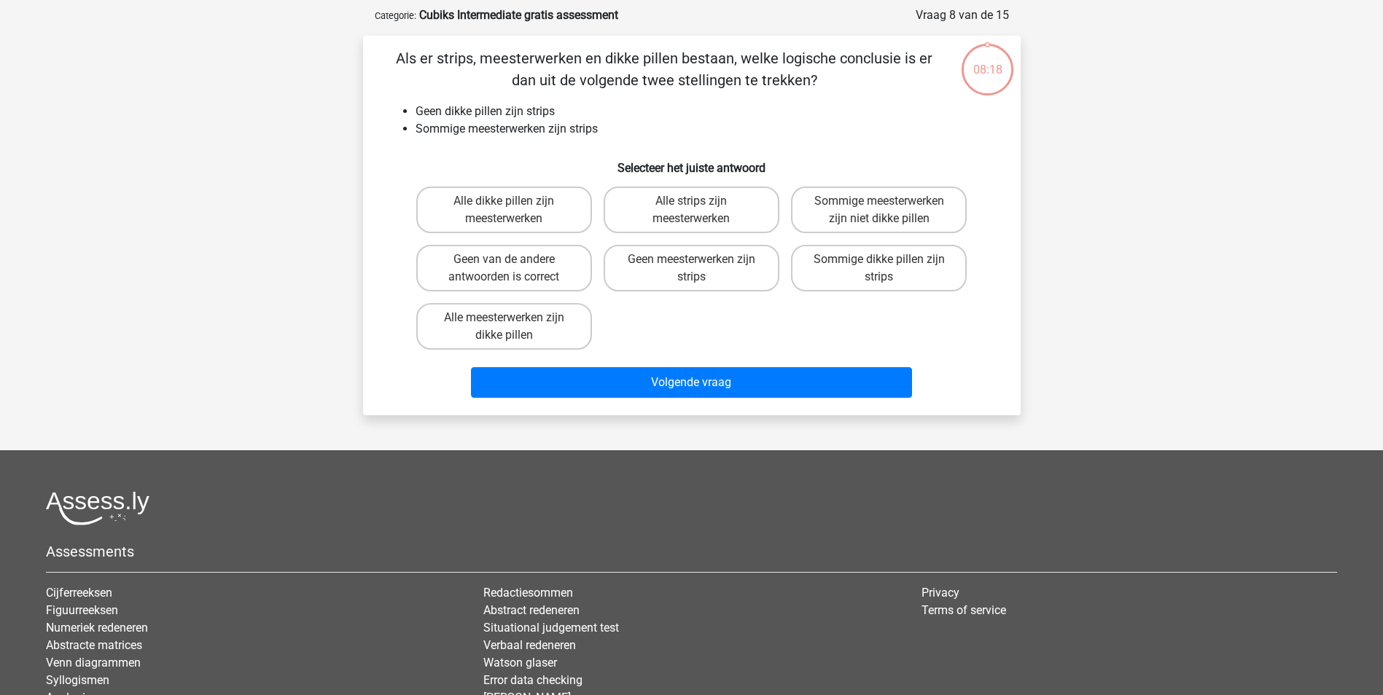
scroll to position [73, 0]
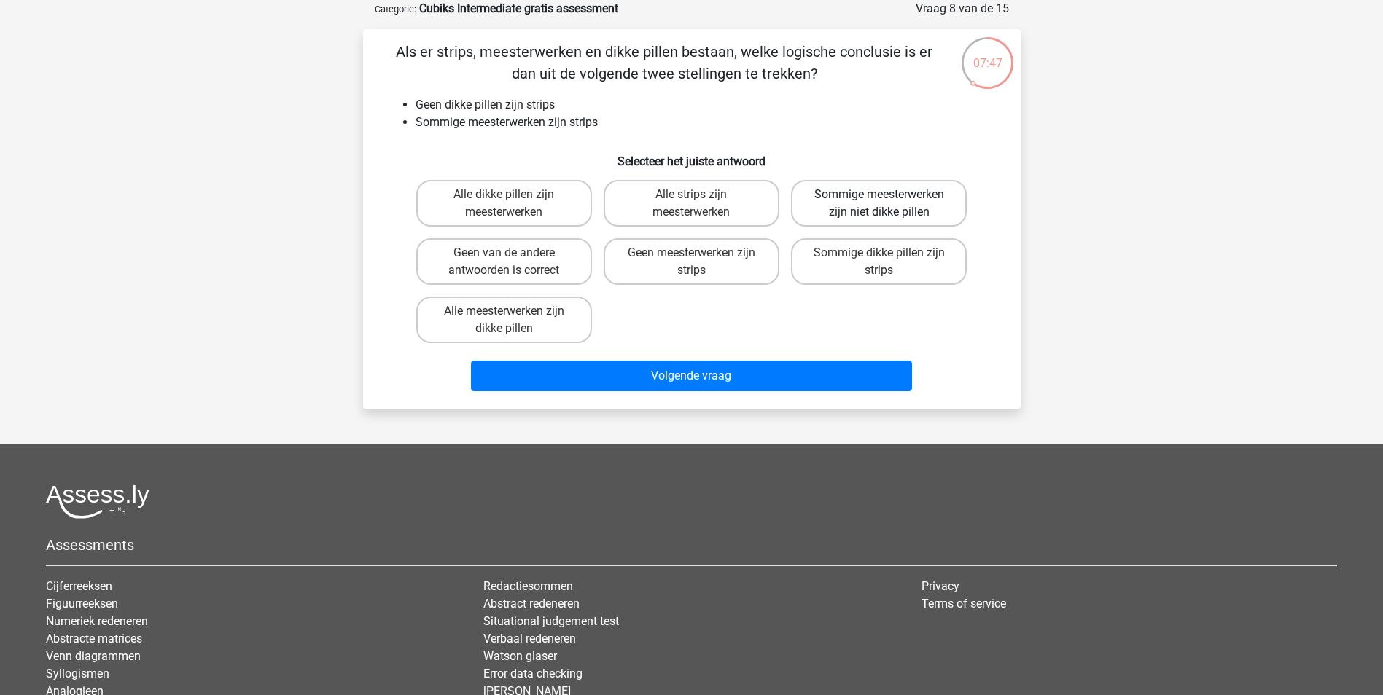
click at [921, 212] on label "Sommige meesterwerken zijn niet dikke pillen" at bounding box center [879, 203] width 176 height 47
click at [889, 204] on input "Sommige meesterwerken zijn niet dikke pillen" at bounding box center [883, 199] width 9 height 9
radio input "true"
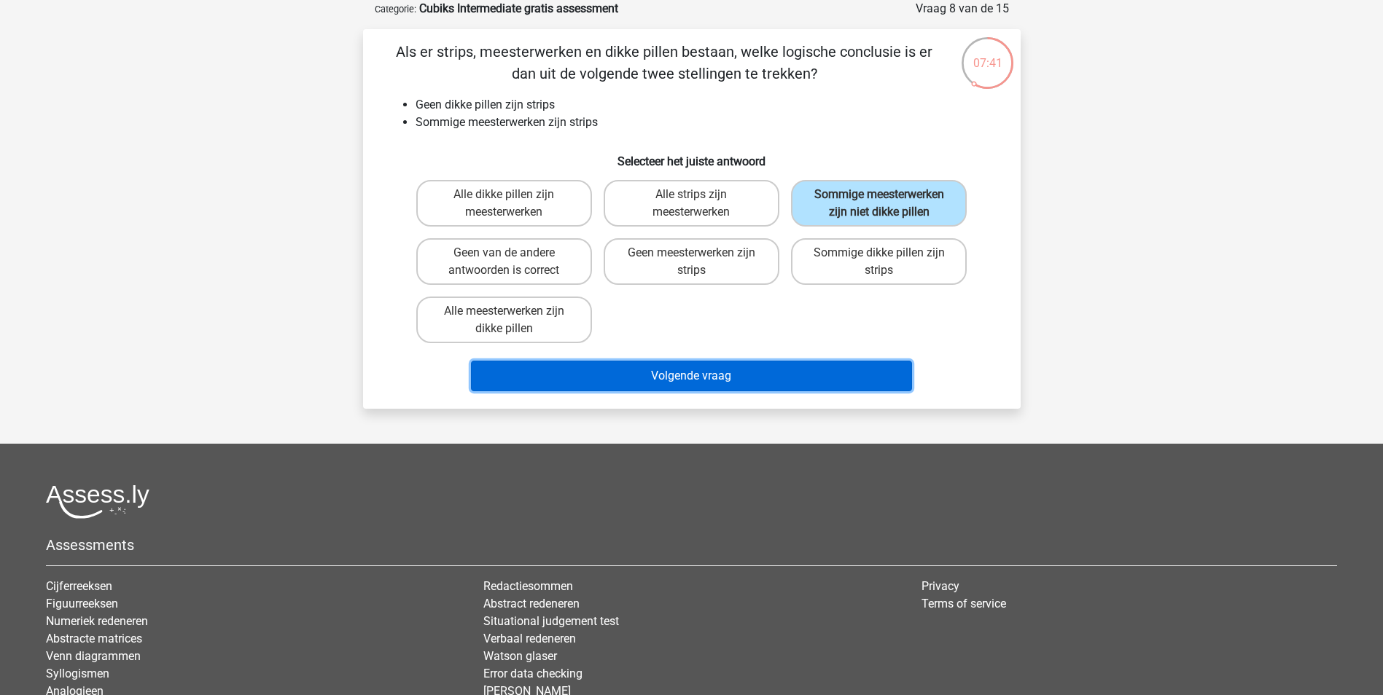
click at [767, 384] on button "Volgende vraag" at bounding box center [691, 376] width 441 height 31
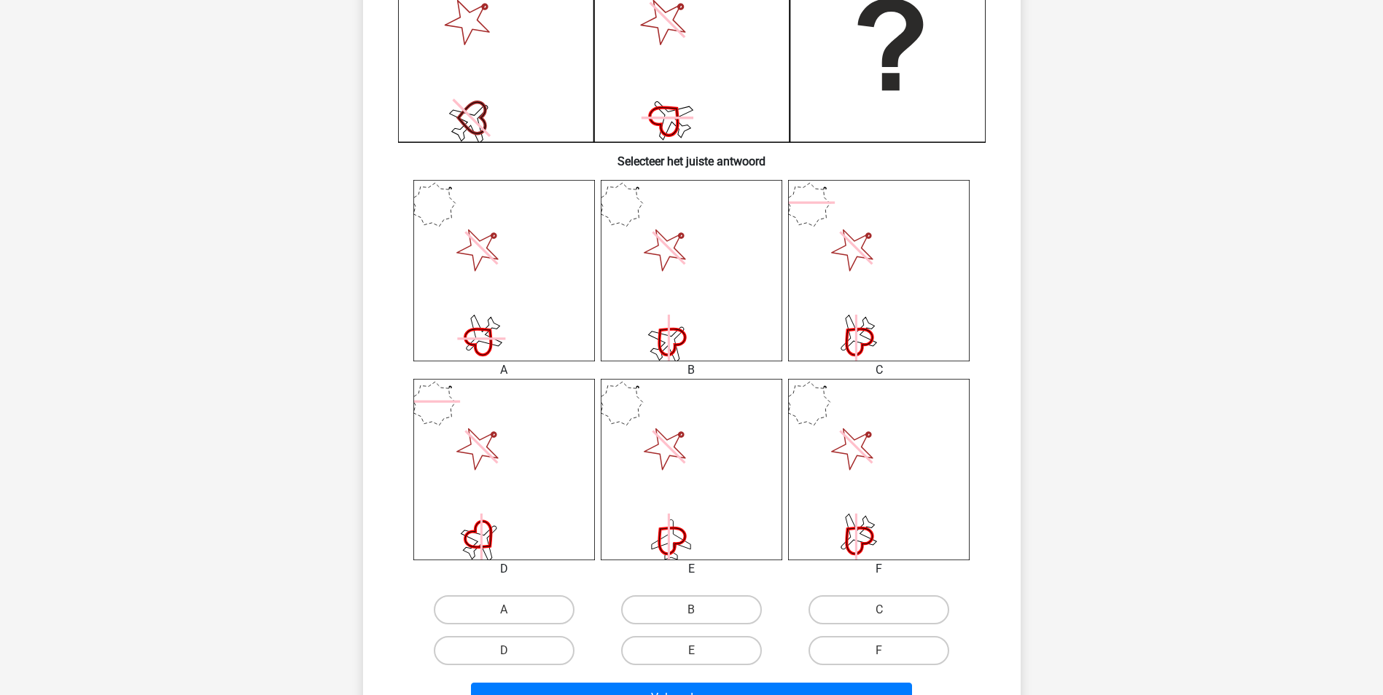
scroll to position [437, 0]
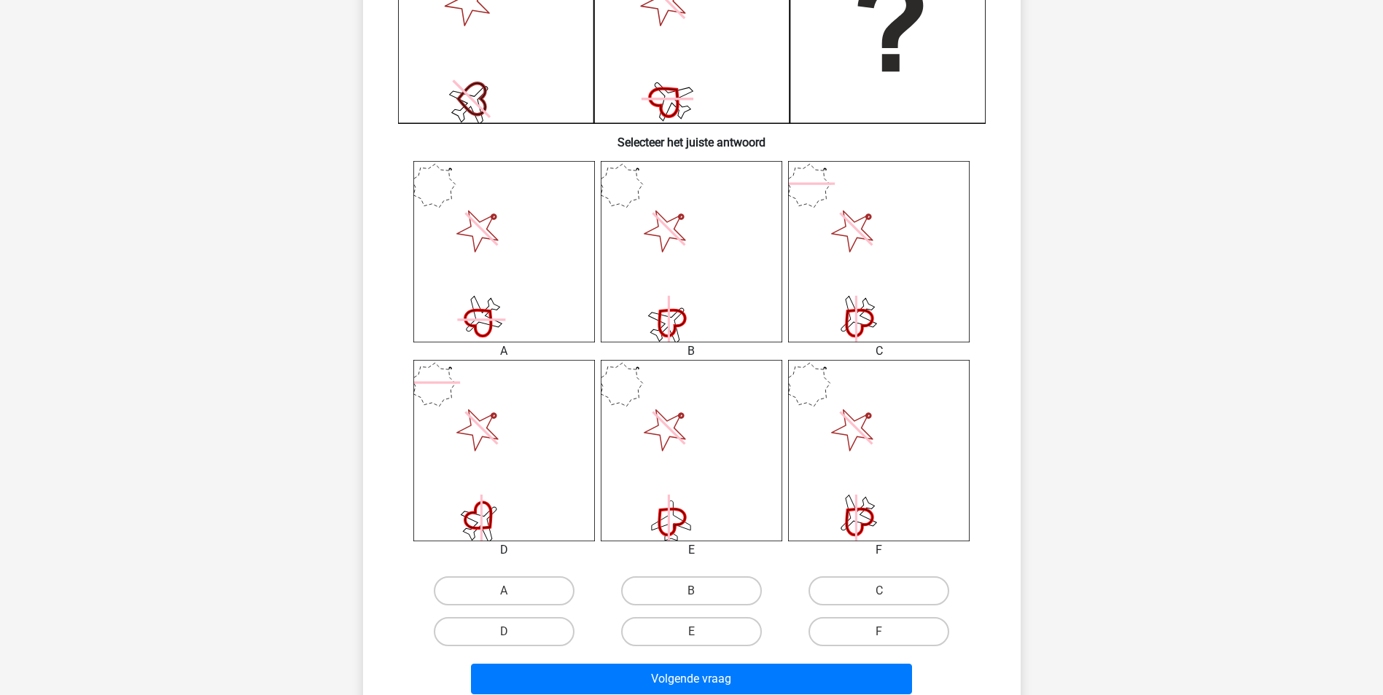
click at [881, 635] on input "F" at bounding box center [883, 636] width 9 height 9
radio input "true"
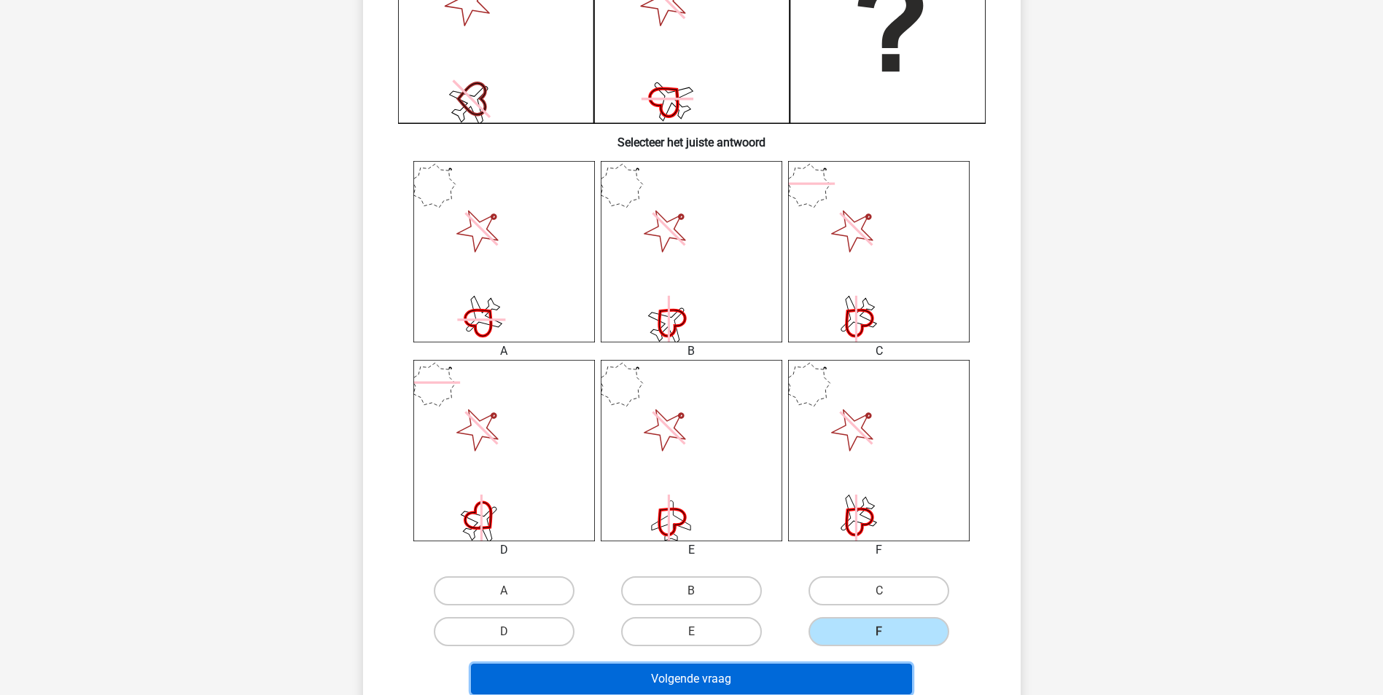
click at [841, 679] on button "Volgende vraag" at bounding box center [691, 679] width 441 height 31
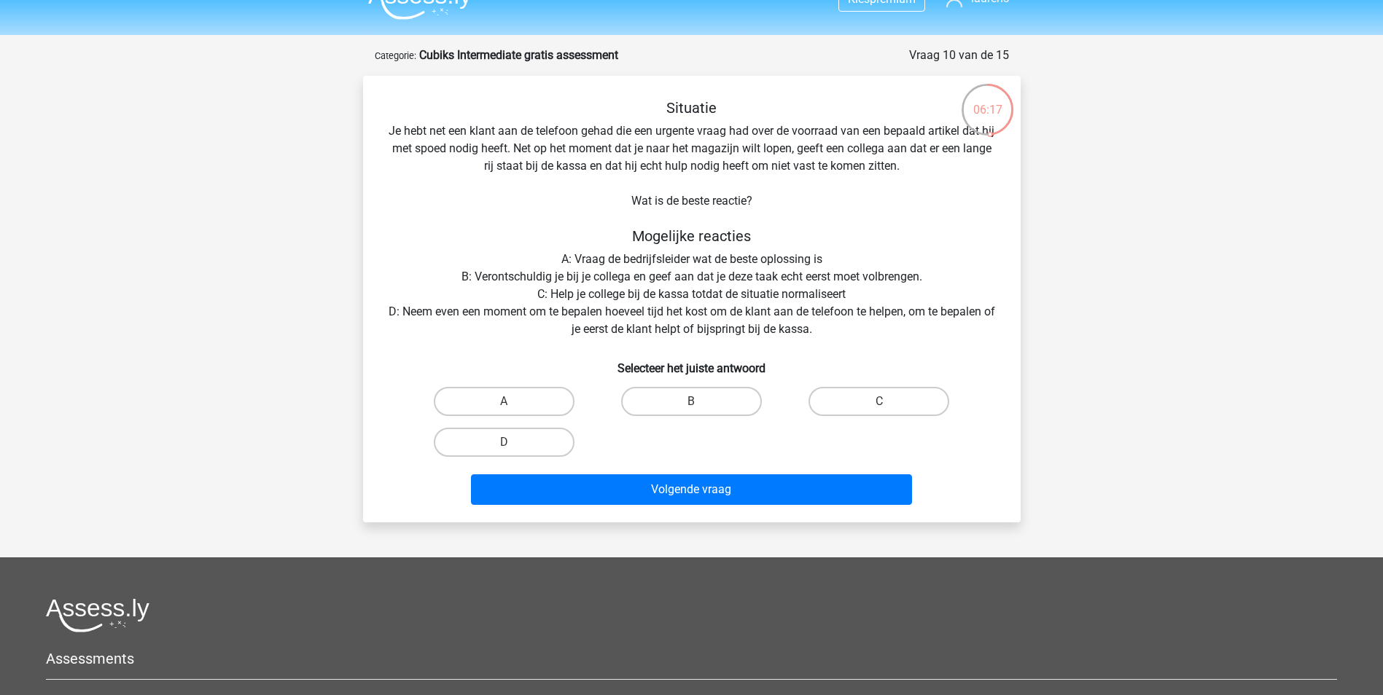
scroll to position [0, 0]
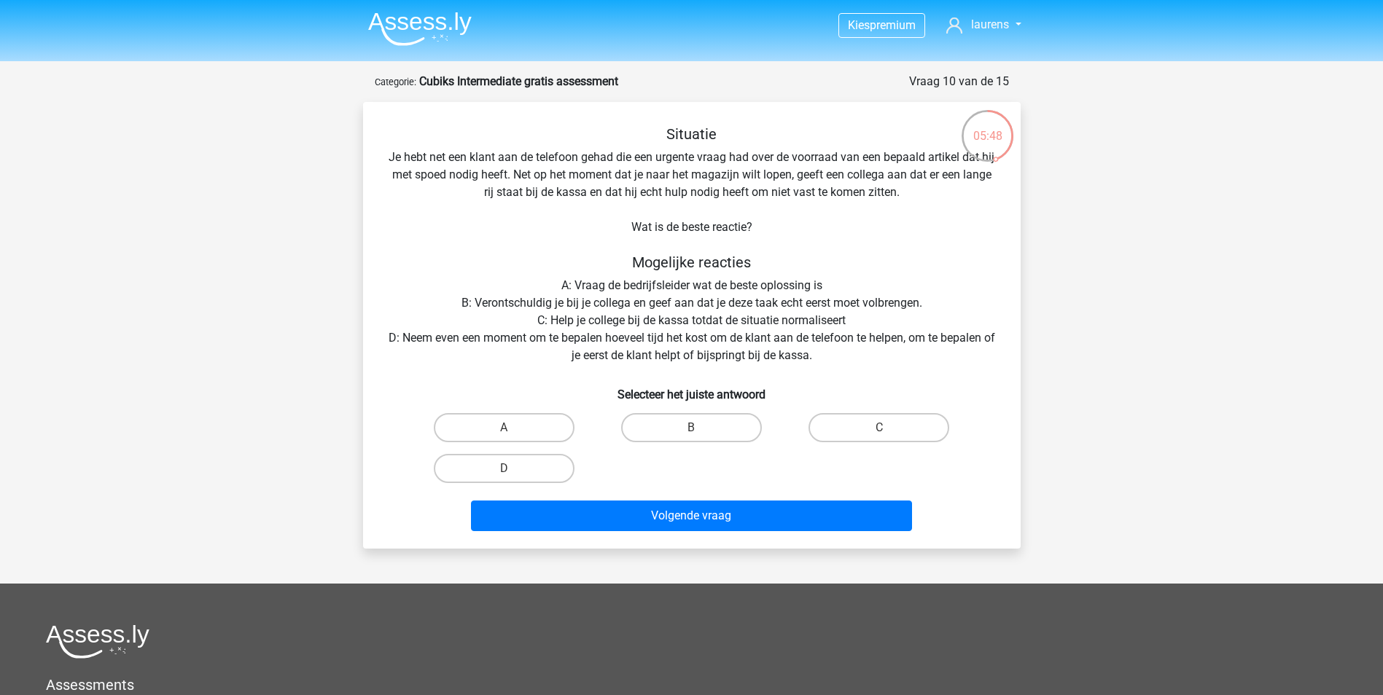
drag, startPoint x: 527, startPoint y: 472, endPoint x: 568, endPoint y: 494, distance: 46.3
click at [532, 472] on label "D" at bounding box center [504, 468] width 141 height 29
click at [513, 472] on input "D" at bounding box center [508, 473] width 9 height 9
radio input "true"
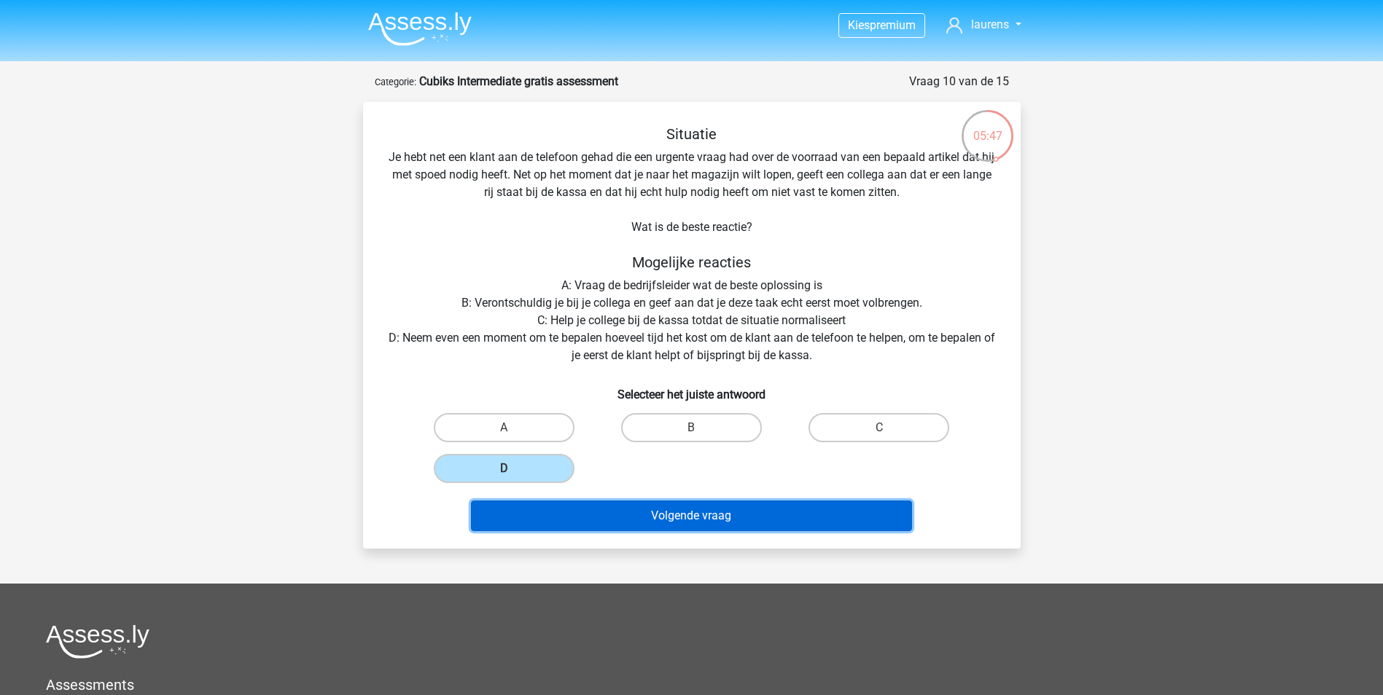
click at [565, 516] on button "Volgende vraag" at bounding box center [691, 516] width 441 height 31
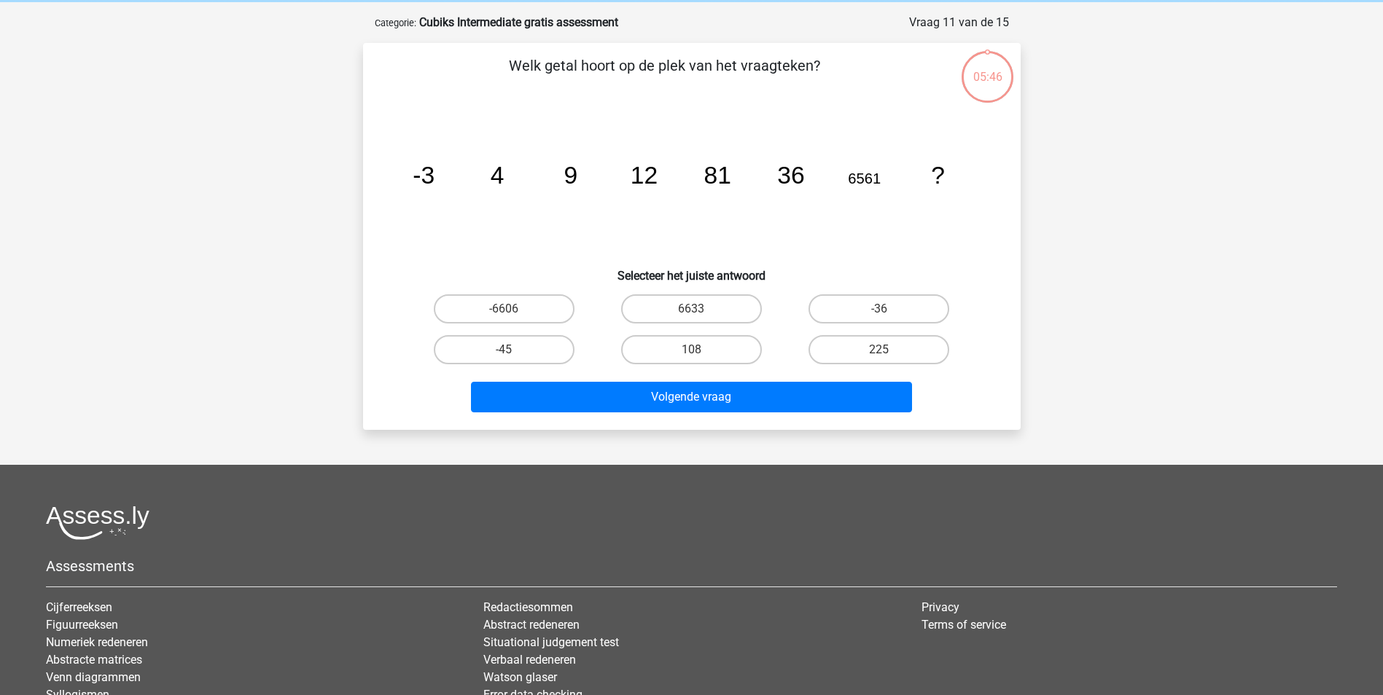
scroll to position [73, 0]
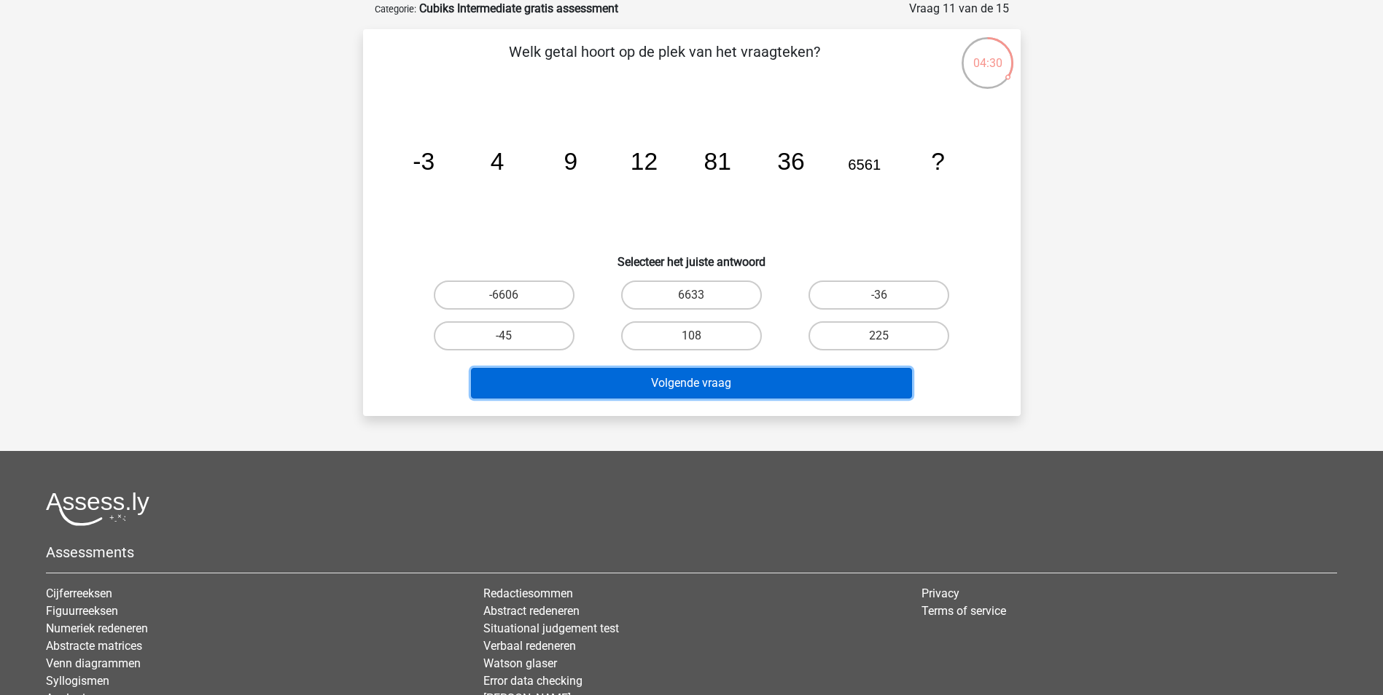
click at [765, 386] on button "Volgende vraag" at bounding box center [691, 383] width 441 height 31
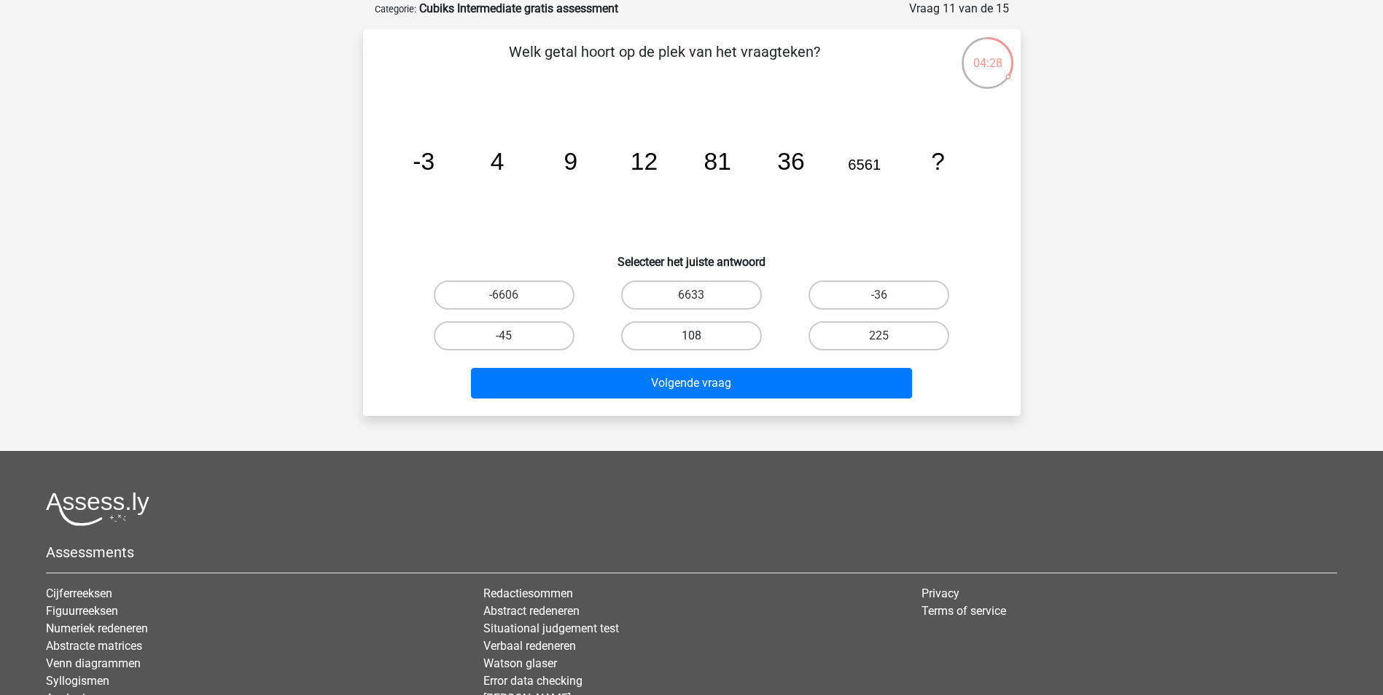
drag, startPoint x: 701, startPoint y: 333, endPoint x: 803, endPoint y: 357, distance: 104.9
click at [708, 333] on label "108" at bounding box center [691, 335] width 141 height 29
click at [701, 336] on input "108" at bounding box center [695, 340] width 9 height 9
radio input "true"
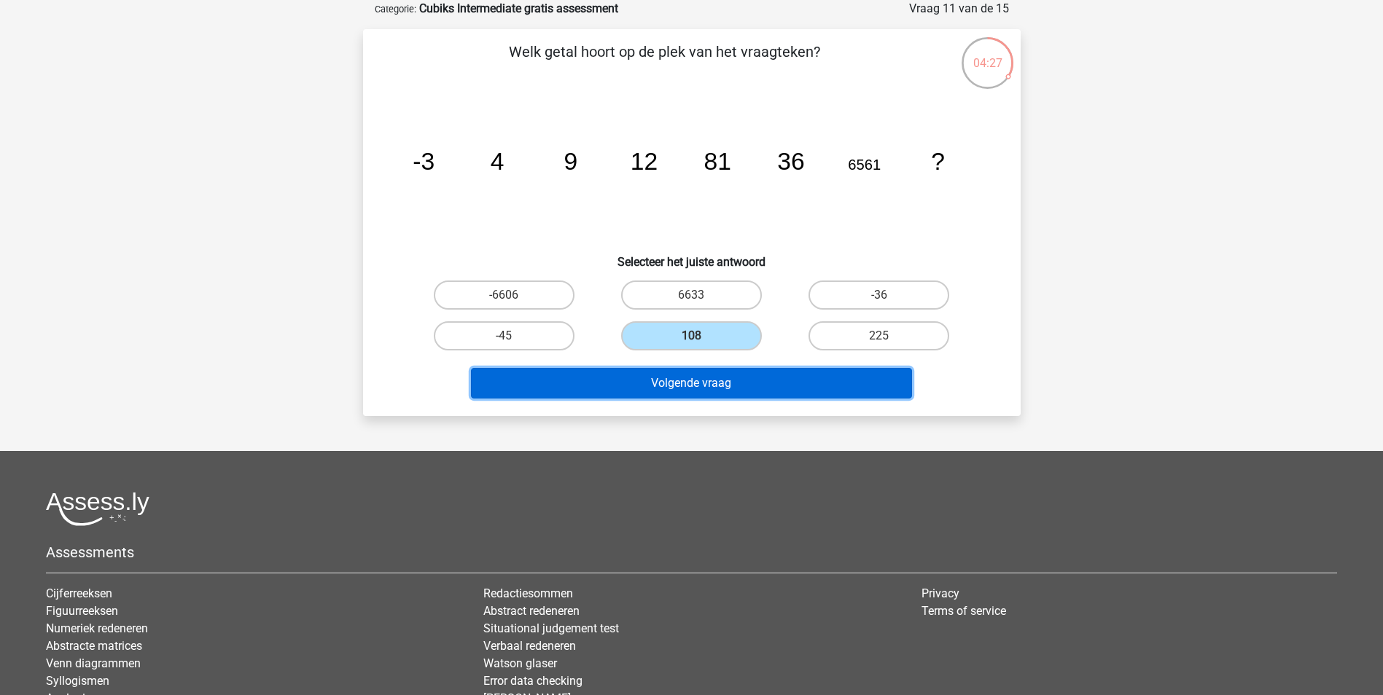
click at [788, 378] on button "Volgende vraag" at bounding box center [691, 383] width 441 height 31
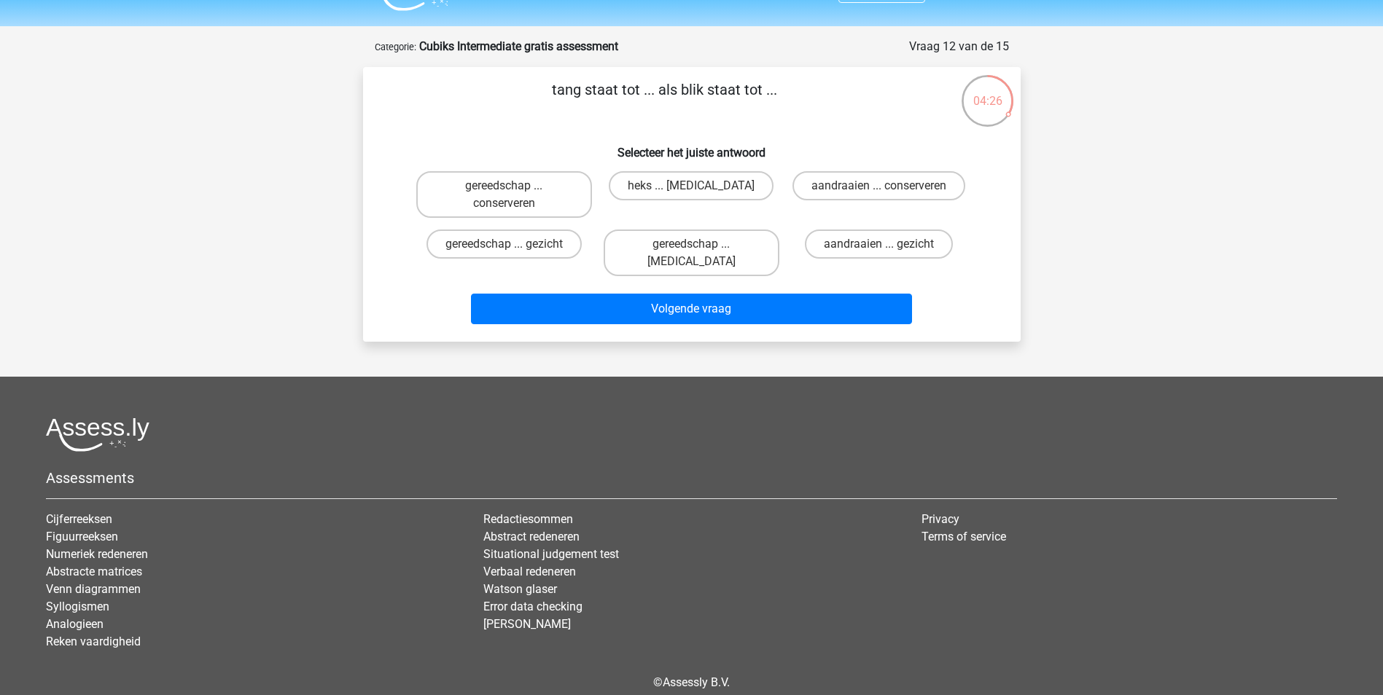
scroll to position [0, 0]
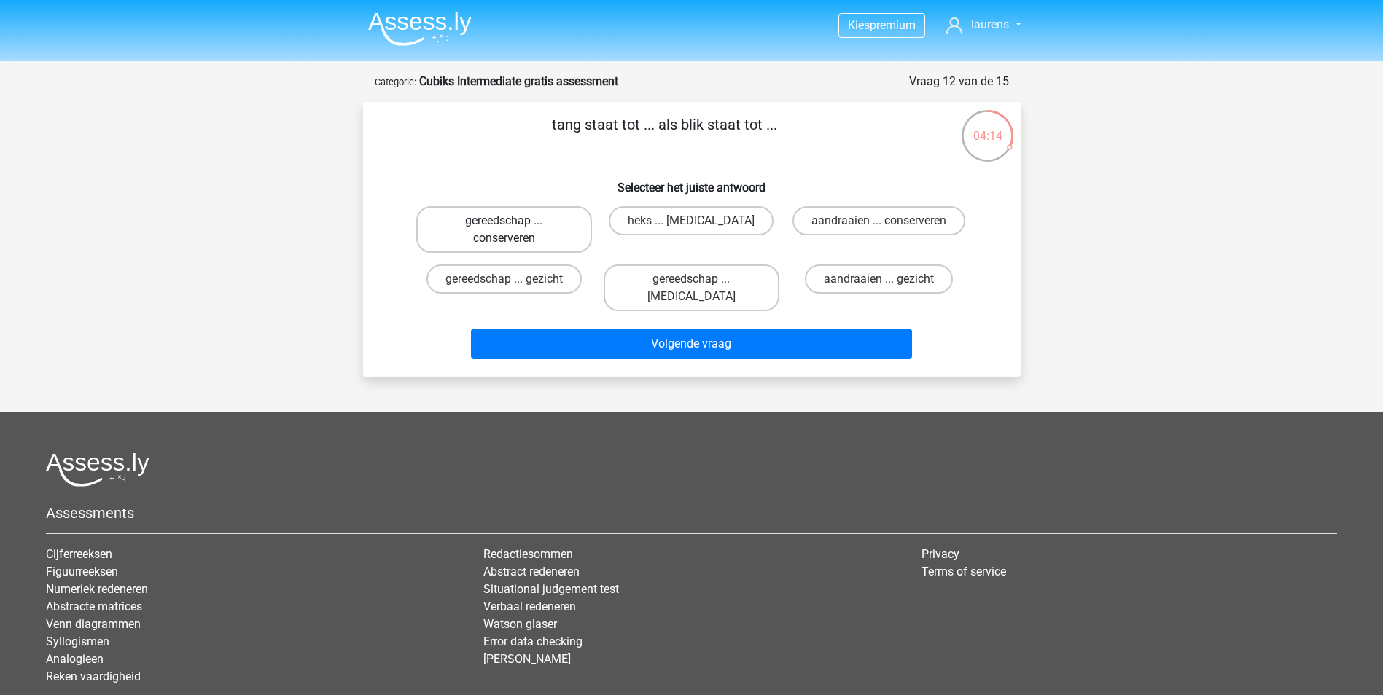
click at [503, 232] on label "gereedschap ... conserveren" at bounding box center [504, 229] width 176 height 47
click at [504, 230] on input "gereedschap ... conserveren" at bounding box center [508, 225] width 9 height 9
radio input "true"
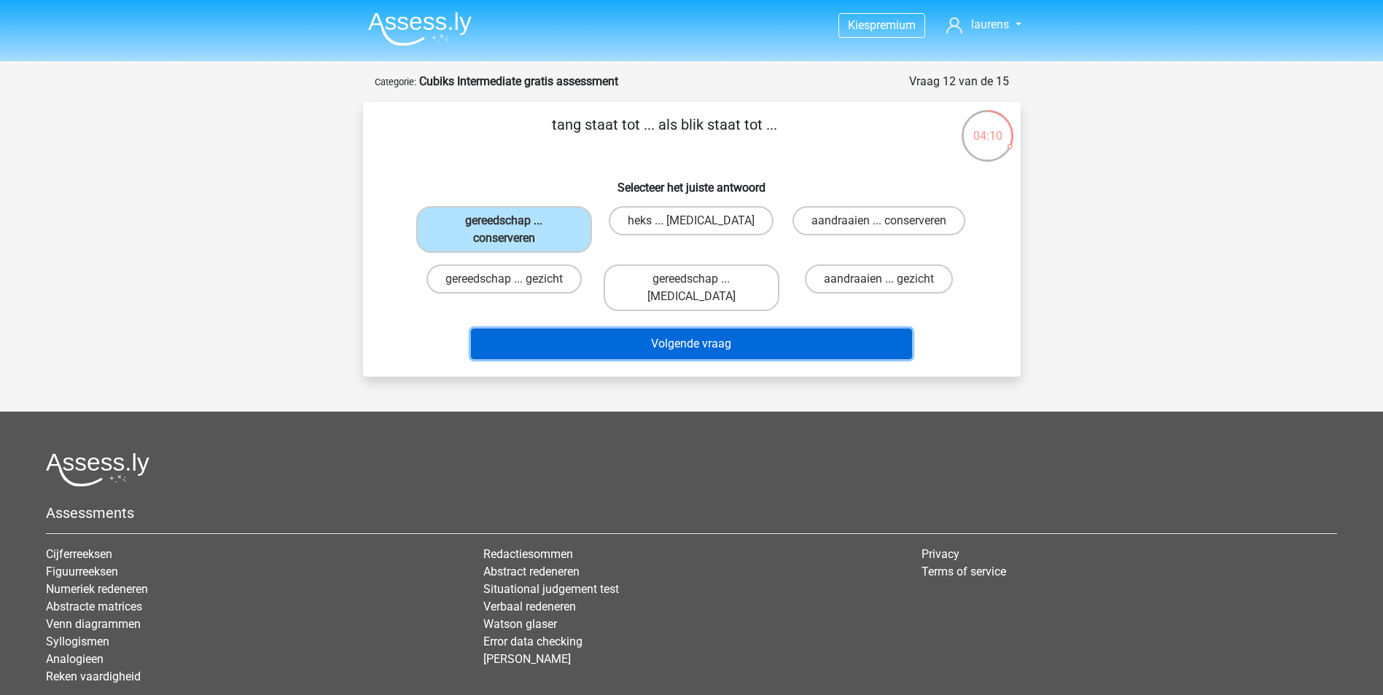
click at [677, 332] on button "Volgende vraag" at bounding box center [691, 344] width 441 height 31
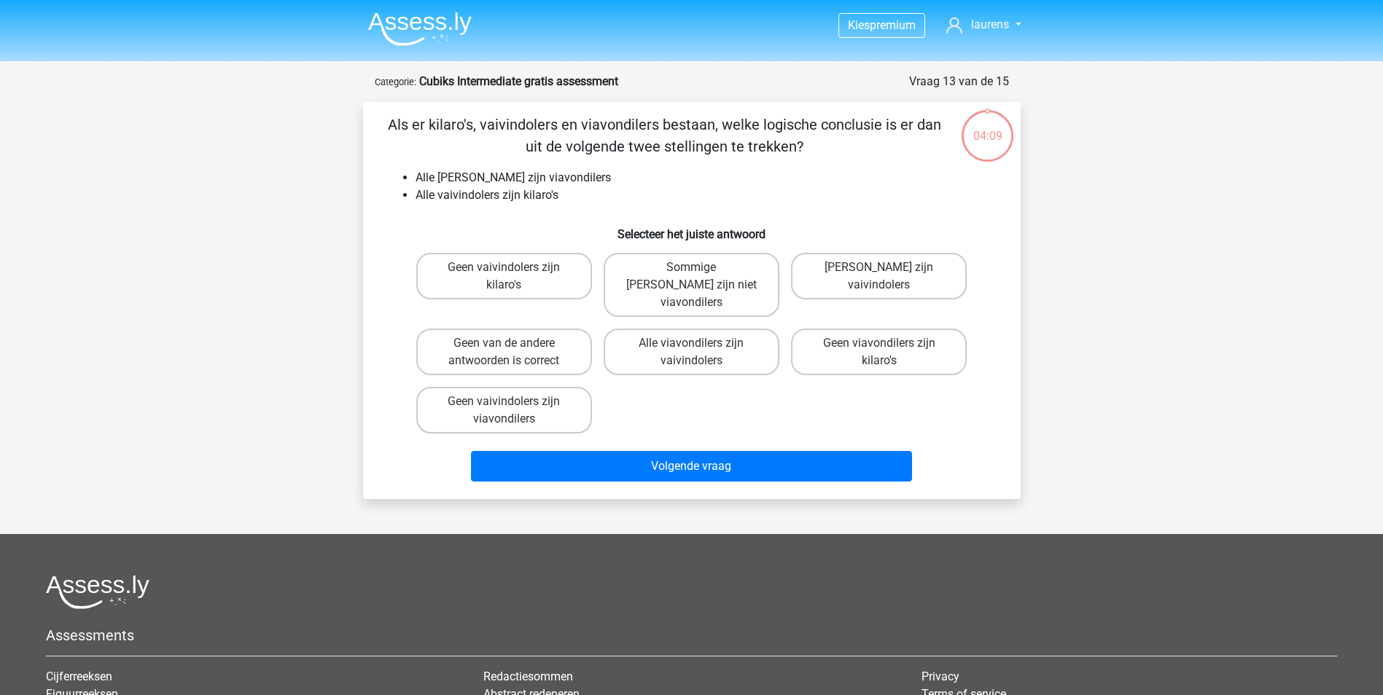
scroll to position [73, 0]
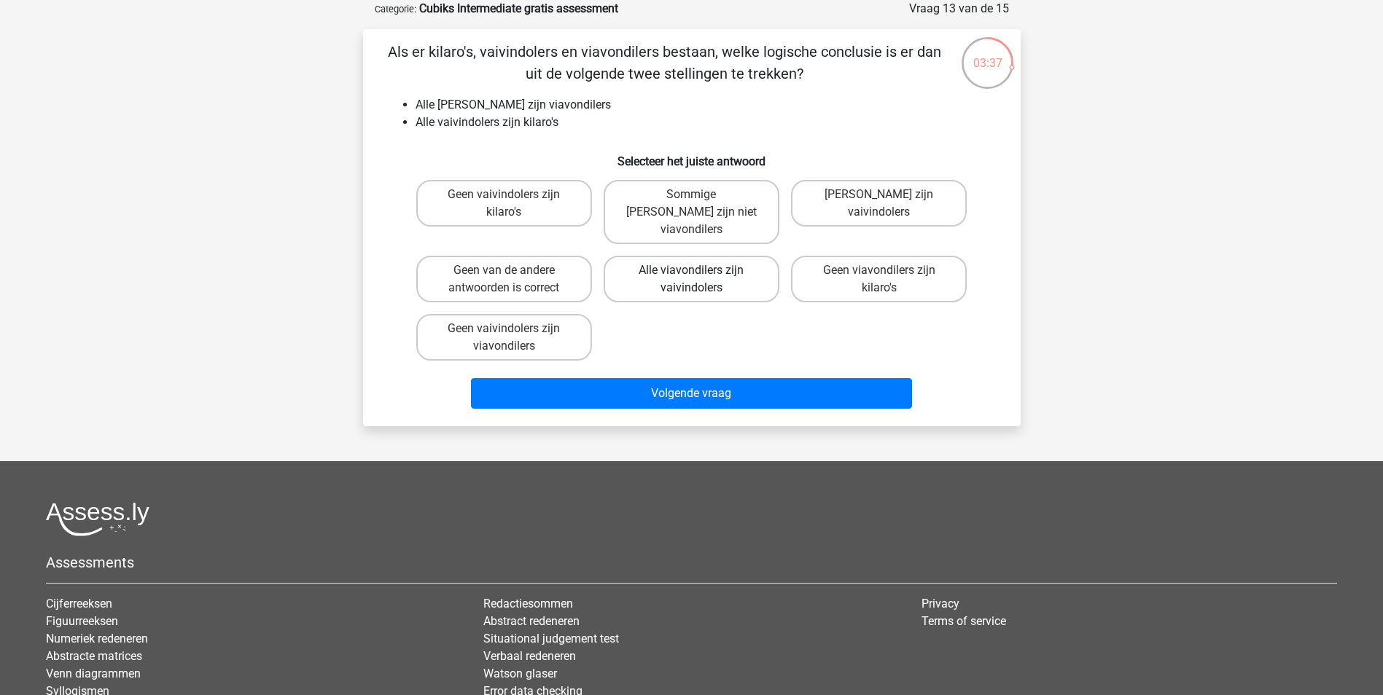
click at [693, 273] on label "Alle viavondilers zijn vaivindolers" at bounding box center [692, 279] width 176 height 47
click at [693, 273] on input "Alle viavondilers zijn vaivindolers" at bounding box center [695, 274] width 9 height 9
radio input "true"
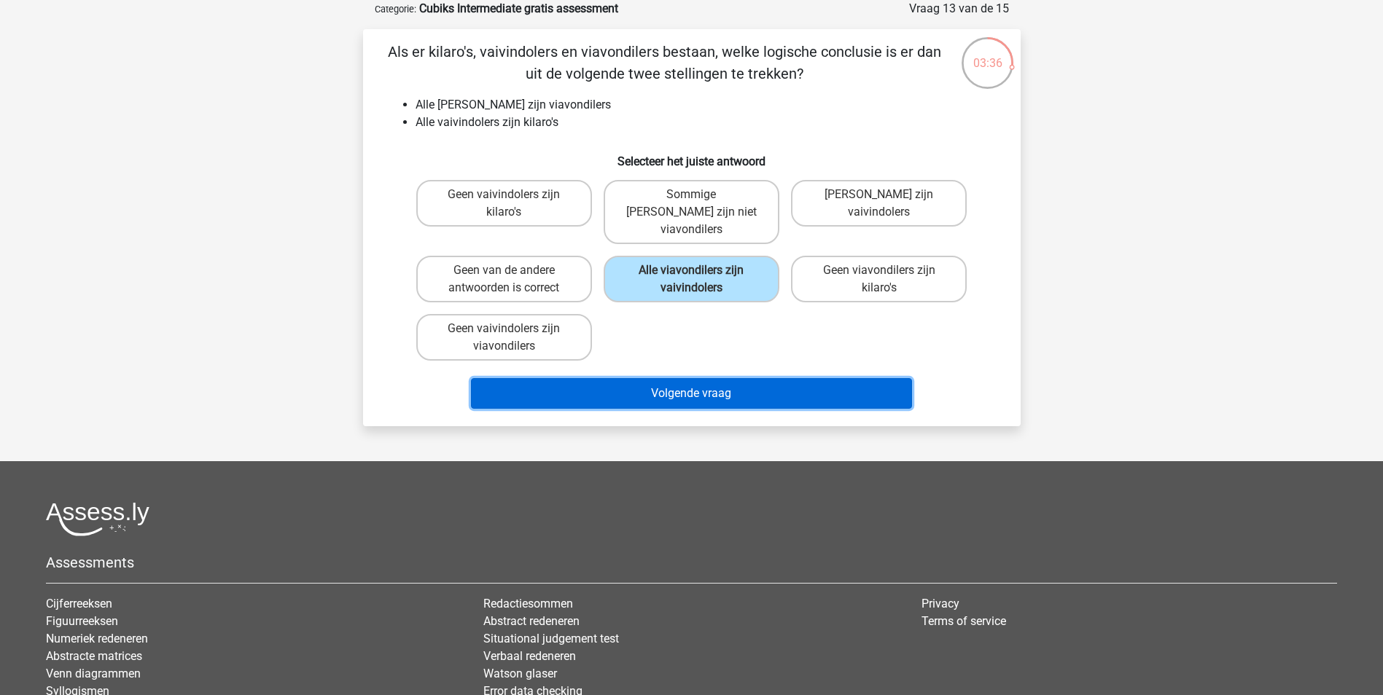
click at [776, 391] on button "Volgende vraag" at bounding box center [691, 393] width 441 height 31
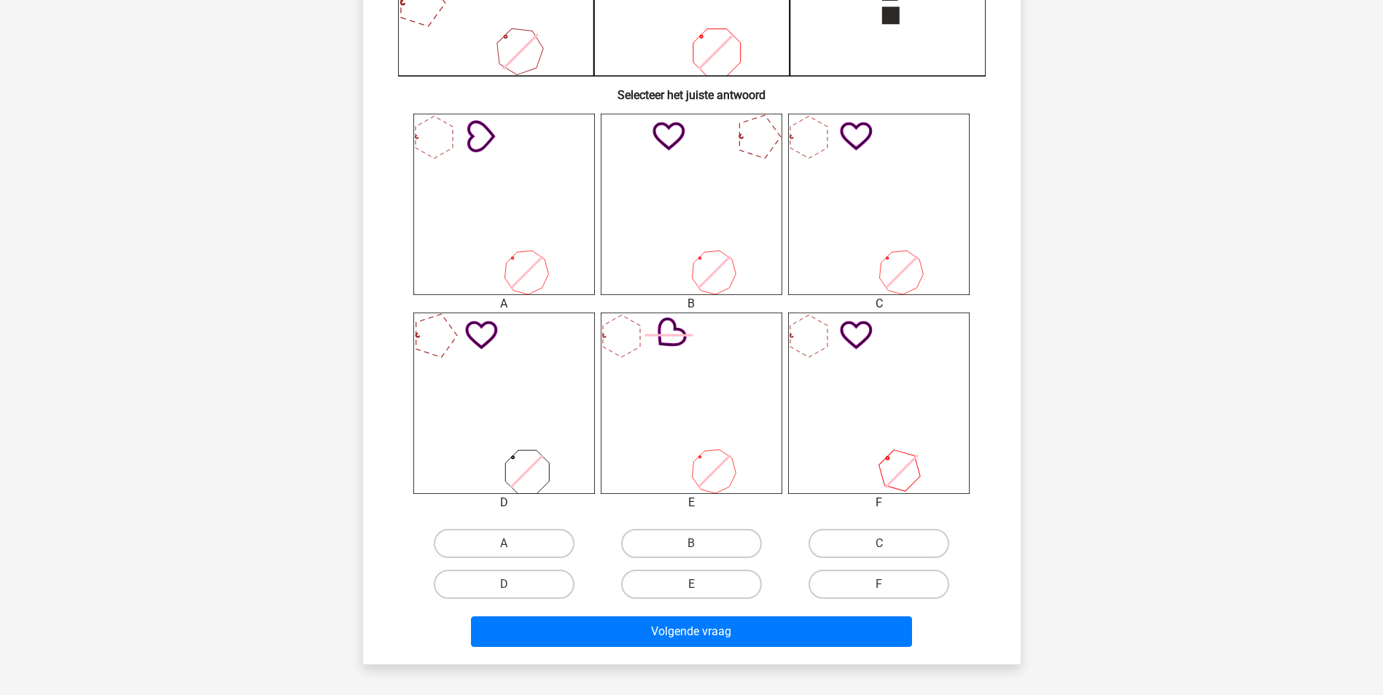
scroll to position [510, 0]
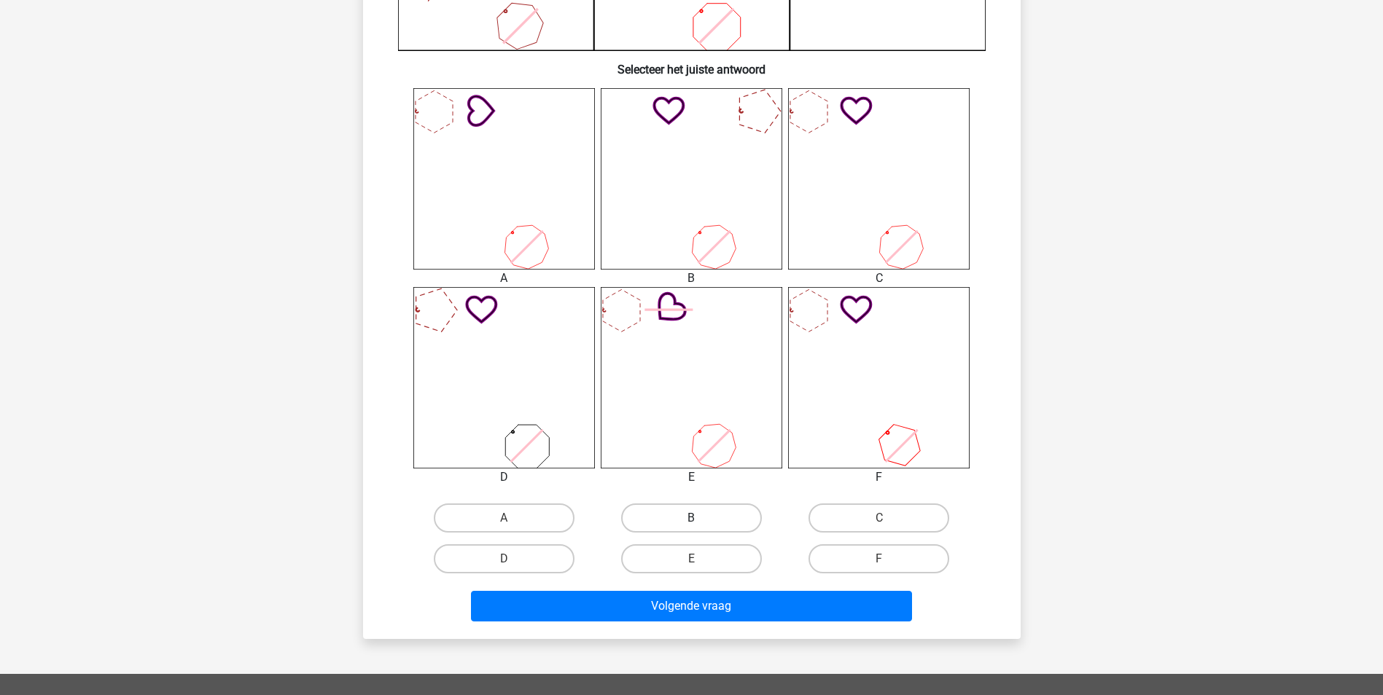
drag, startPoint x: 679, startPoint y: 515, endPoint x: 719, endPoint y: 552, distance: 53.7
click at [680, 515] on label "B" at bounding box center [691, 518] width 141 height 29
click at [691, 518] on input "B" at bounding box center [695, 522] width 9 height 9
radio input "true"
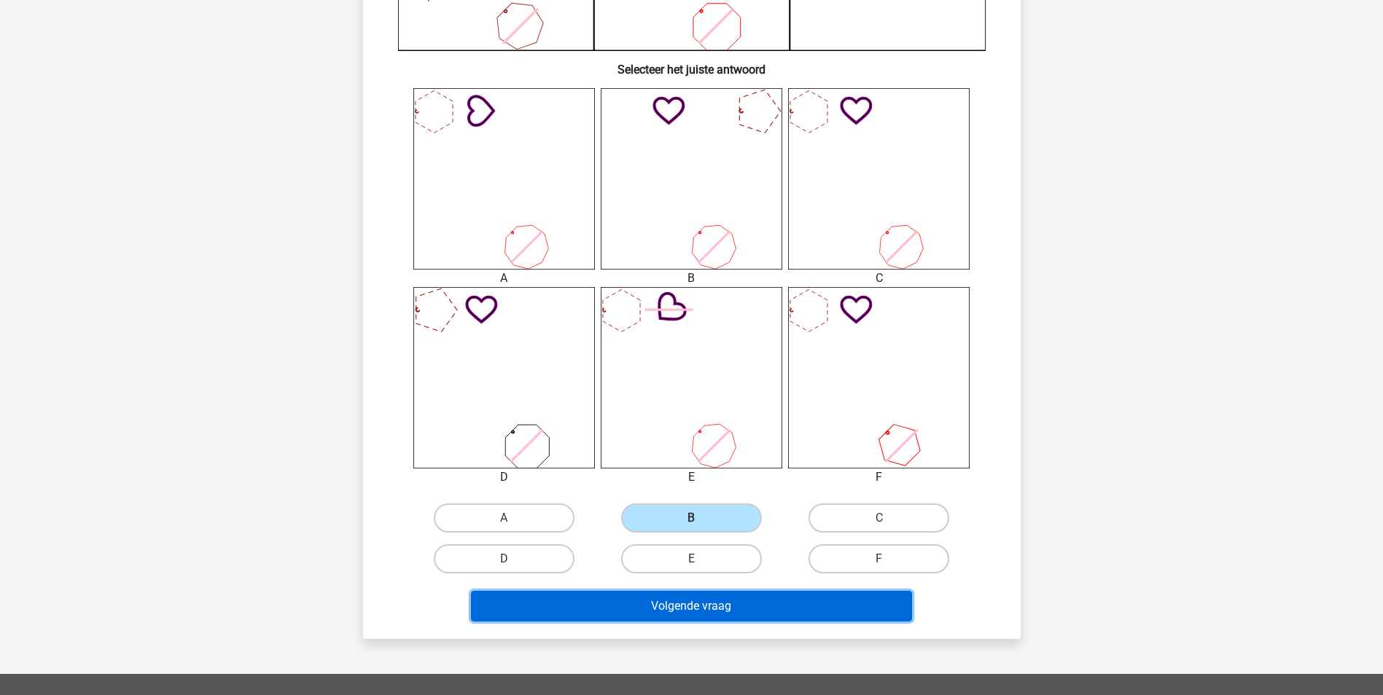
drag, startPoint x: 739, startPoint y: 607, endPoint x: 751, endPoint y: 607, distance: 11.7
click at [738, 607] on button "Volgende vraag" at bounding box center [691, 606] width 441 height 31
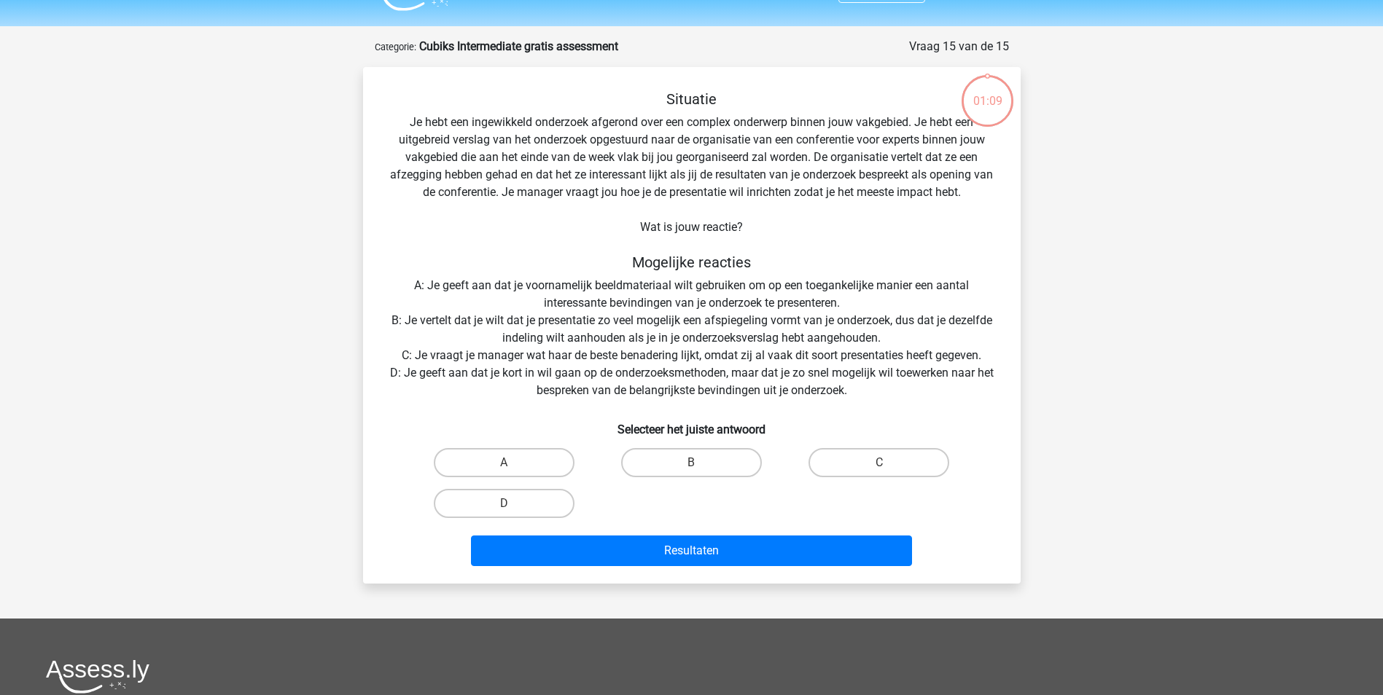
scroll to position [0, 0]
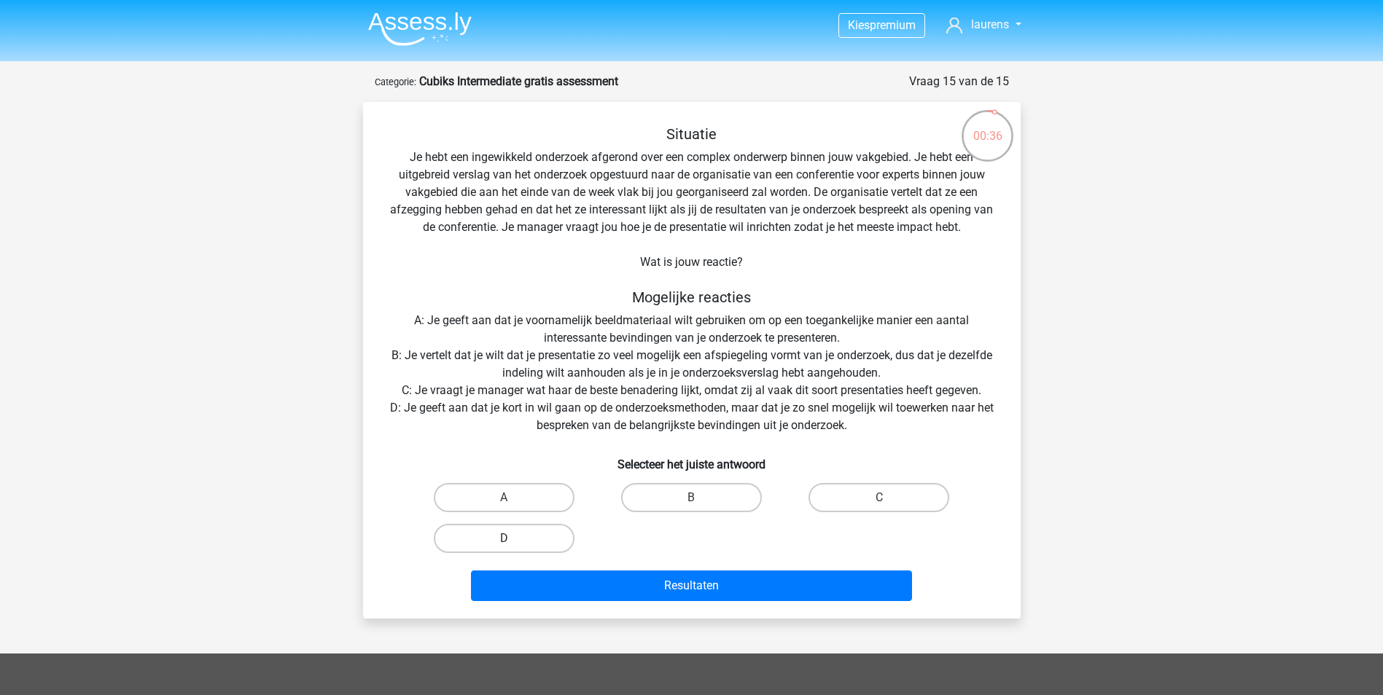
drag, startPoint x: 503, startPoint y: 532, endPoint x: 535, endPoint y: 555, distance: 39.2
click at [509, 532] on label "D" at bounding box center [504, 538] width 141 height 29
click at [509, 539] on input "D" at bounding box center [508, 543] width 9 height 9
radio input "true"
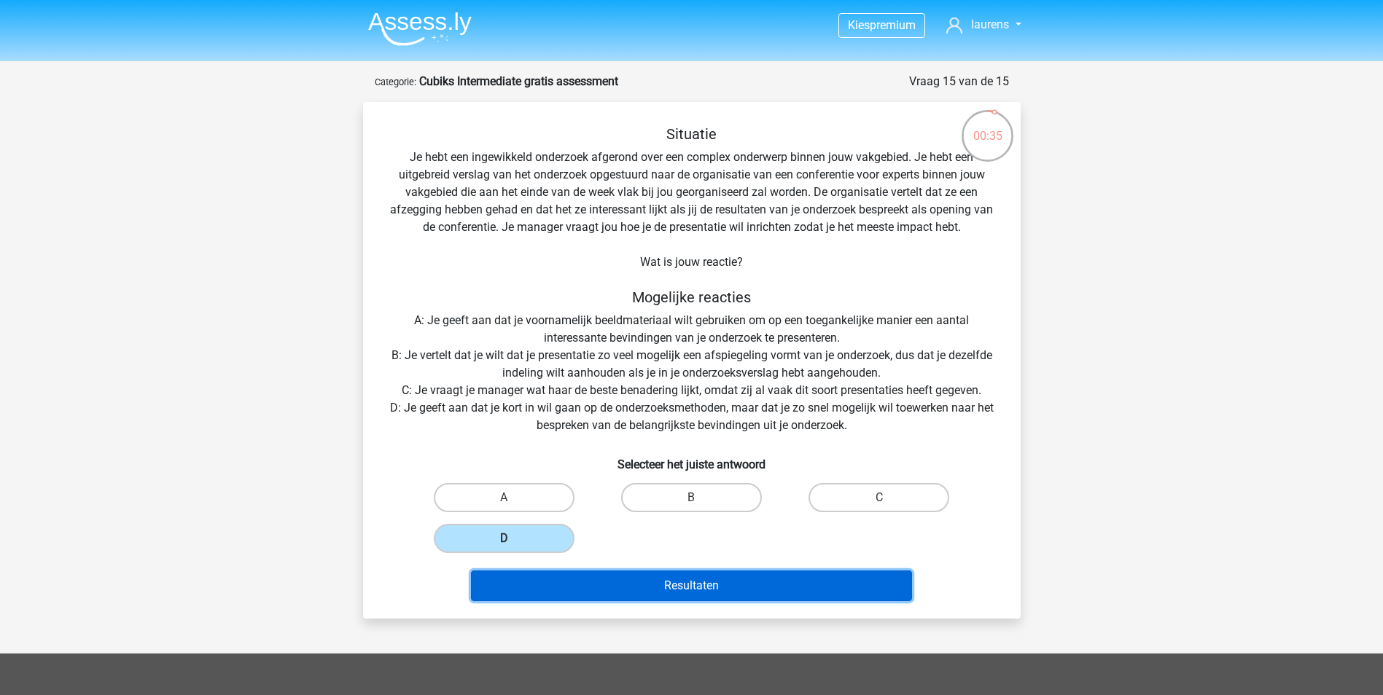
click at [575, 592] on button "Resultaten" at bounding box center [691, 586] width 441 height 31
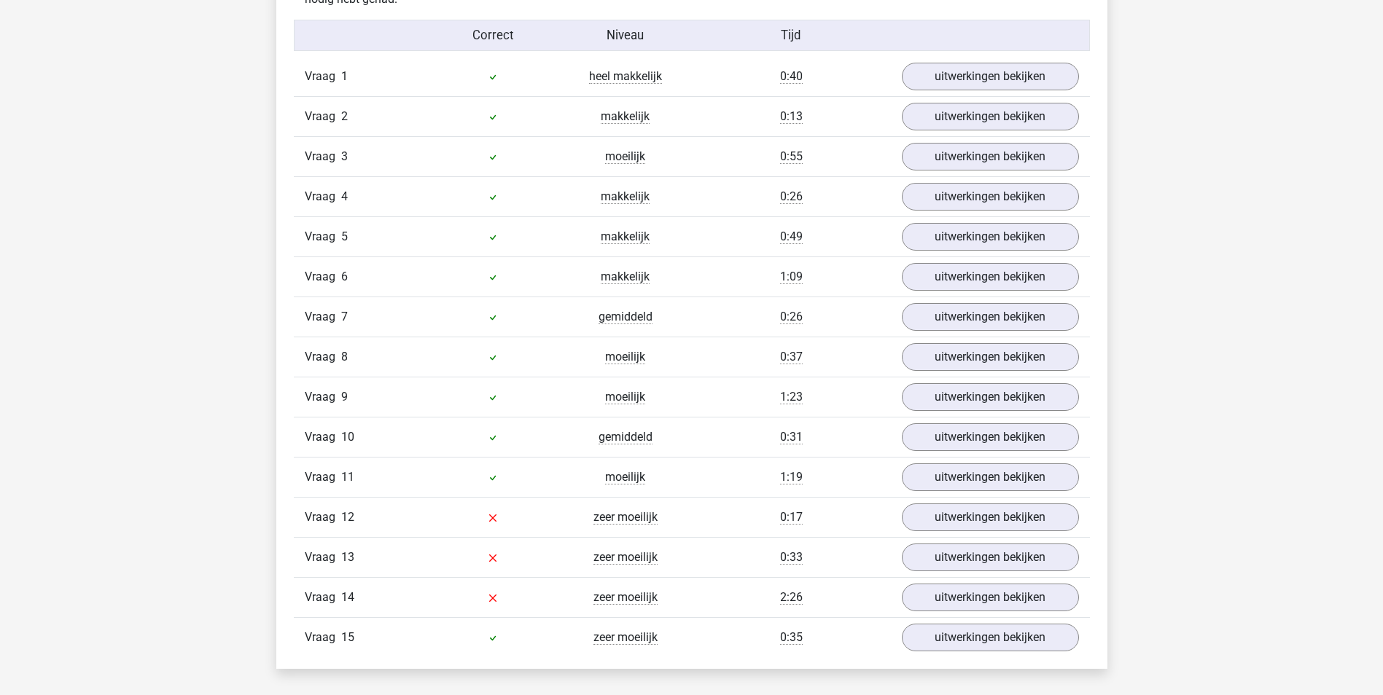
scroll to position [1677, 0]
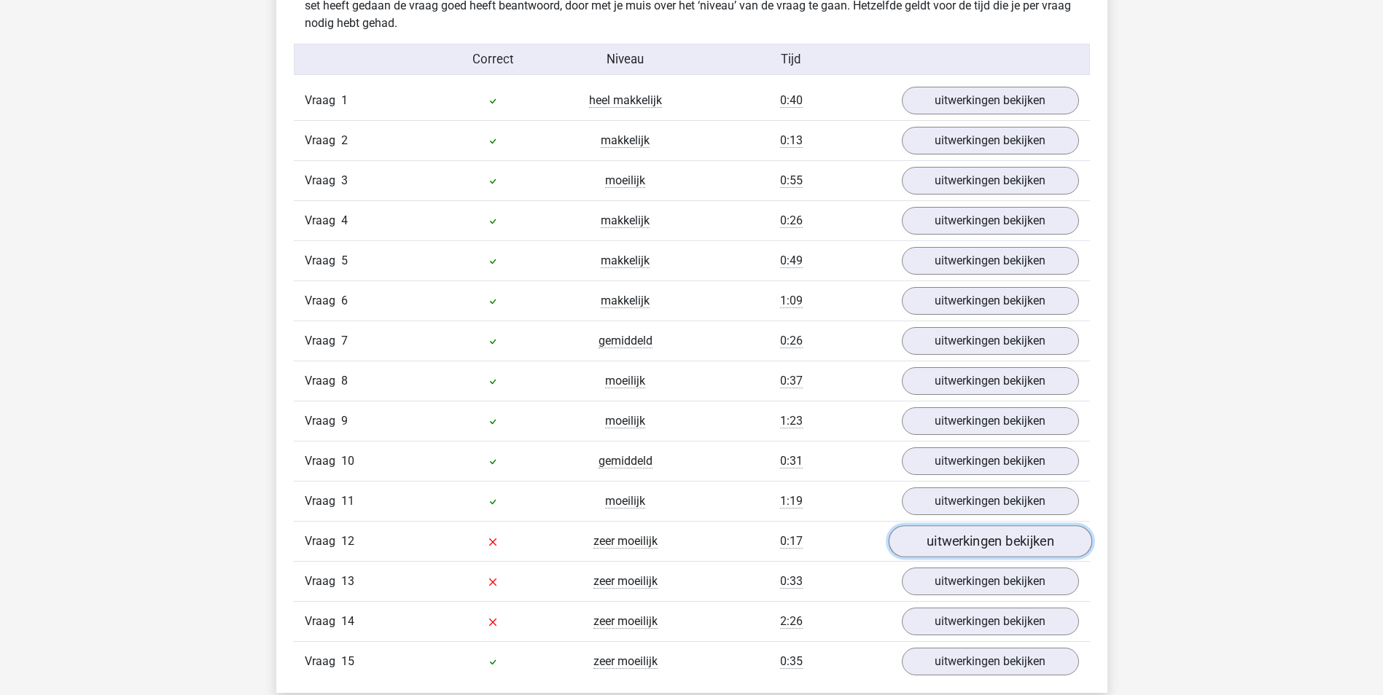
click at [982, 541] on link "uitwerkingen bekijken" at bounding box center [989, 542] width 203 height 32
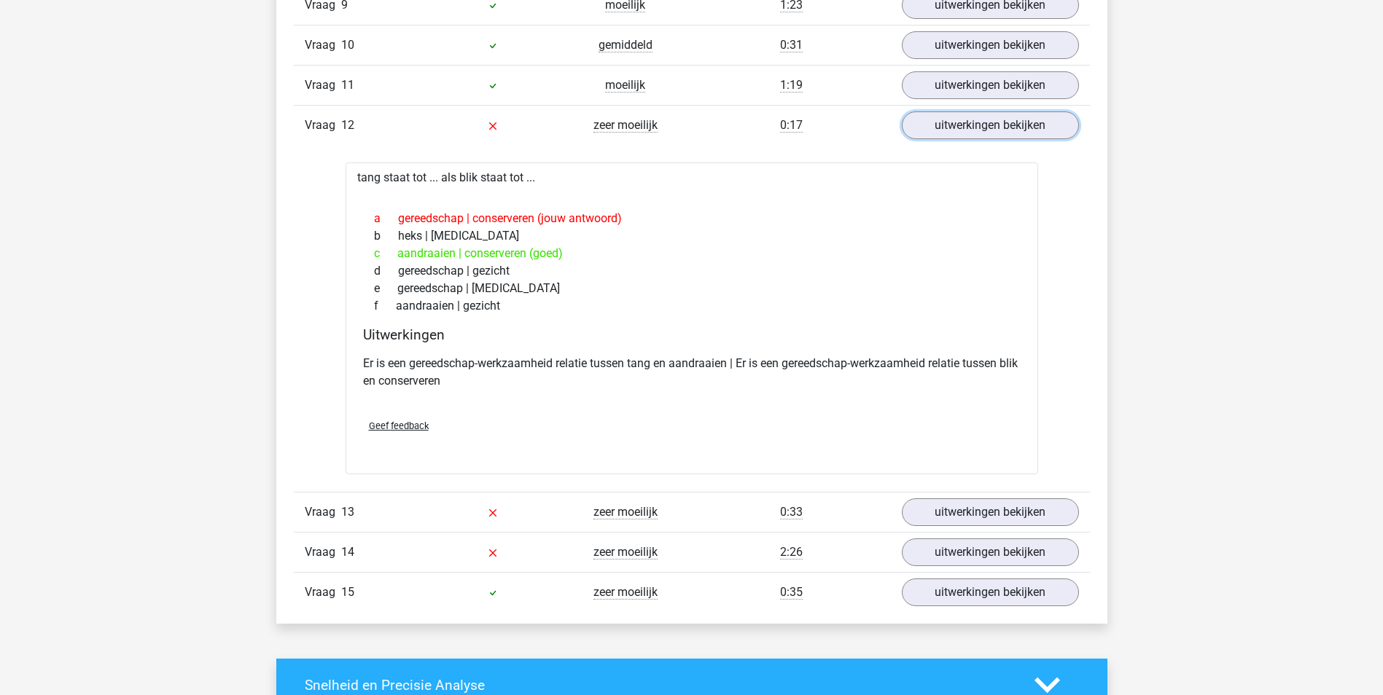
scroll to position [2114, 0]
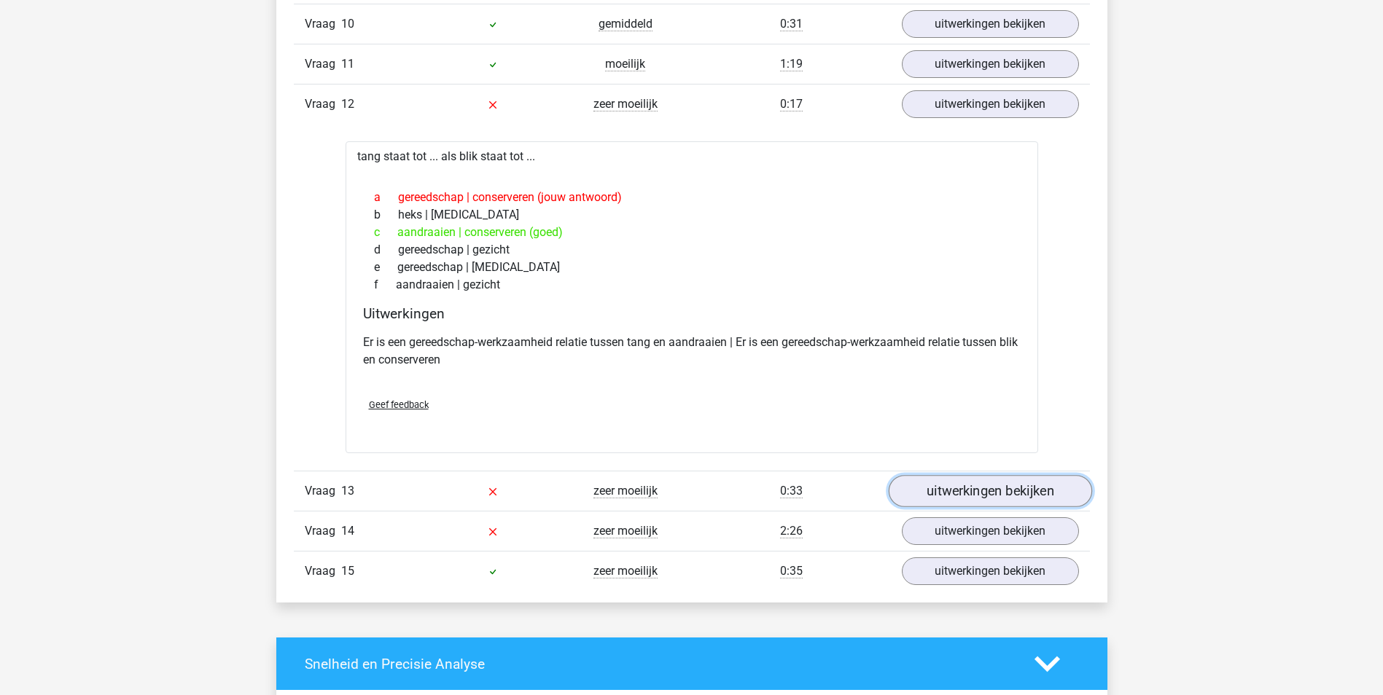
click at [1002, 493] on link "uitwerkingen bekijken" at bounding box center [989, 492] width 203 height 32
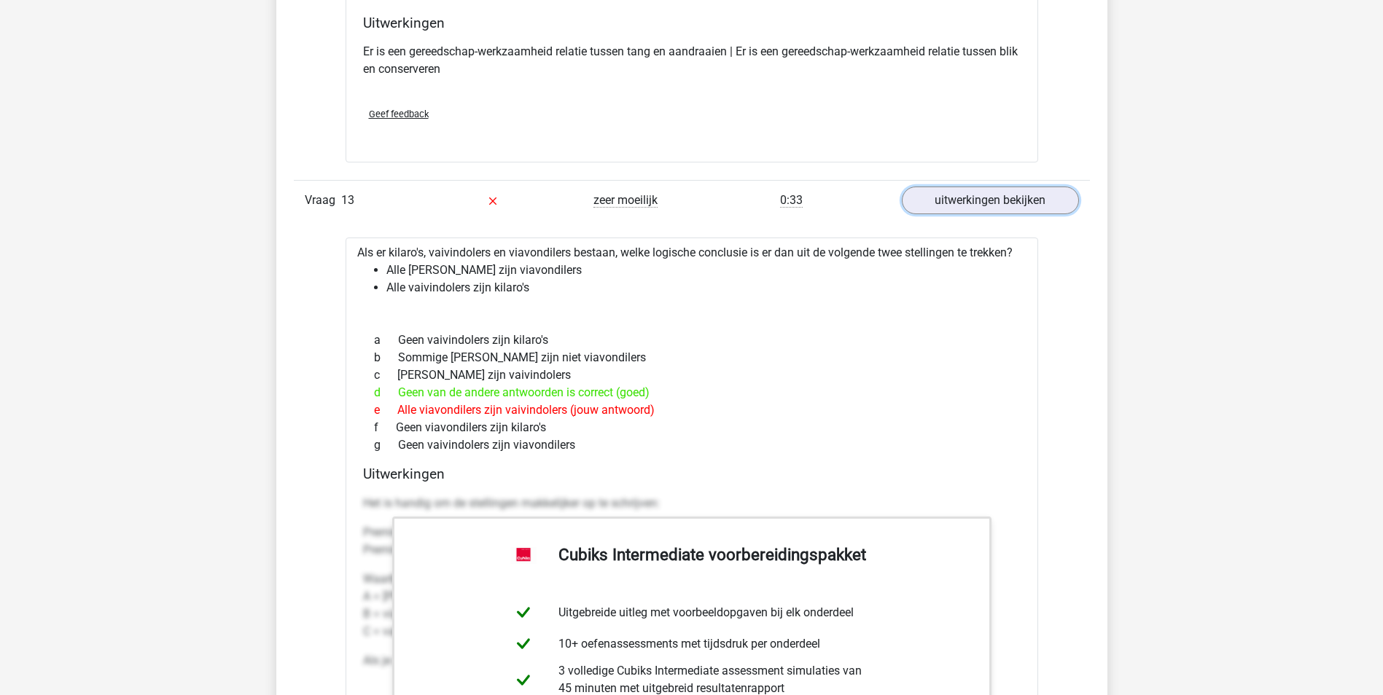
scroll to position [2406, 0]
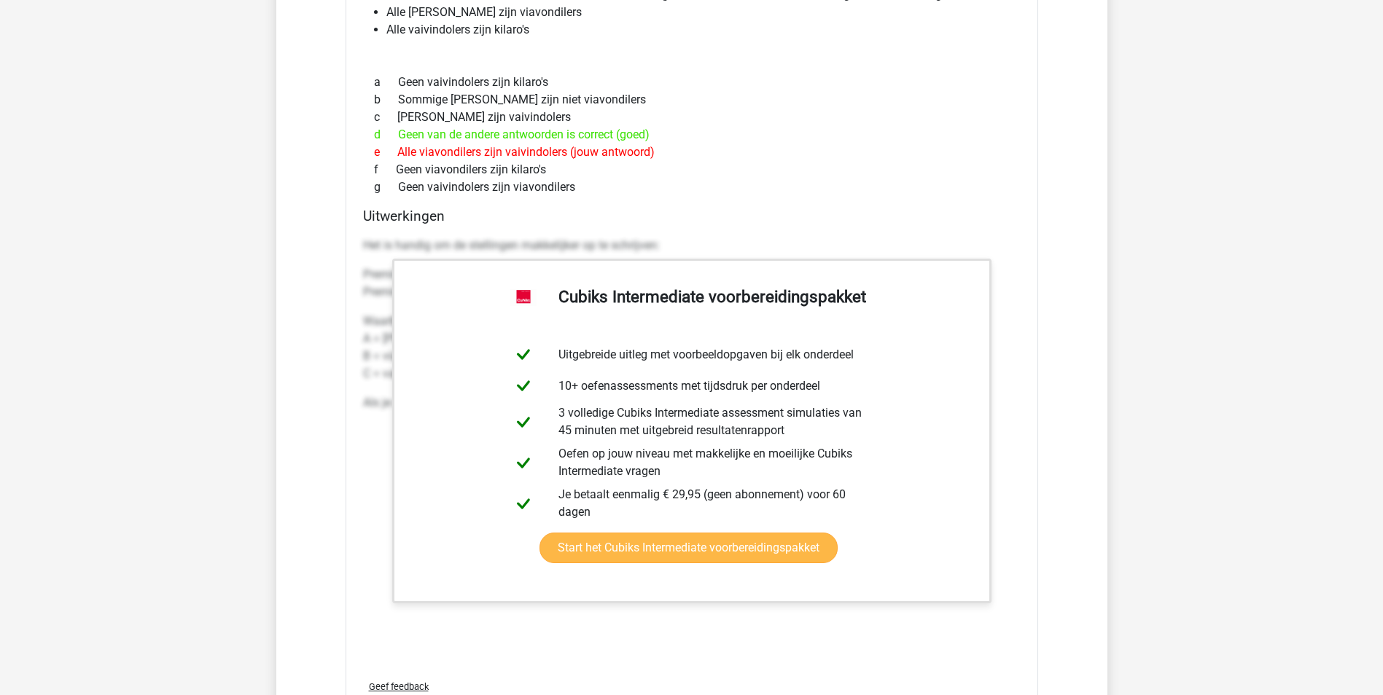
scroll to position [2843, 0]
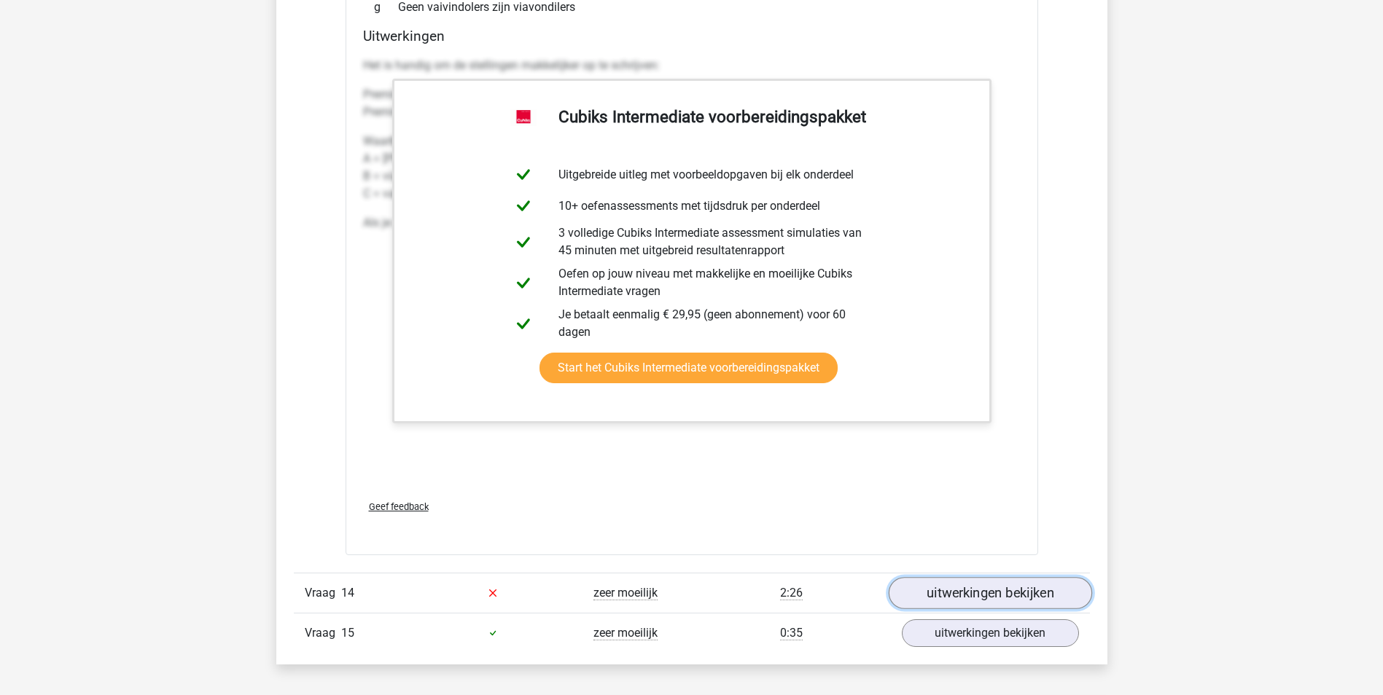
click at [983, 592] on link "uitwerkingen bekijken" at bounding box center [989, 593] width 203 height 32
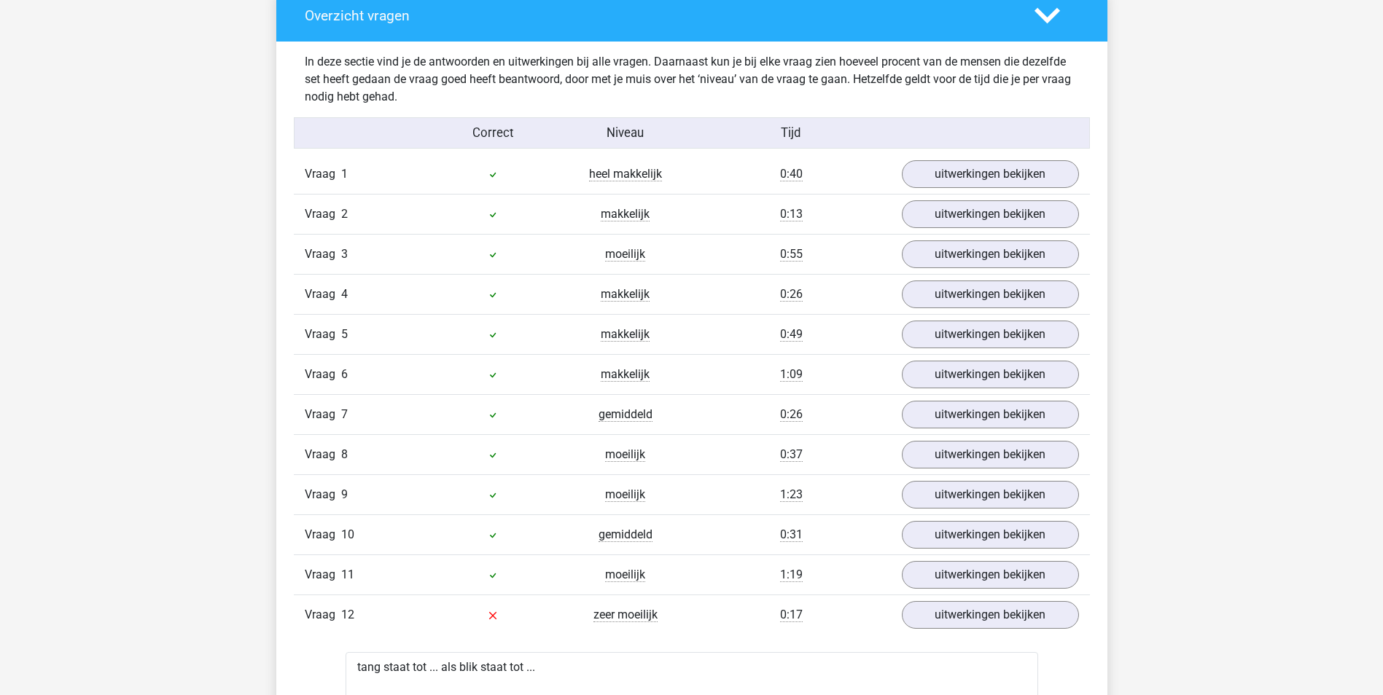
scroll to position [1604, 0]
click at [494, 615] on icon at bounding box center [491, 615] width 7 height 7
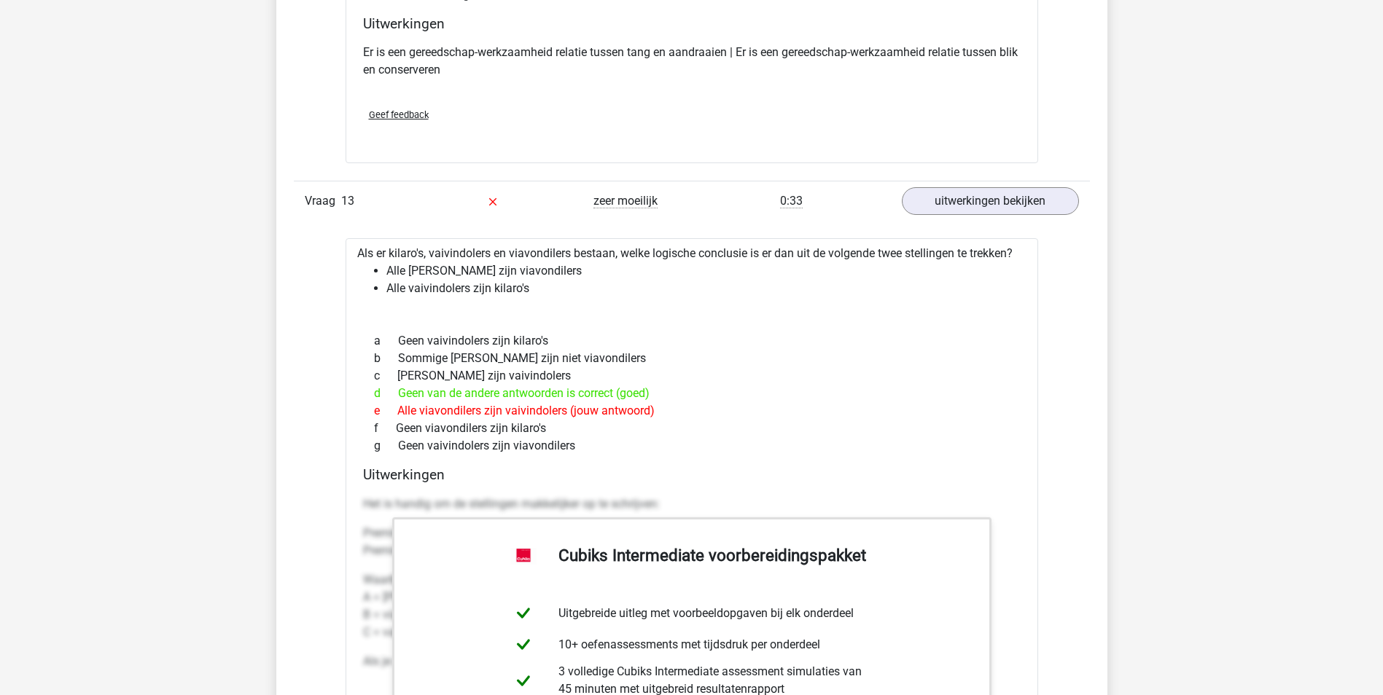
scroll to position [2406, 0]
click at [991, 208] on link "uitwerkingen bekijken" at bounding box center [989, 200] width 203 height 32
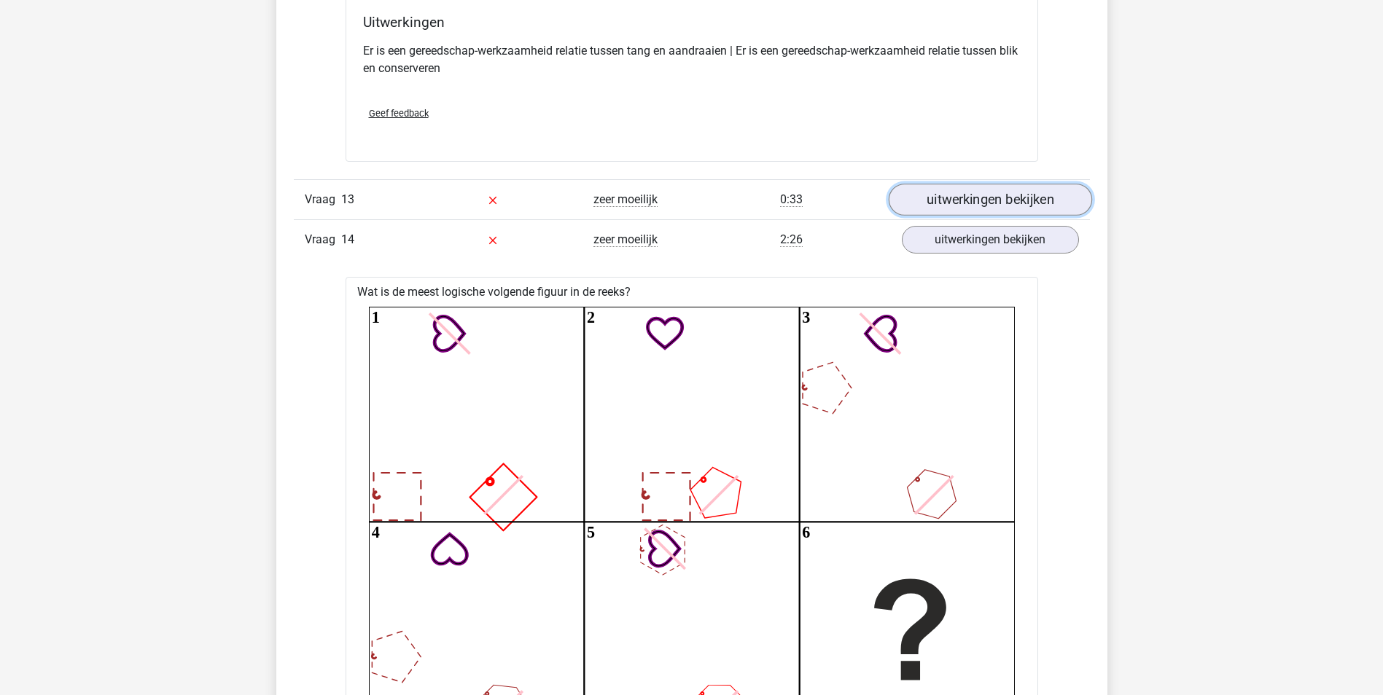
click at [991, 208] on link "uitwerkingen bekijken" at bounding box center [989, 200] width 203 height 32
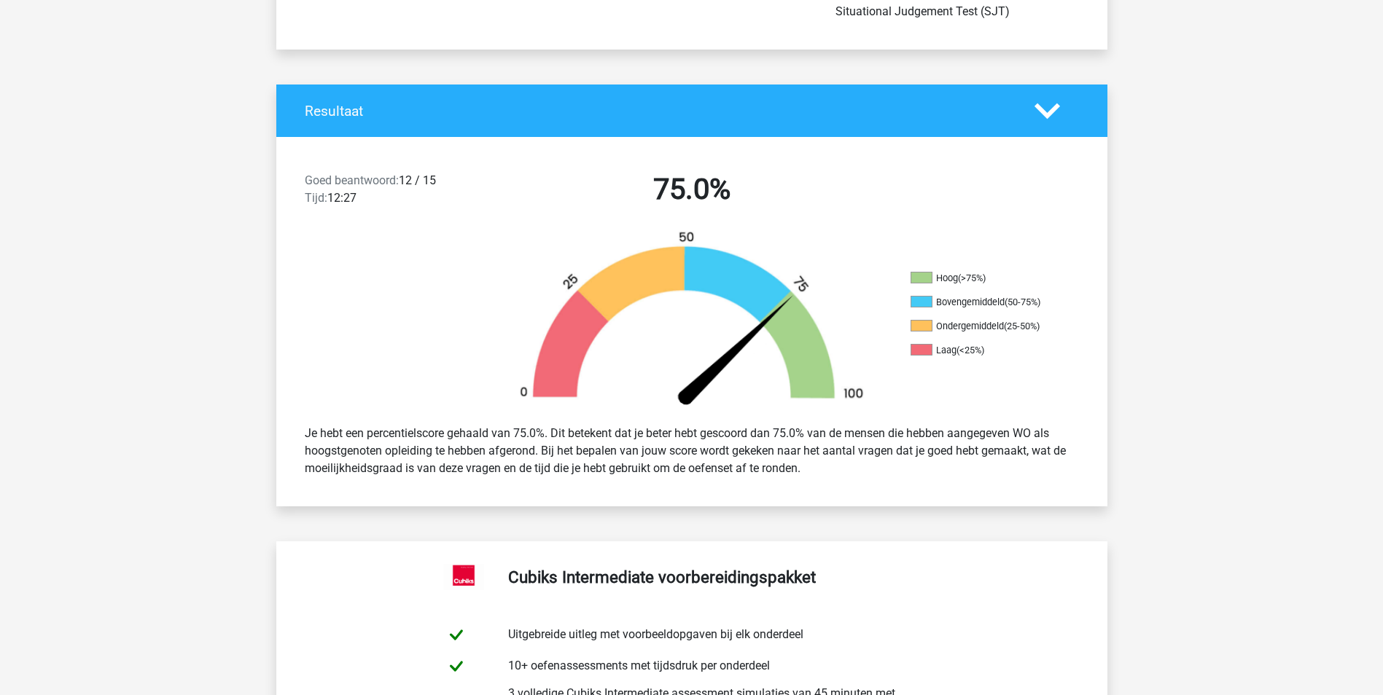
scroll to position [0, 0]
